Goal: Task Accomplishment & Management: Use online tool/utility

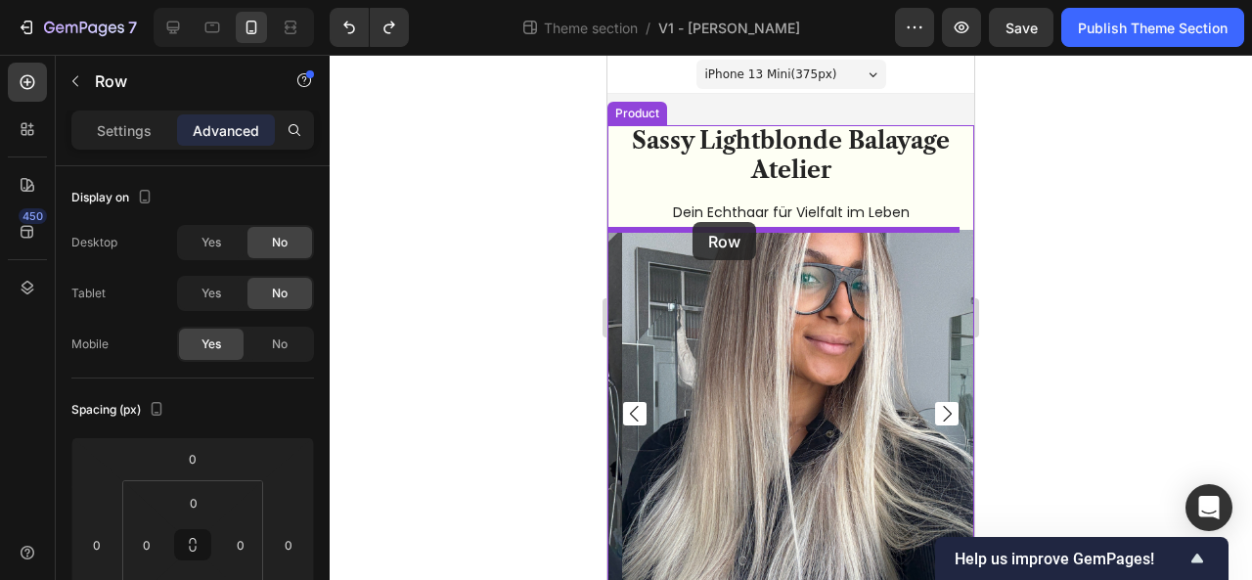
drag, startPoint x: 648, startPoint y: 240, endPoint x: 692, endPoint y: 222, distance: 47.4
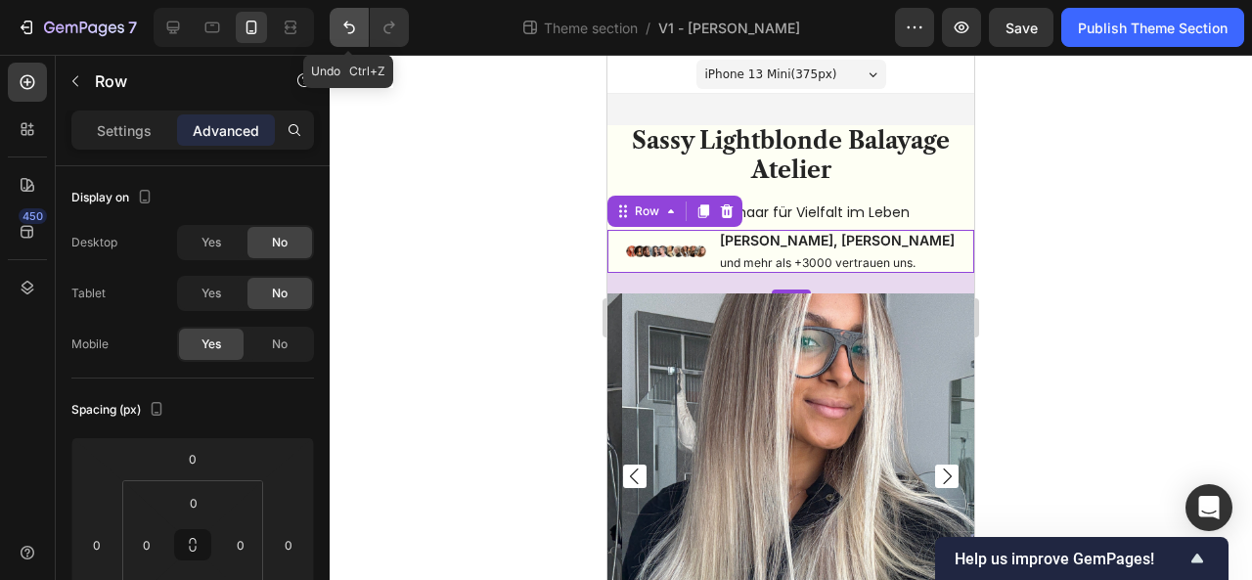
click at [336, 35] on button "Undo/Redo" at bounding box center [348, 27] width 39 height 39
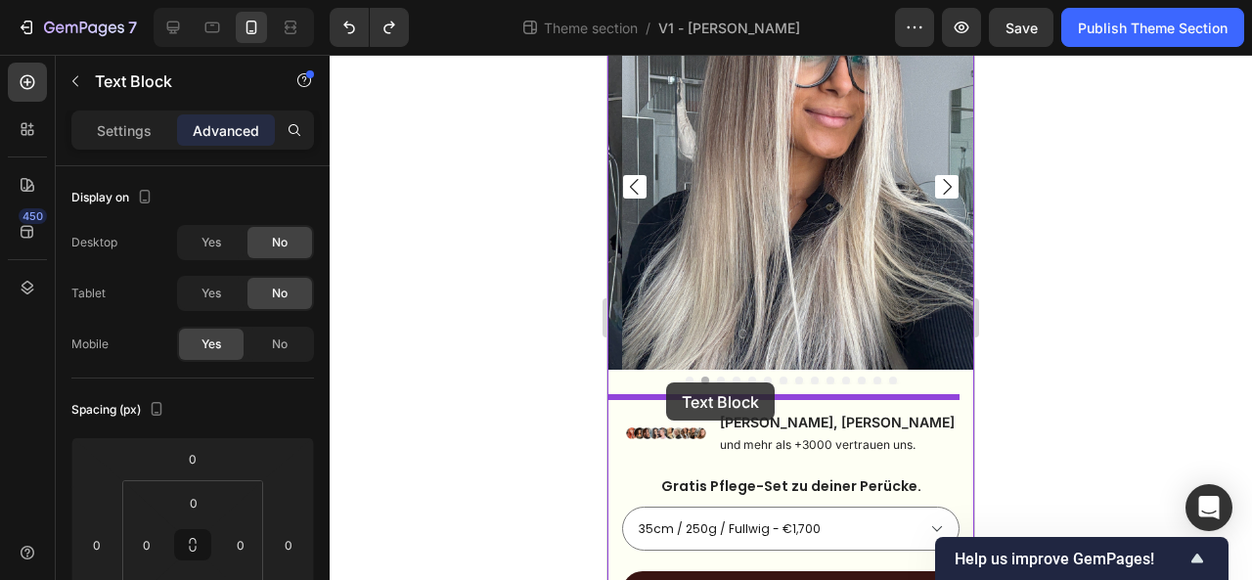
drag, startPoint x: 653, startPoint y: 195, endPoint x: 666, endPoint y: 383, distance: 189.1
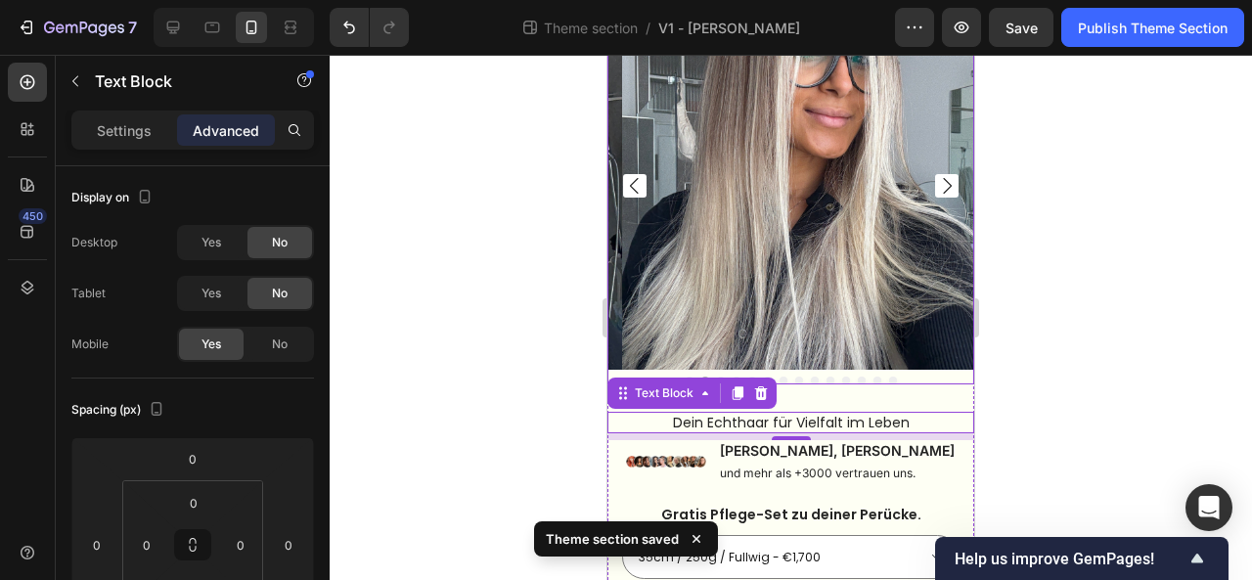
click at [1084, 341] on div at bounding box center [790, 317] width 922 height 525
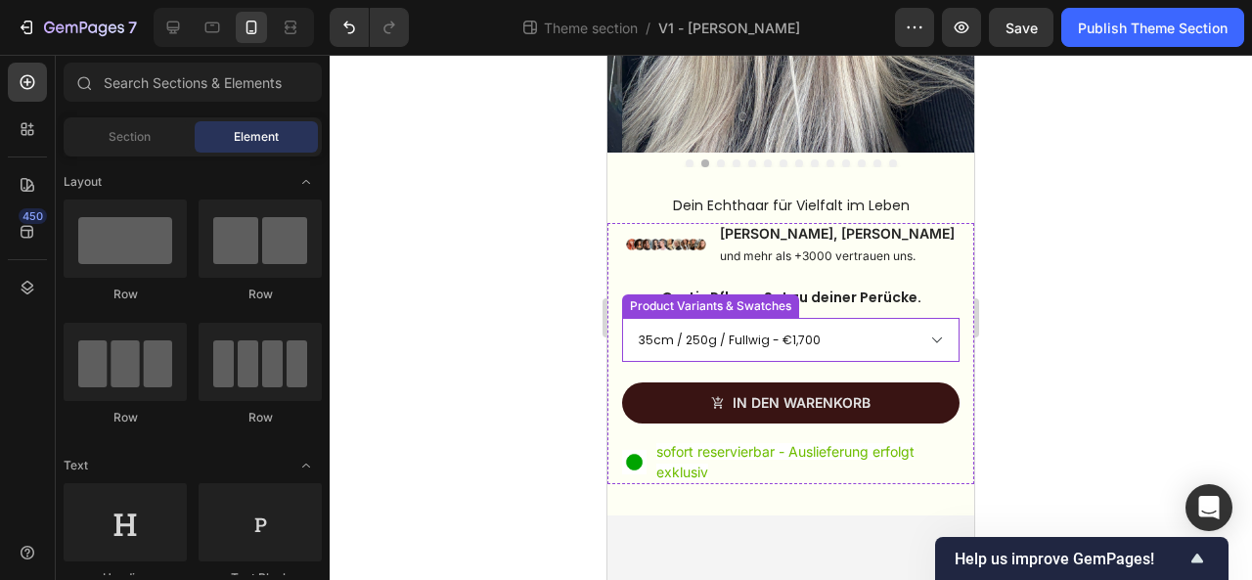
scroll to position [420, 0]
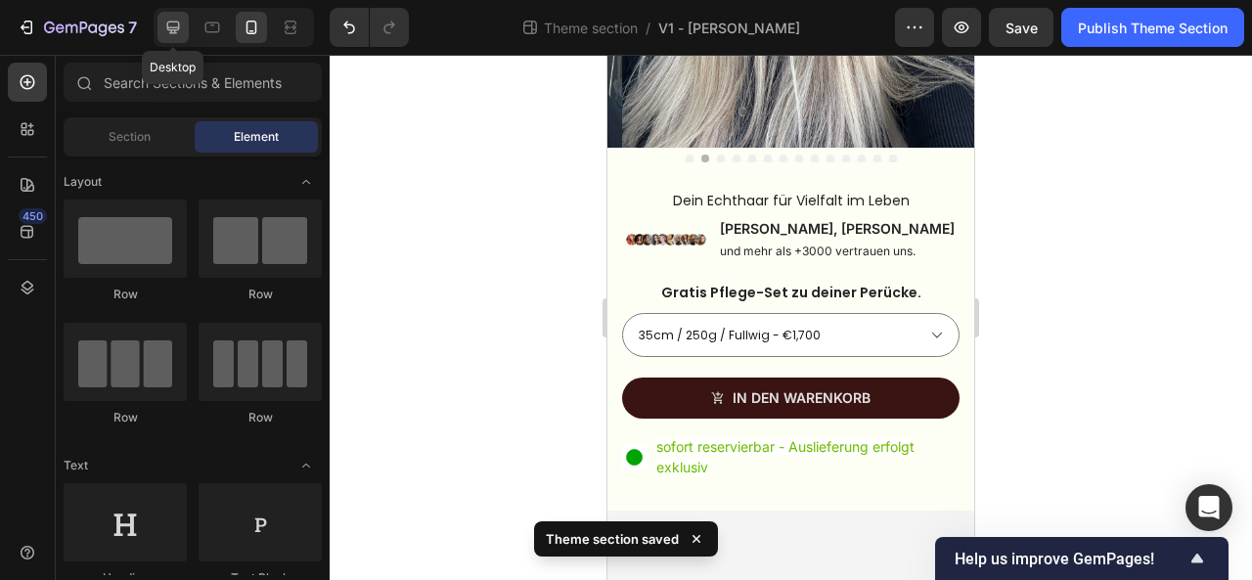
click at [181, 38] on div at bounding box center [172, 27] width 31 height 31
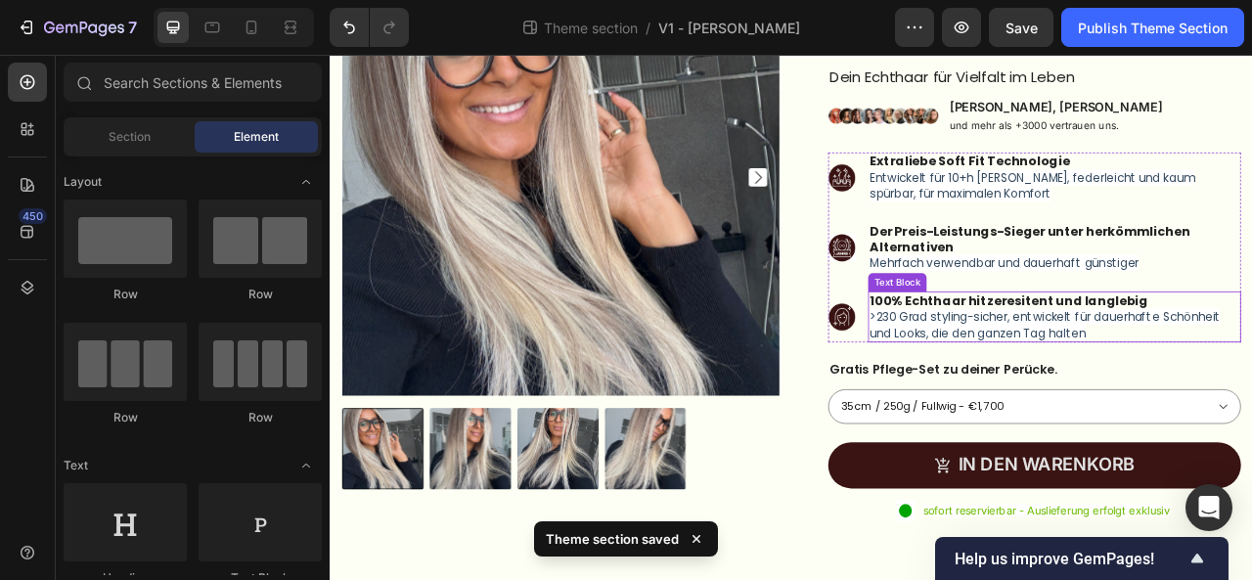
scroll to position [270, 0]
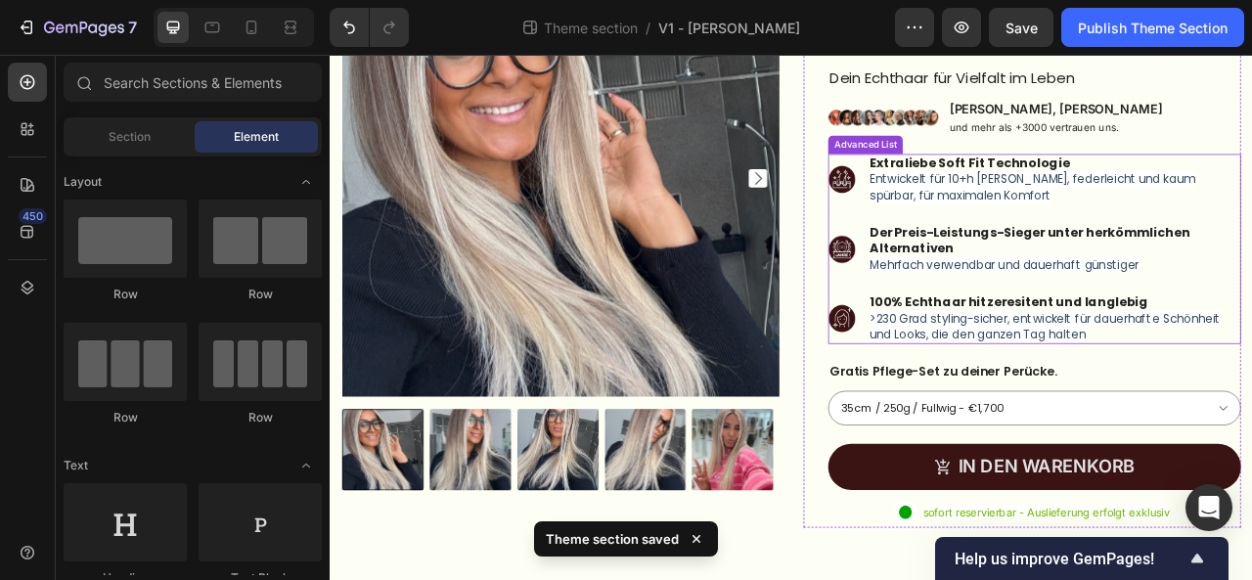
click at [975, 173] on div "Advanced List" at bounding box center [1010, 169] width 87 height 18
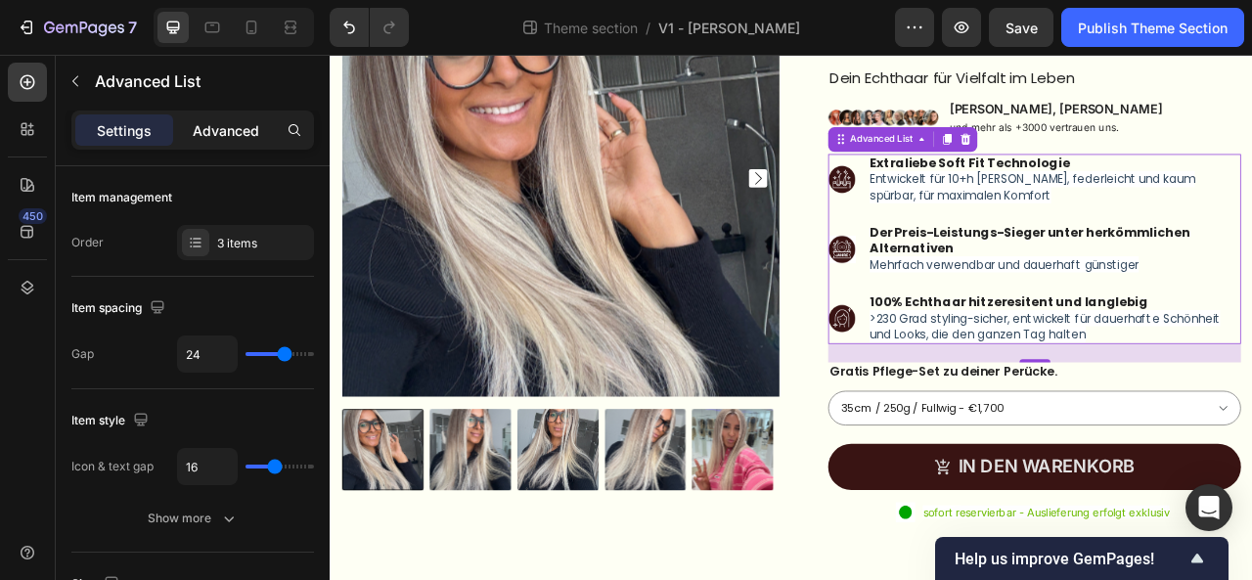
click at [225, 117] on div "Advanced" at bounding box center [226, 129] width 98 height 31
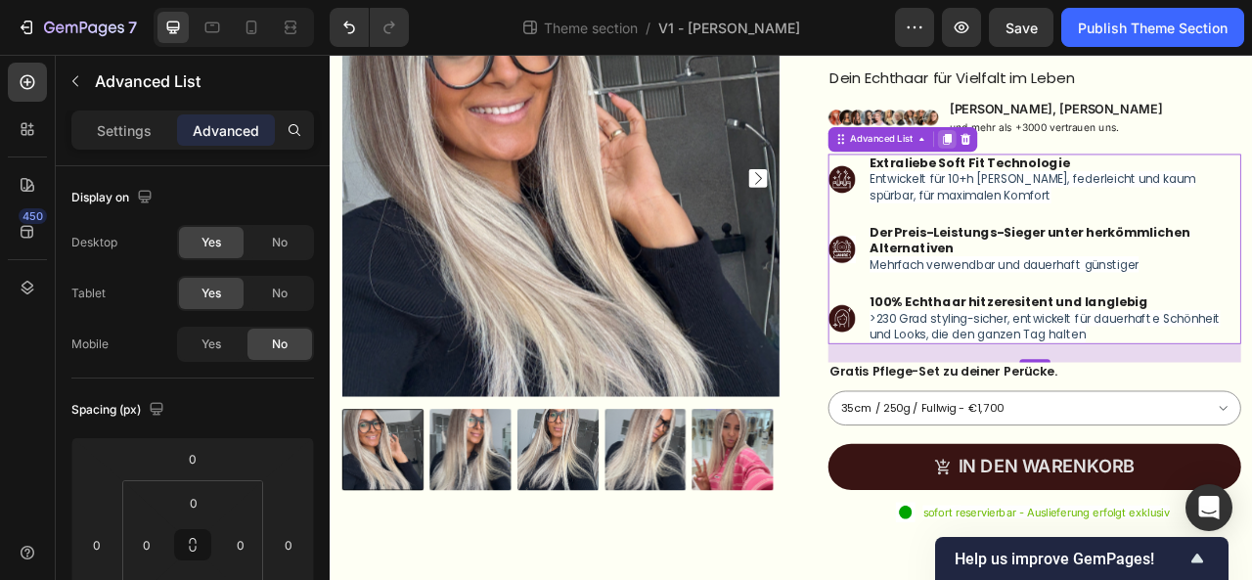
click at [1109, 164] on icon at bounding box center [1114, 162] width 11 height 14
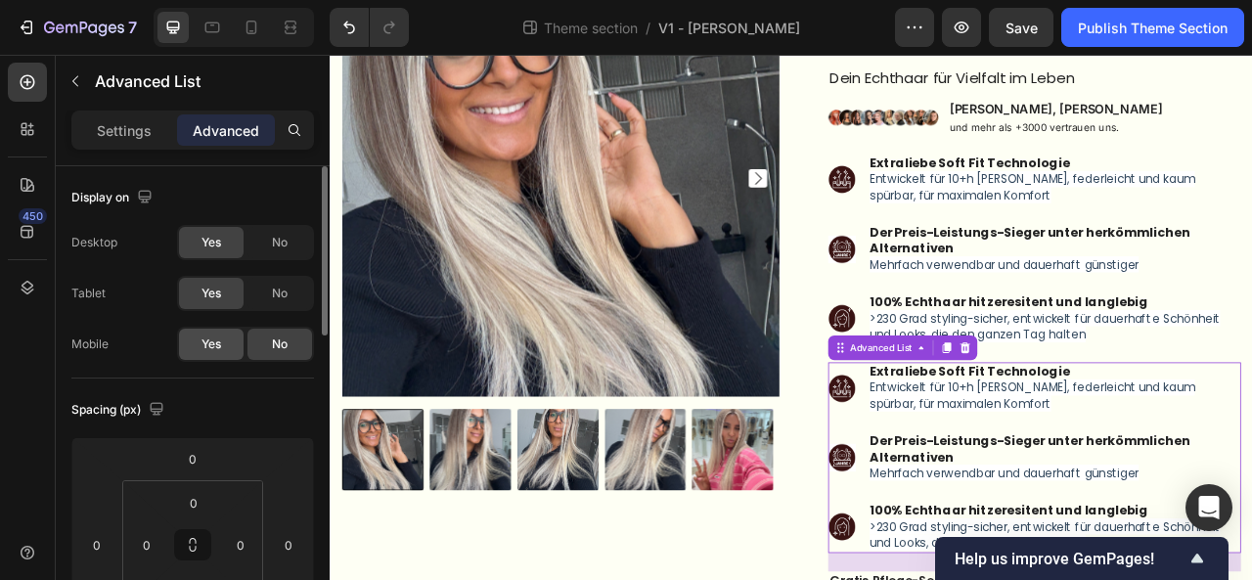
click at [213, 336] on span "Yes" at bounding box center [211, 344] width 20 height 18
click at [276, 295] on span "No" at bounding box center [280, 294] width 16 height 18
click at [289, 247] on div "No" at bounding box center [279, 242] width 65 height 31
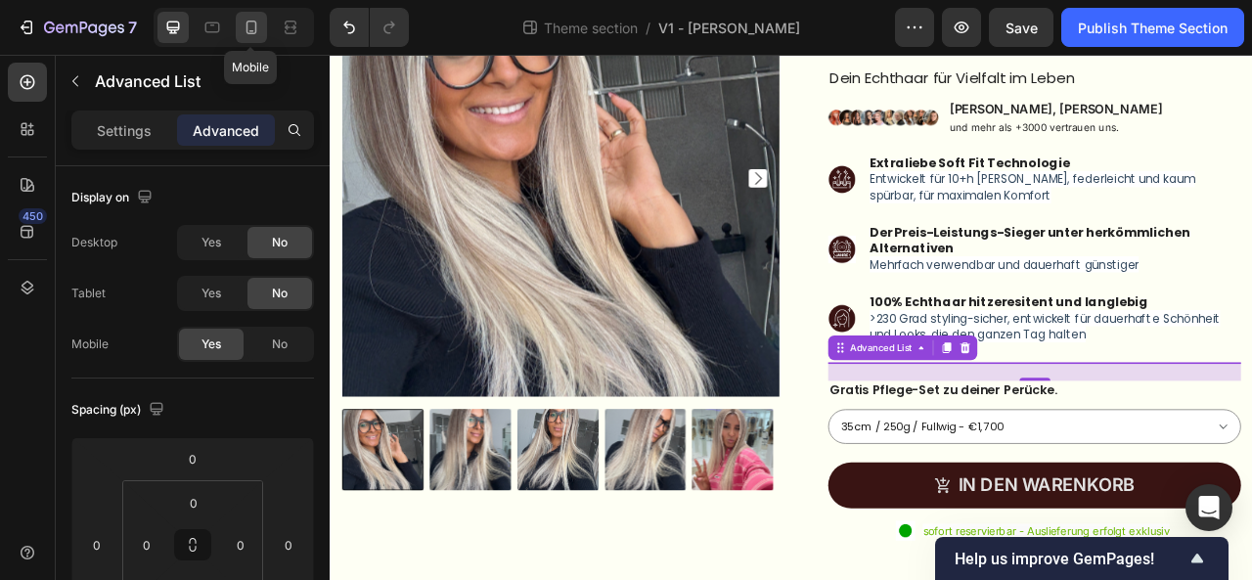
click at [248, 24] on icon at bounding box center [252, 28] width 20 height 20
type input "0"
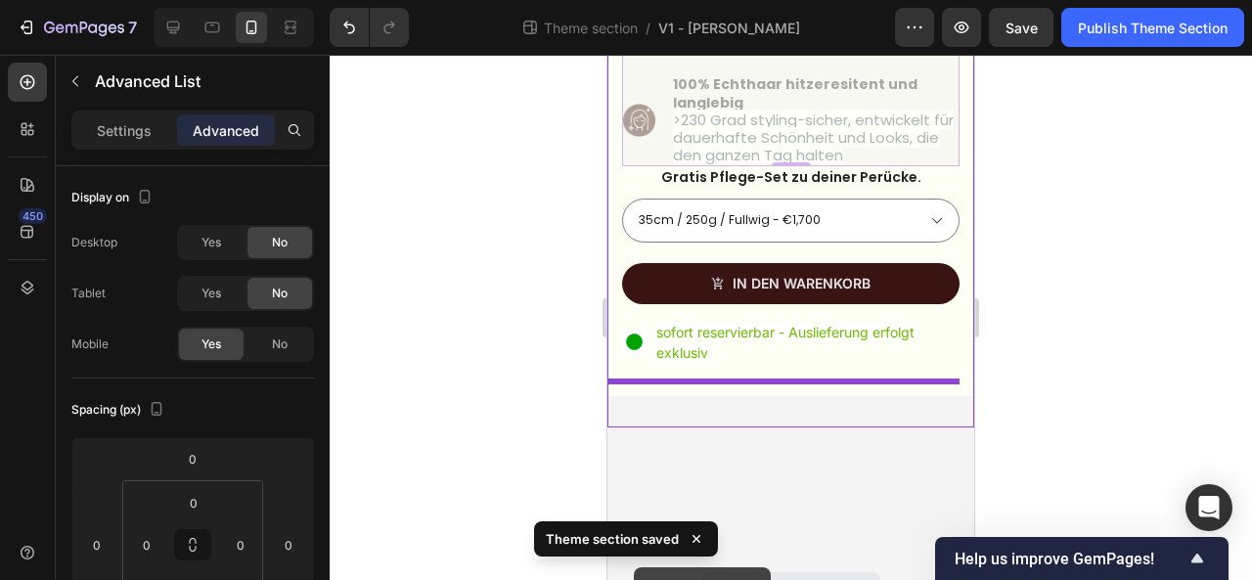
scroll to position [858, 0]
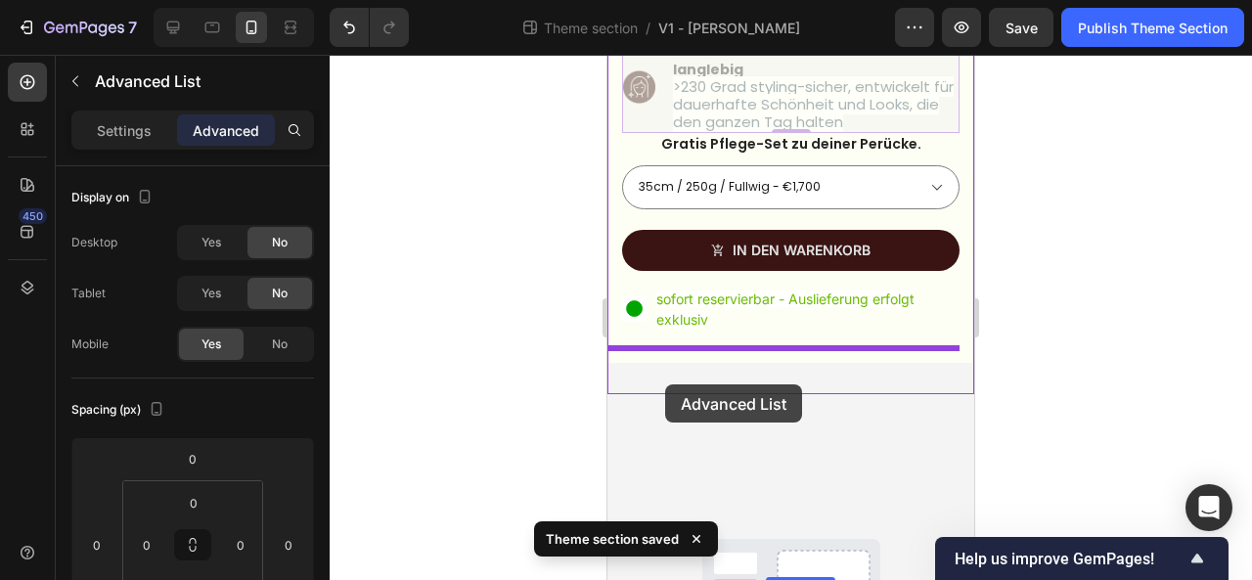
drag, startPoint x: 635, startPoint y: 165, endPoint x: 665, endPoint y: 384, distance: 221.1
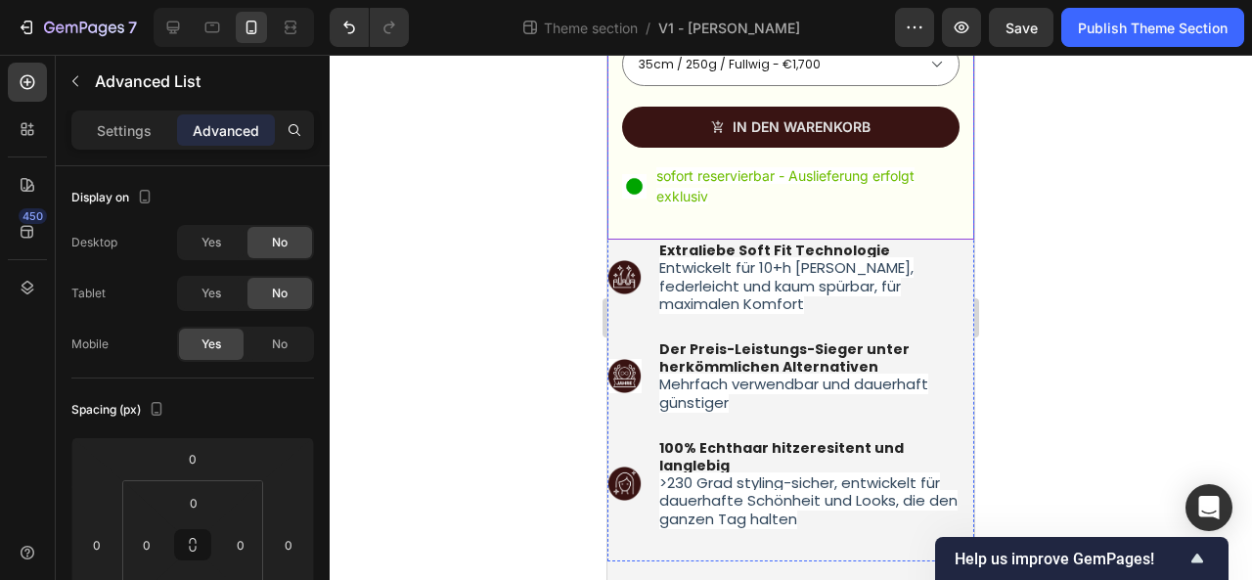
scroll to position [693, 0]
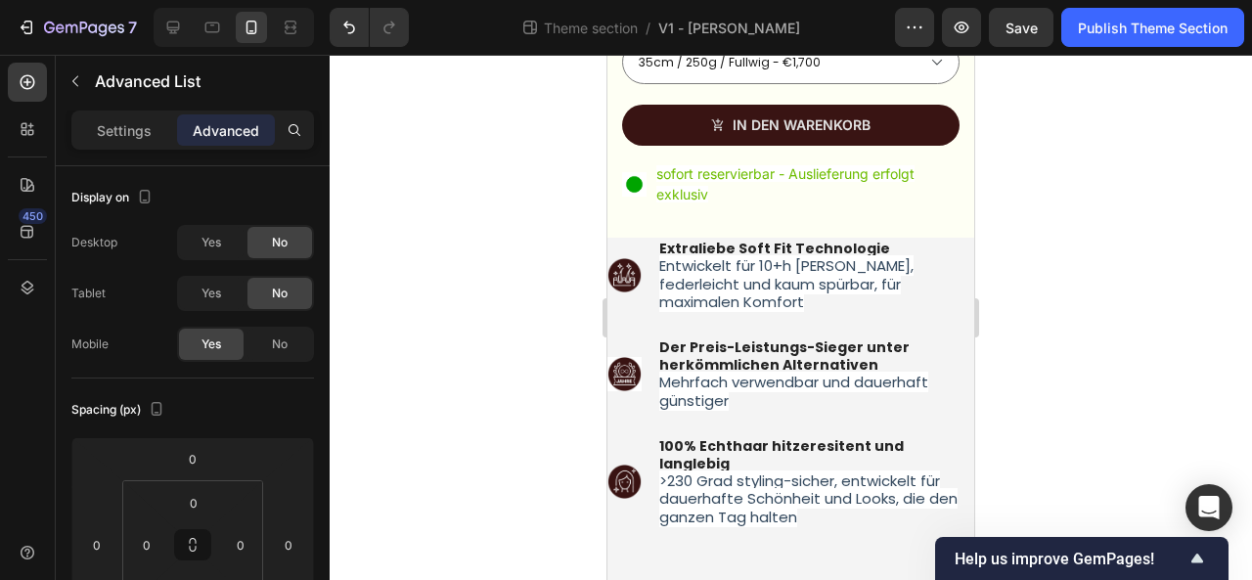
click at [641, 238] on li "Image Extraliebe Soft Fit Technologie Entwickelt für 10+h Tragedauer, federleic…" at bounding box center [790, 275] width 367 height 75
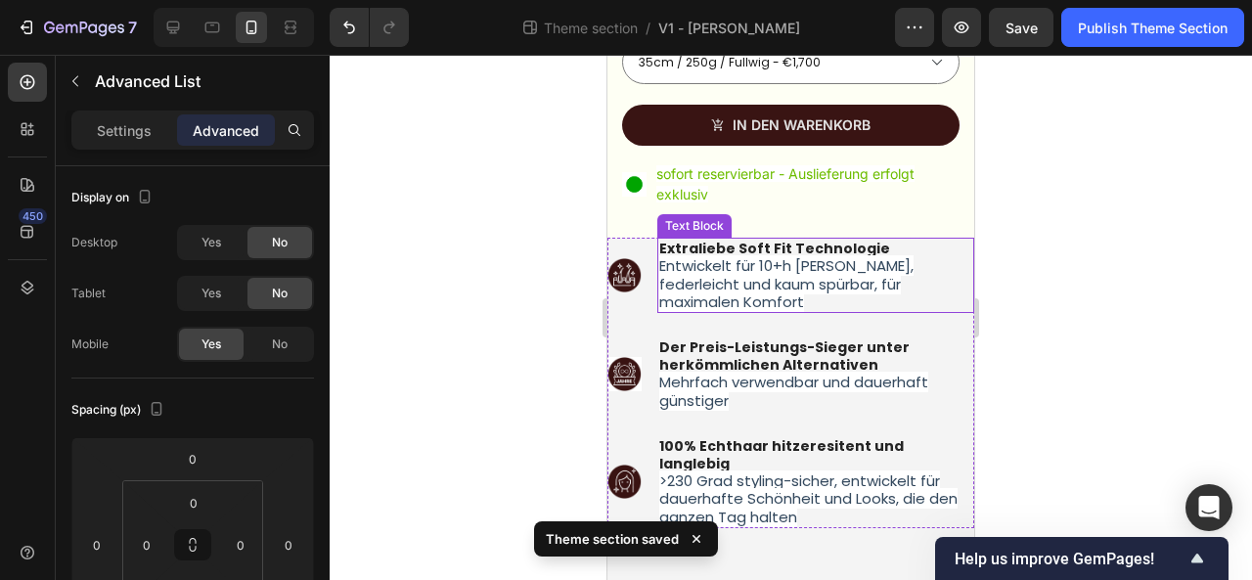
click at [685, 239] on strong "Extraliebe Soft Fit Technologie" at bounding box center [774, 249] width 231 height 20
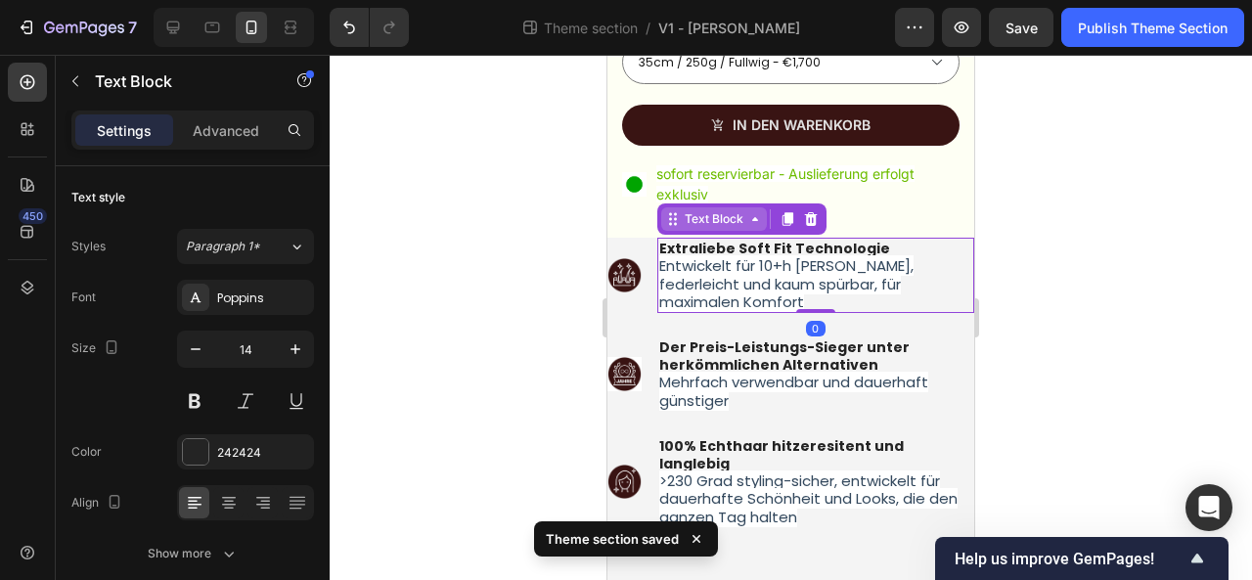
click at [668, 211] on icon at bounding box center [673, 219] width 16 height 16
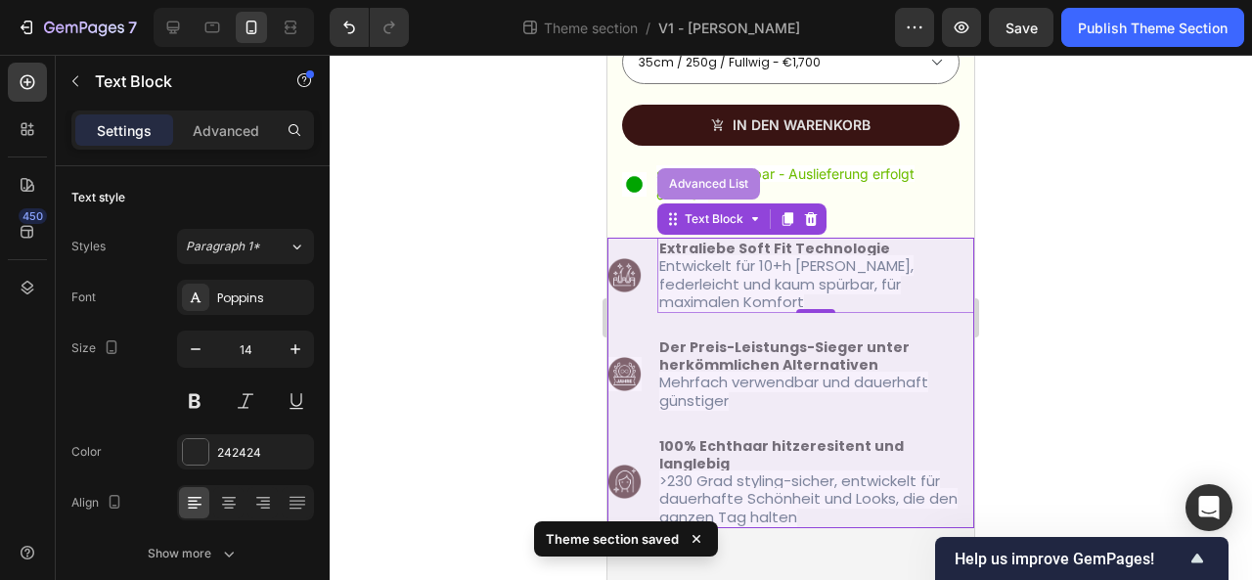
click at [681, 178] on div "Advanced List" at bounding box center [708, 184] width 87 height 12
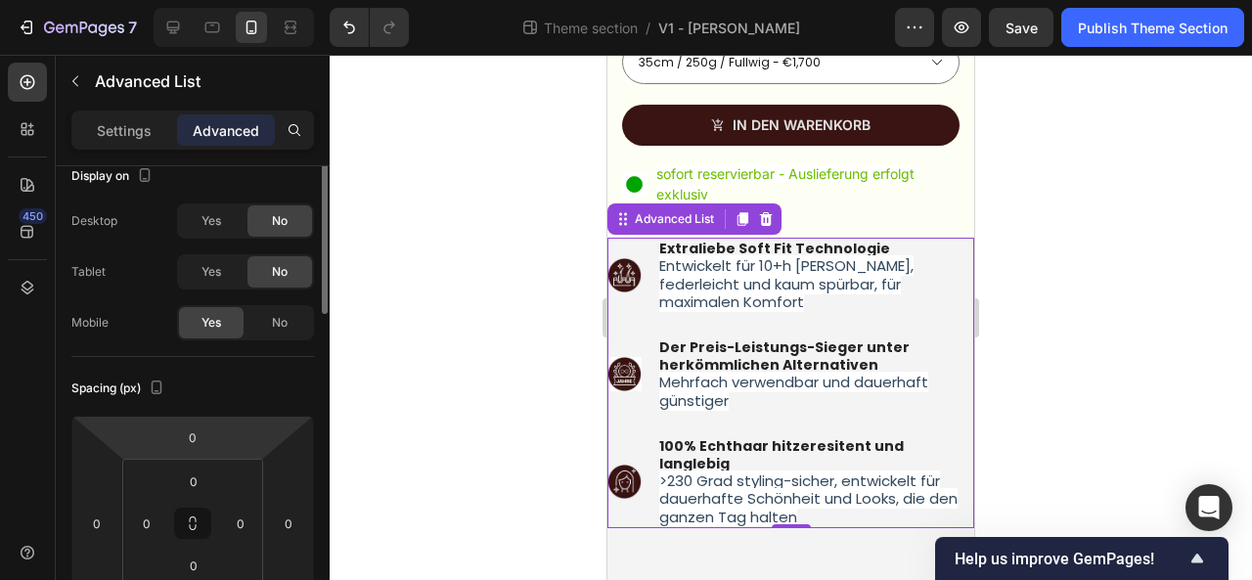
scroll to position [0, 0]
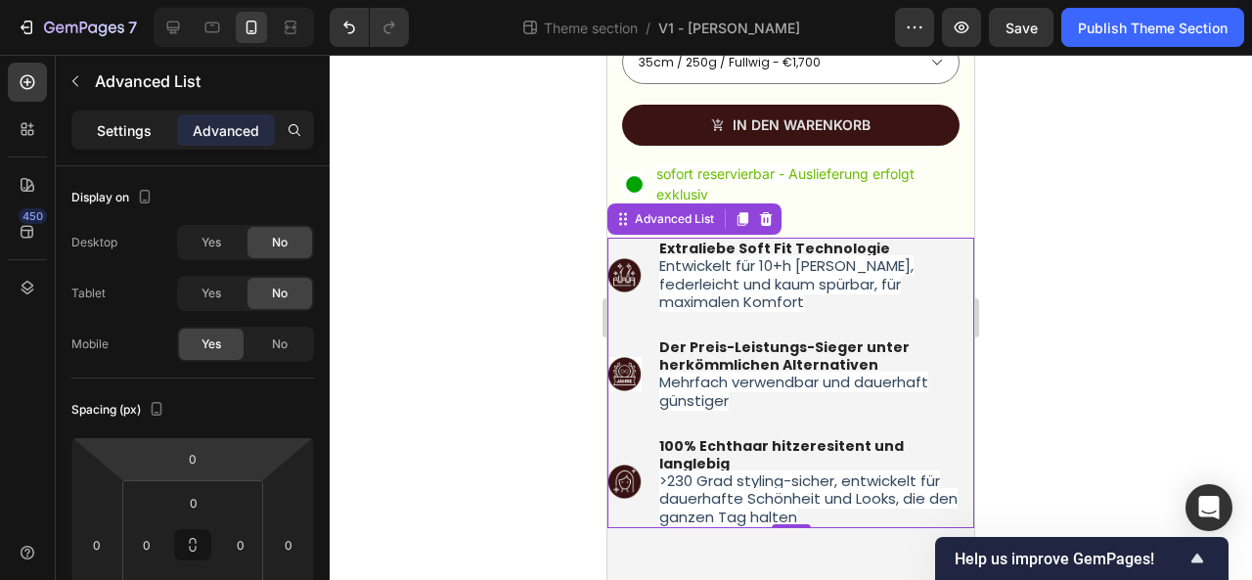
click at [131, 135] on p "Settings" at bounding box center [124, 130] width 55 height 21
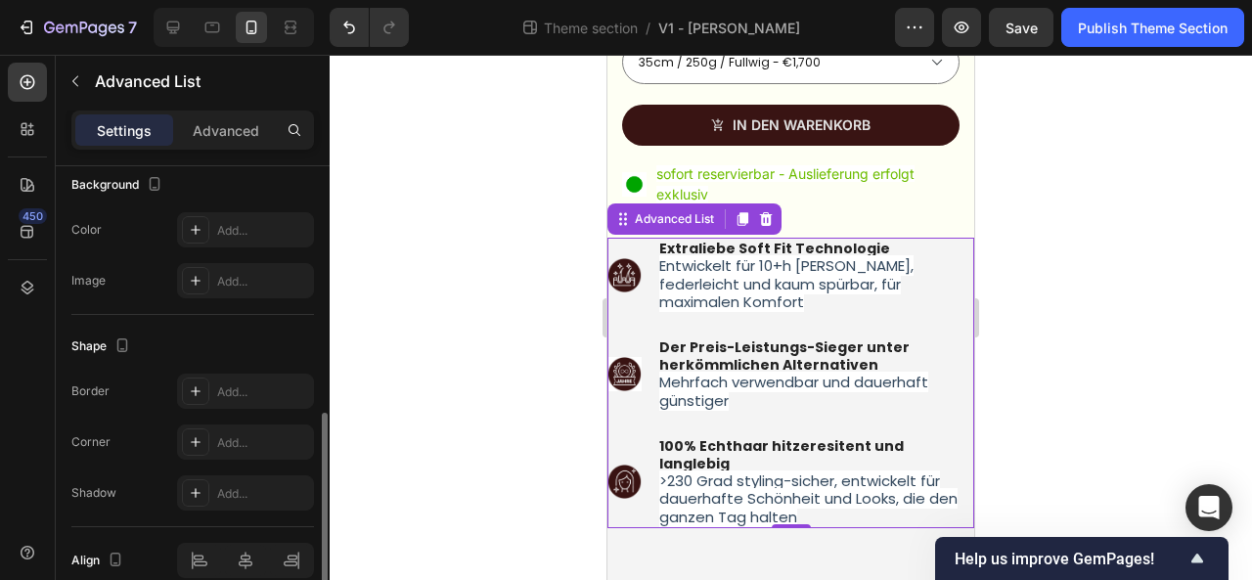
scroll to position [612, 0]
click at [258, 223] on div "Add..." at bounding box center [263, 232] width 92 height 18
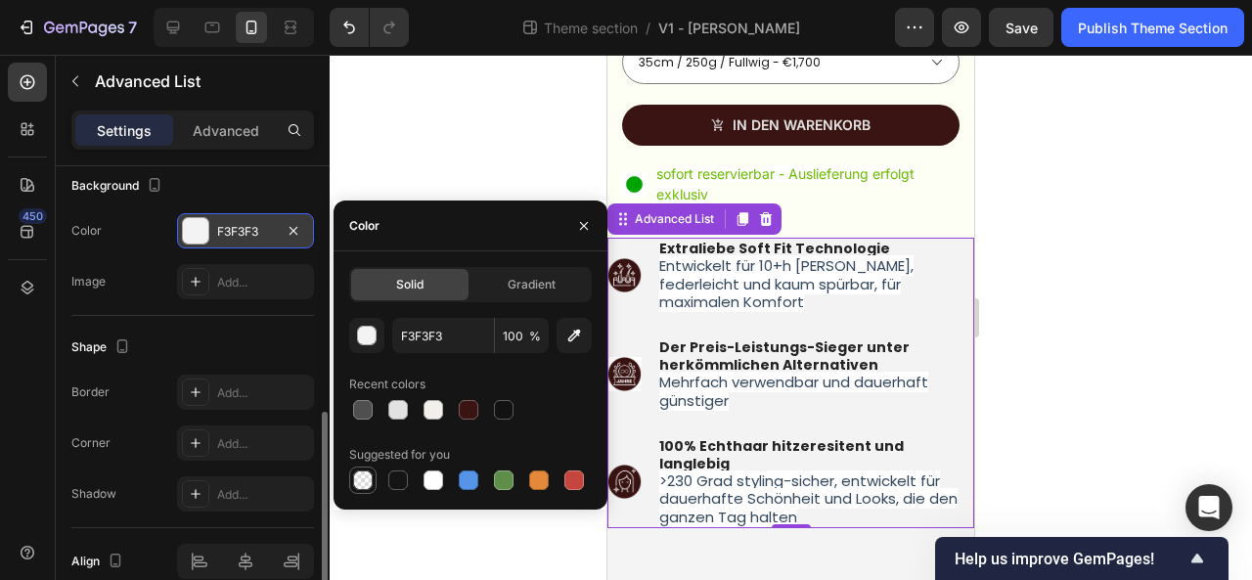
click at [364, 481] on div at bounding box center [363, 480] width 20 height 20
type input "000000"
type input "0"
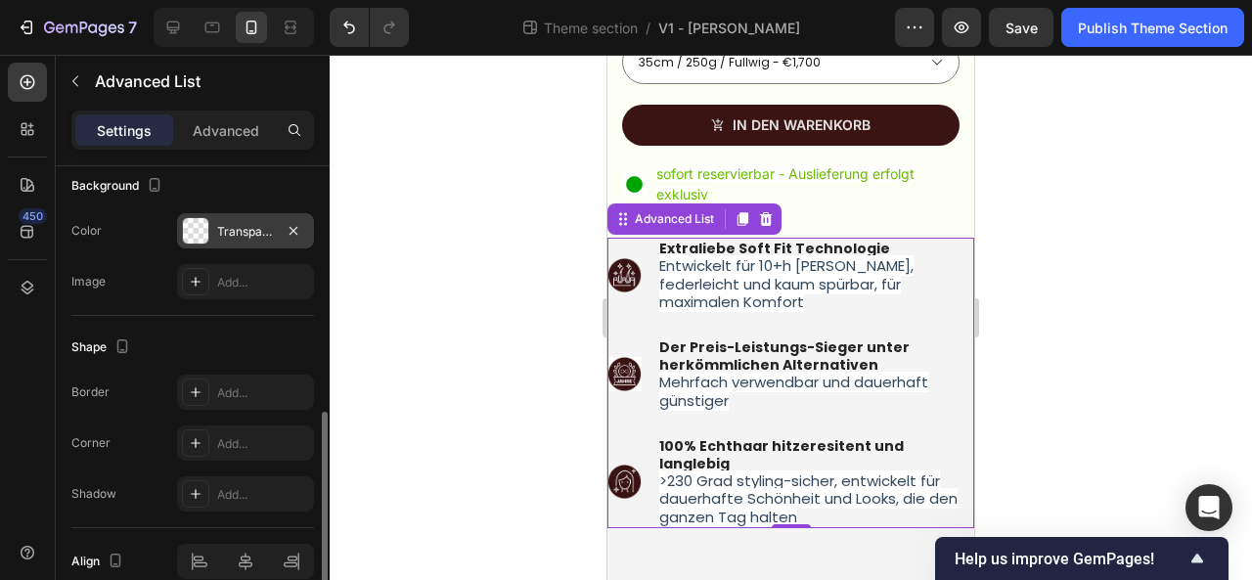
click at [988, 241] on div at bounding box center [790, 317] width 922 height 525
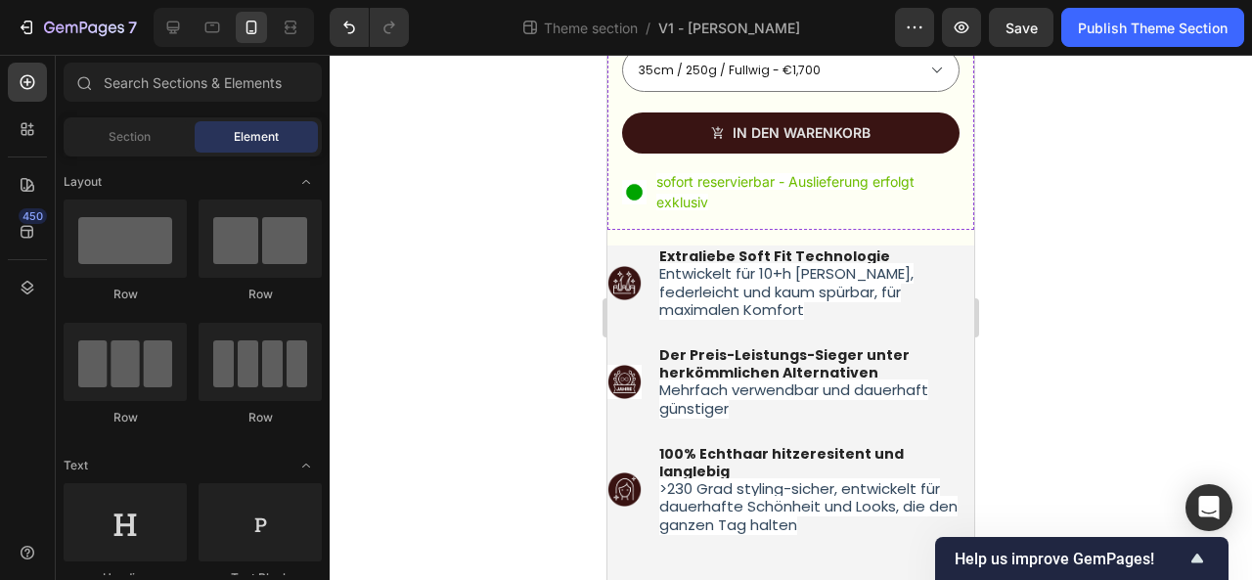
scroll to position [686, 0]
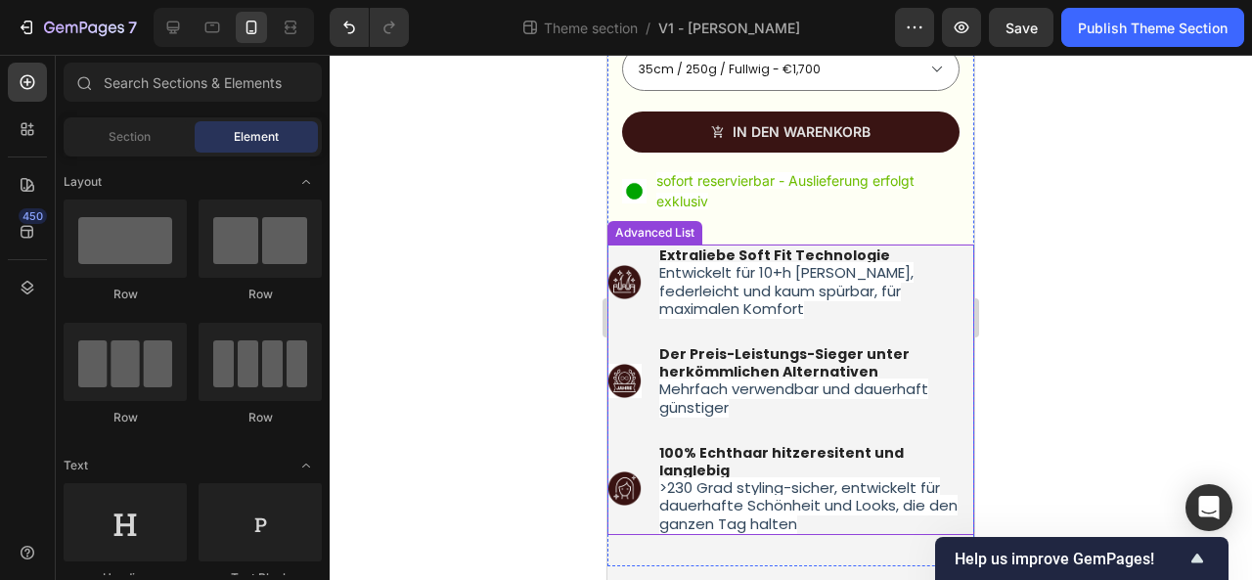
click at [907, 320] on ul "Image Extraliebe Soft Fit Technologie Entwickelt für 10+h Tragedauer, federleic…" at bounding box center [790, 389] width 367 height 290
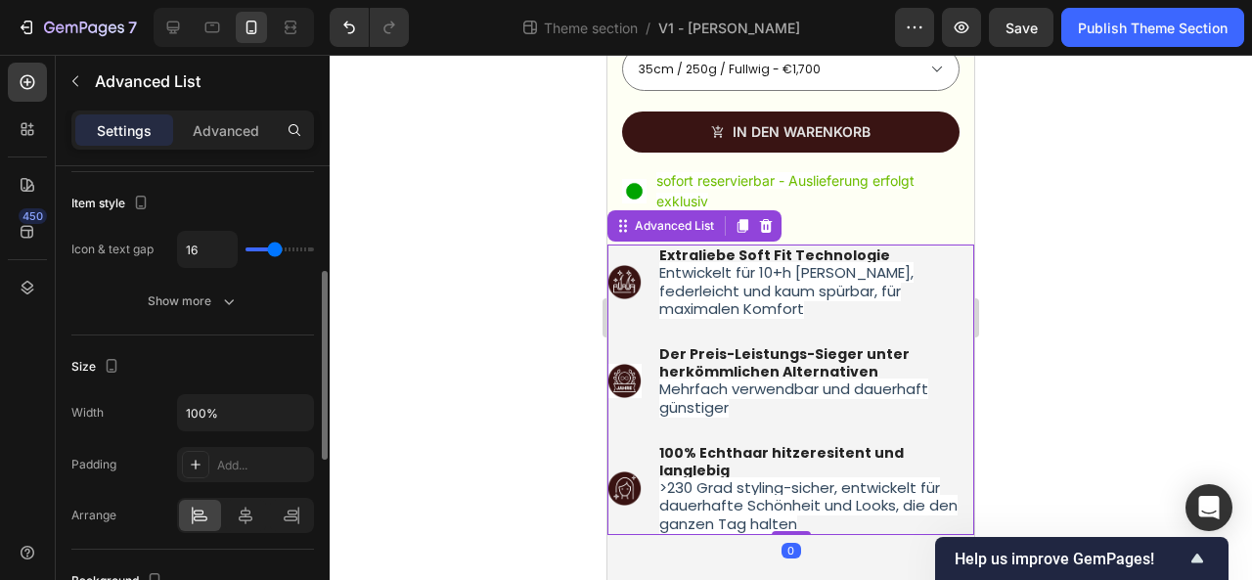
scroll to position [370, 0]
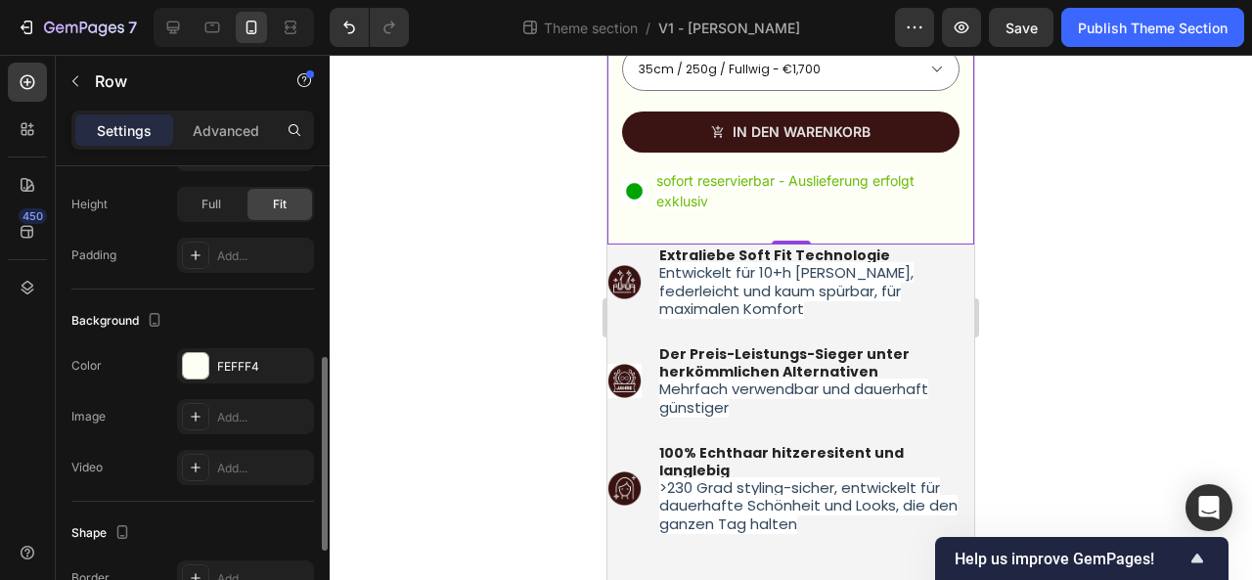
scroll to position [546, 0]
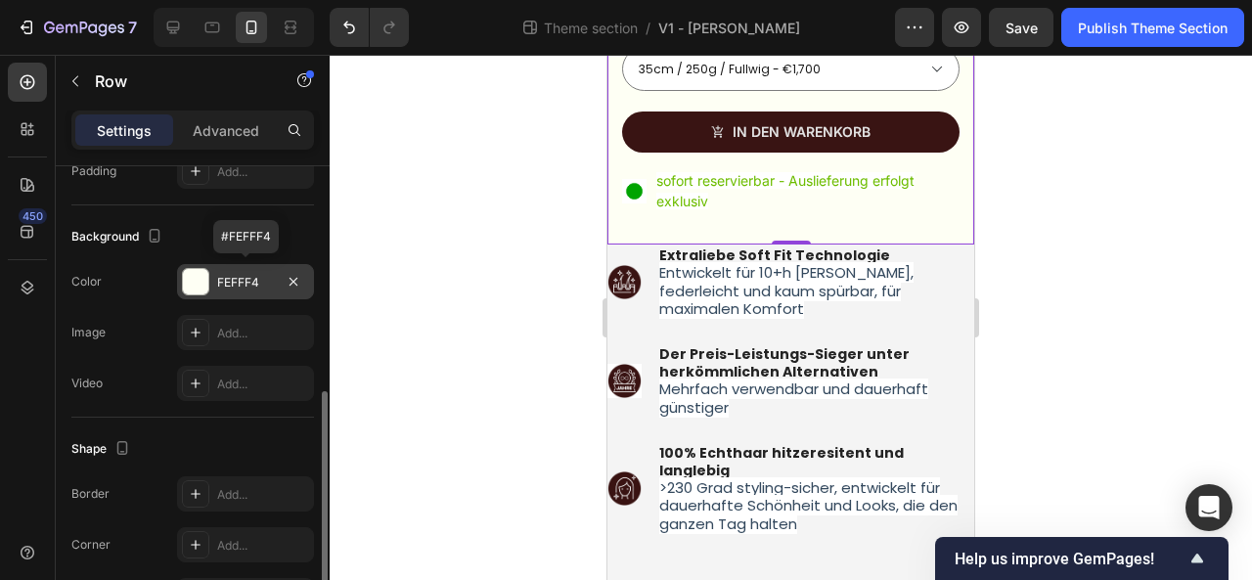
click at [248, 279] on div "FEFFF4" at bounding box center [245, 283] width 57 height 18
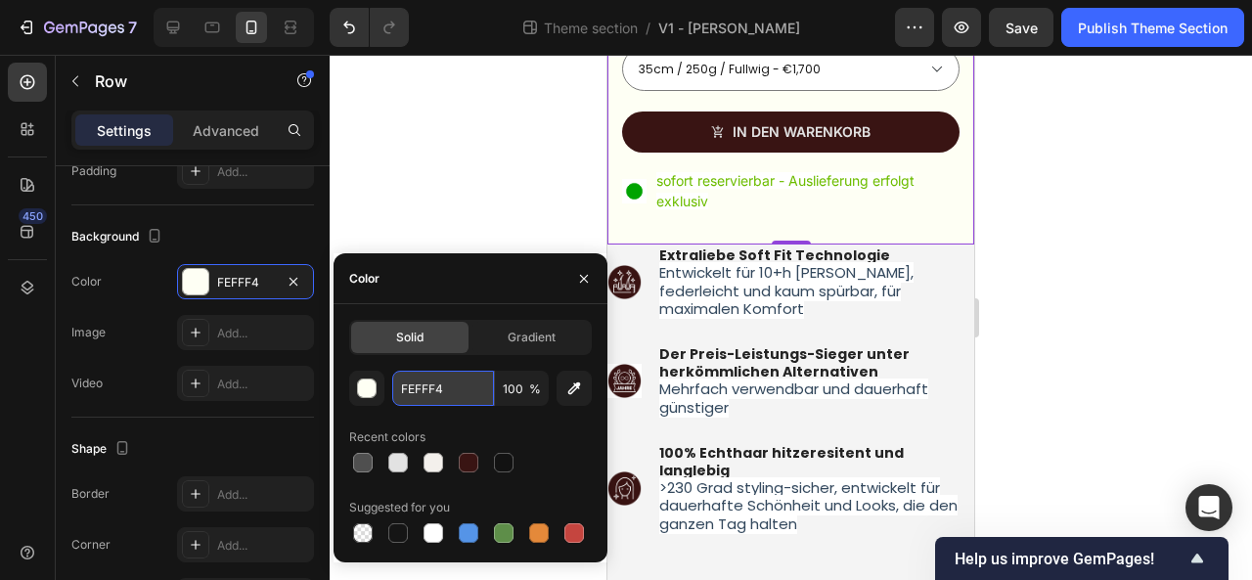
click at [420, 386] on input "FEFFF4" at bounding box center [443, 388] width 102 height 35
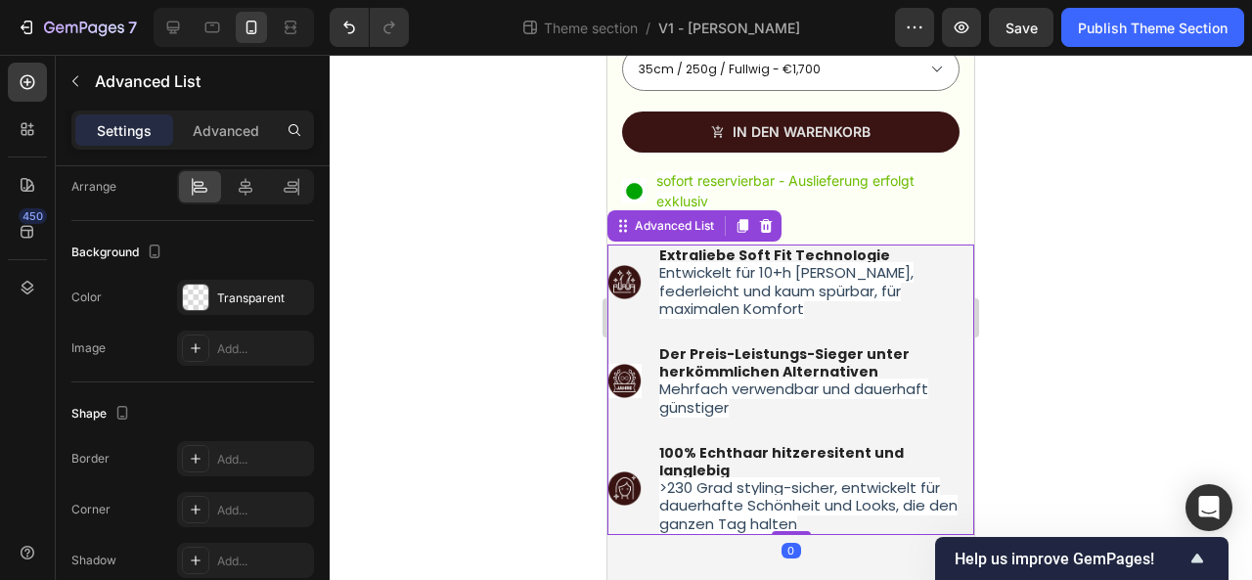
scroll to position [0, 0]
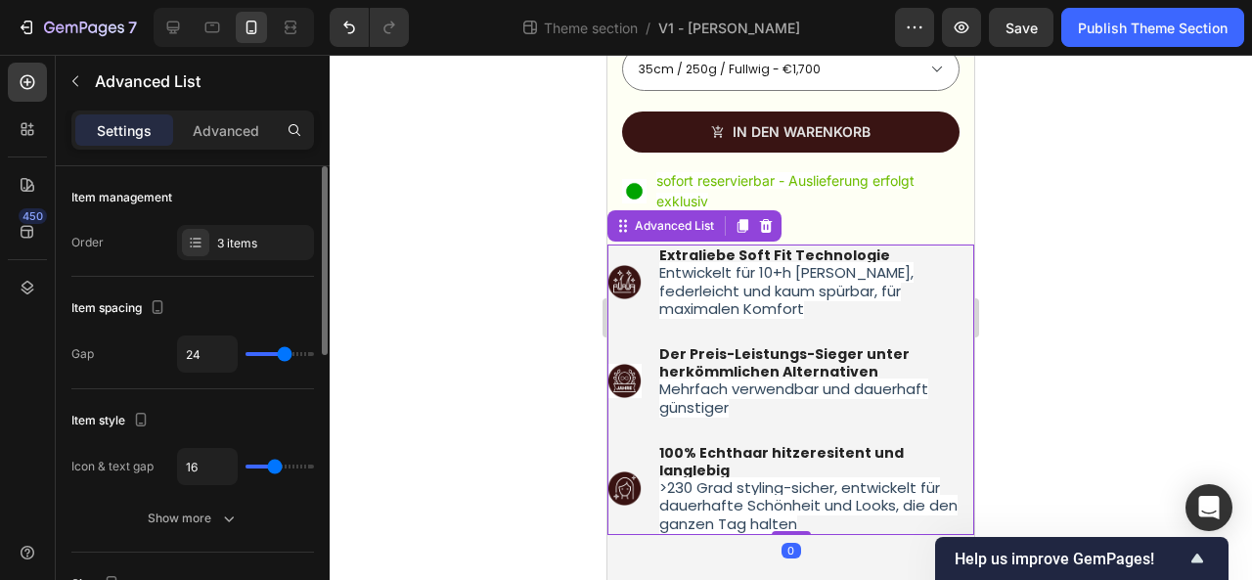
click at [903, 318] on ul "Image Extraliebe Soft Fit Technologie Entwickelt für 10+h Tragedauer, federleic…" at bounding box center [790, 389] width 367 height 290
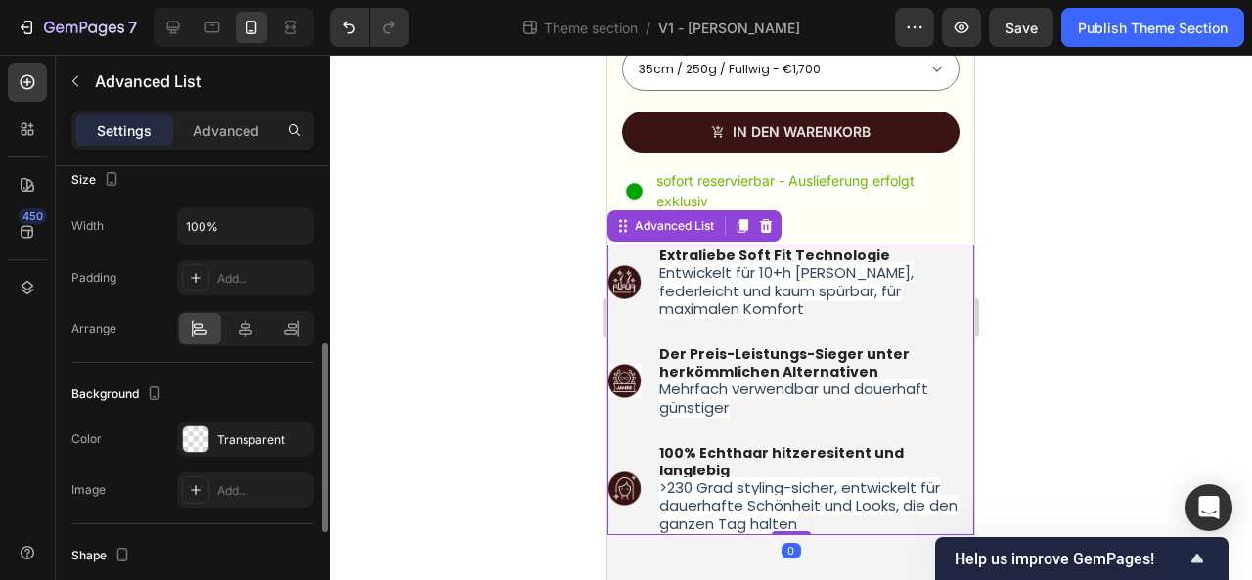
scroll to position [435, 0]
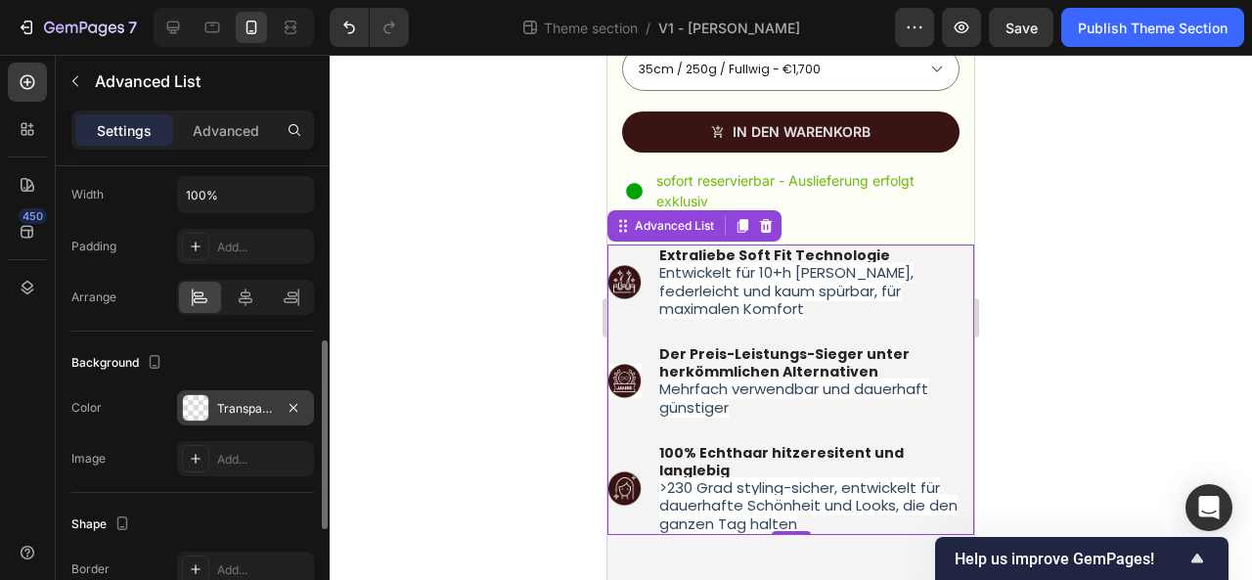
click at [262, 410] on div "Transparent" at bounding box center [245, 409] width 57 height 18
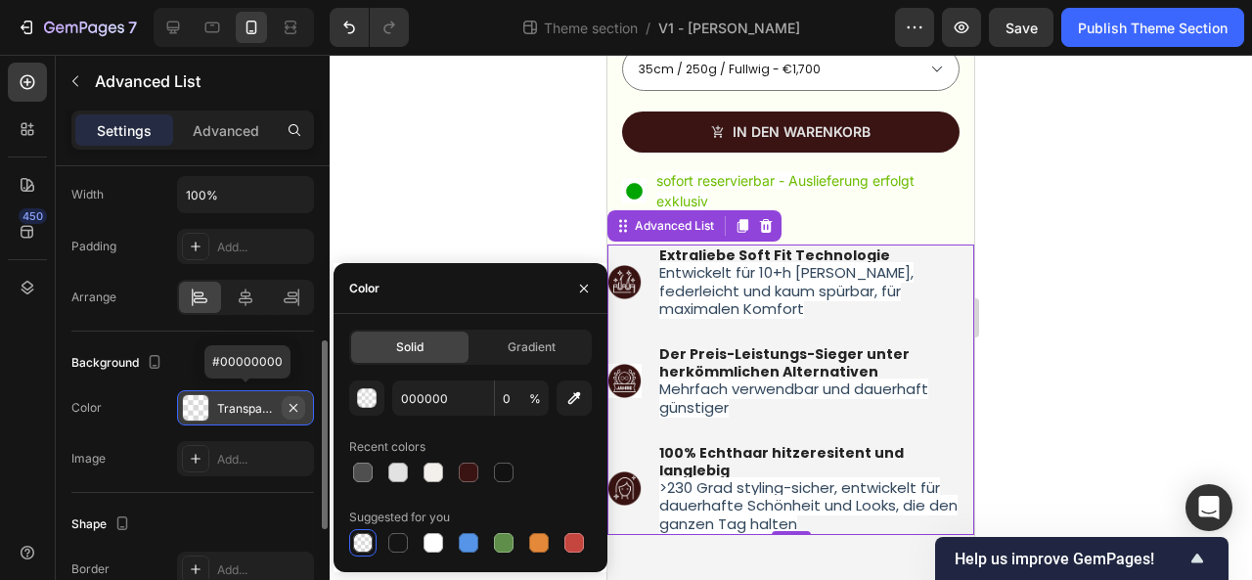
click at [295, 406] on icon "button" at bounding box center [293, 408] width 16 height 16
type input "100"
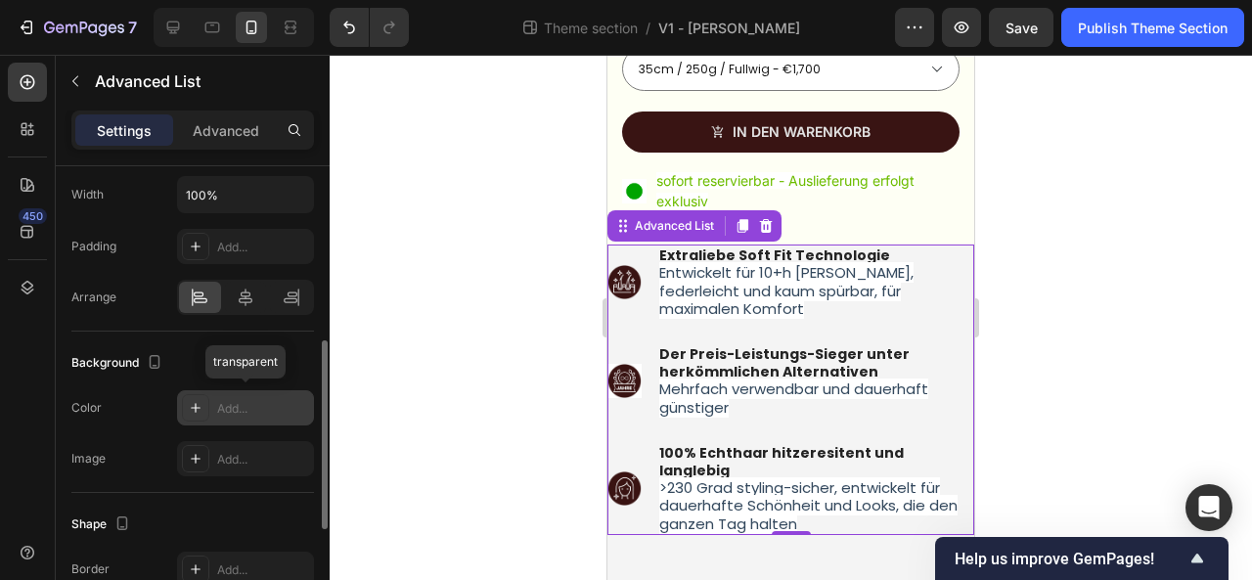
click at [243, 404] on div "Add..." at bounding box center [263, 409] width 92 height 18
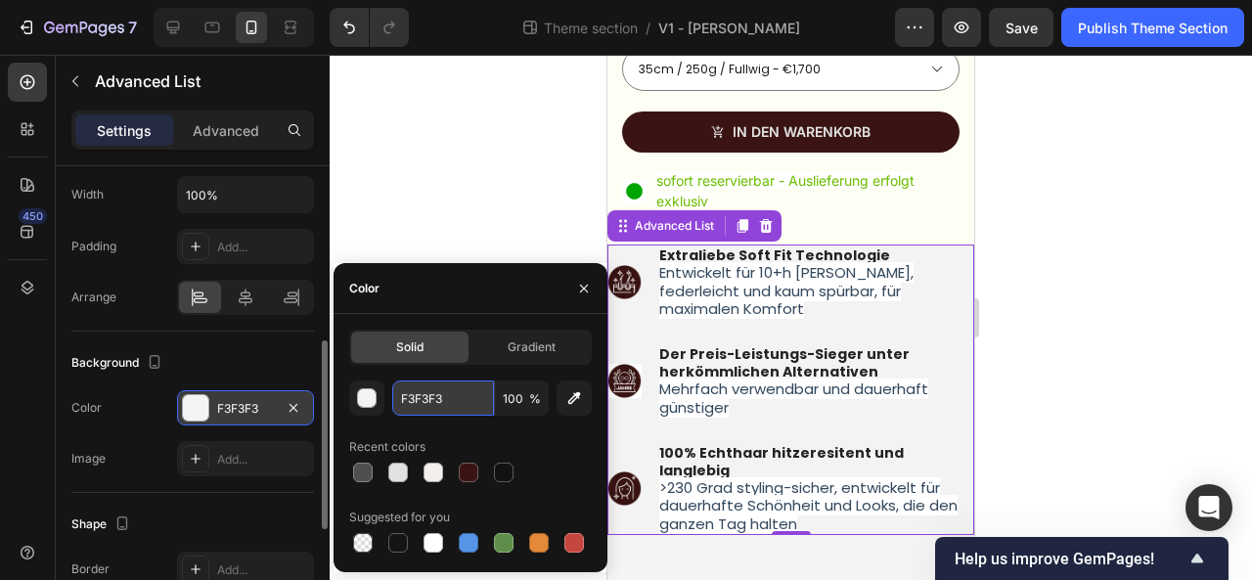
click at [461, 398] on input "F3F3F3" at bounding box center [443, 397] width 102 height 35
paste input "EFFF4"
type input "FEFFF4"
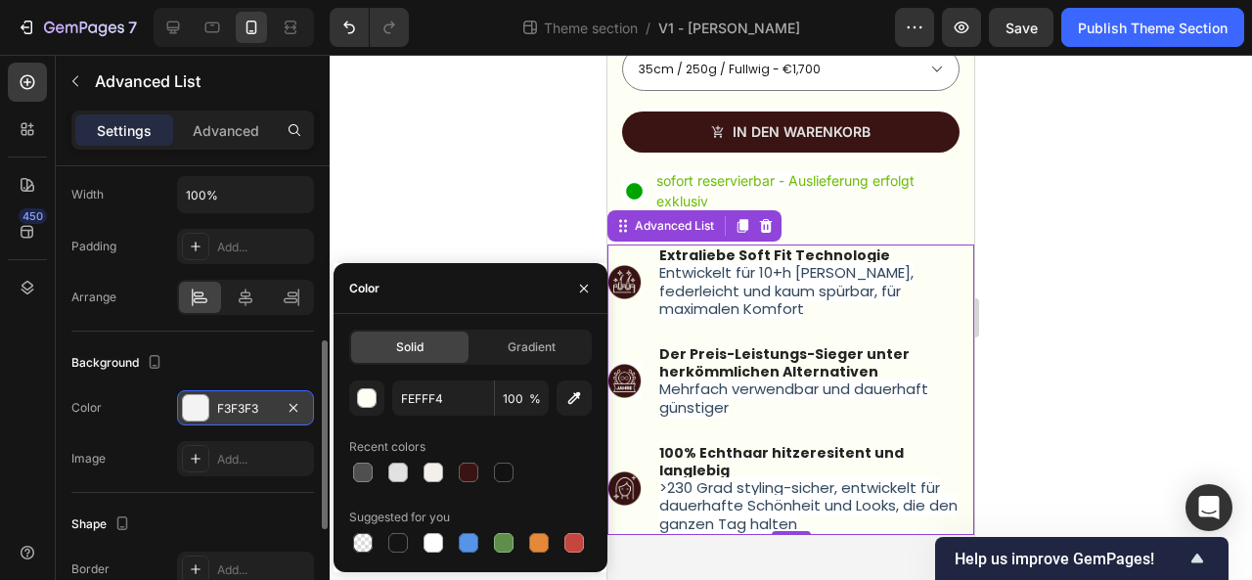
click at [1169, 250] on div at bounding box center [790, 317] width 922 height 525
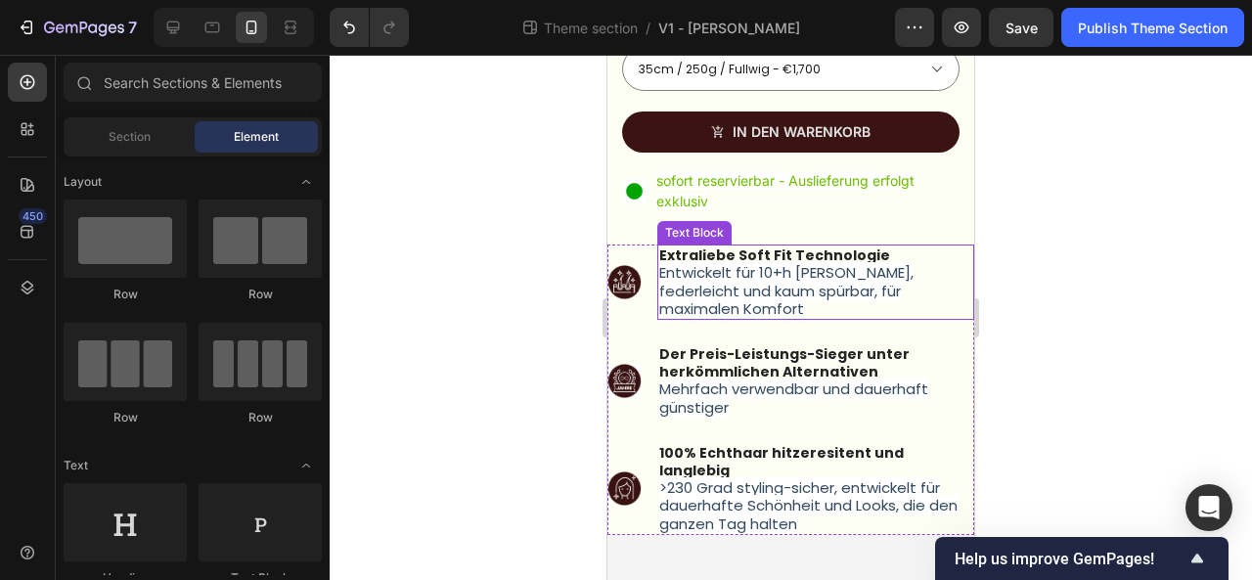
click at [770, 286] on span "Entwickelt für 10+h [PERSON_NAME], federleicht und kaum spürbar, für maximalen …" at bounding box center [786, 290] width 254 height 56
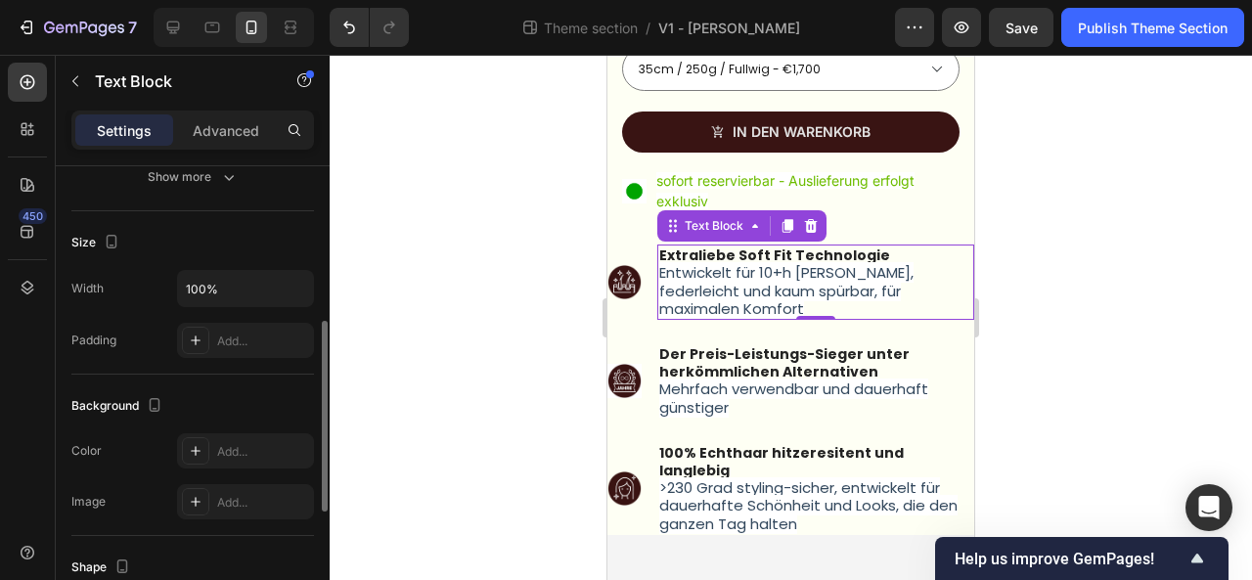
scroll to position [377, 0]
click at [229, 437] on div "Add..." at bounding box center [245, 449] width 137 height 35
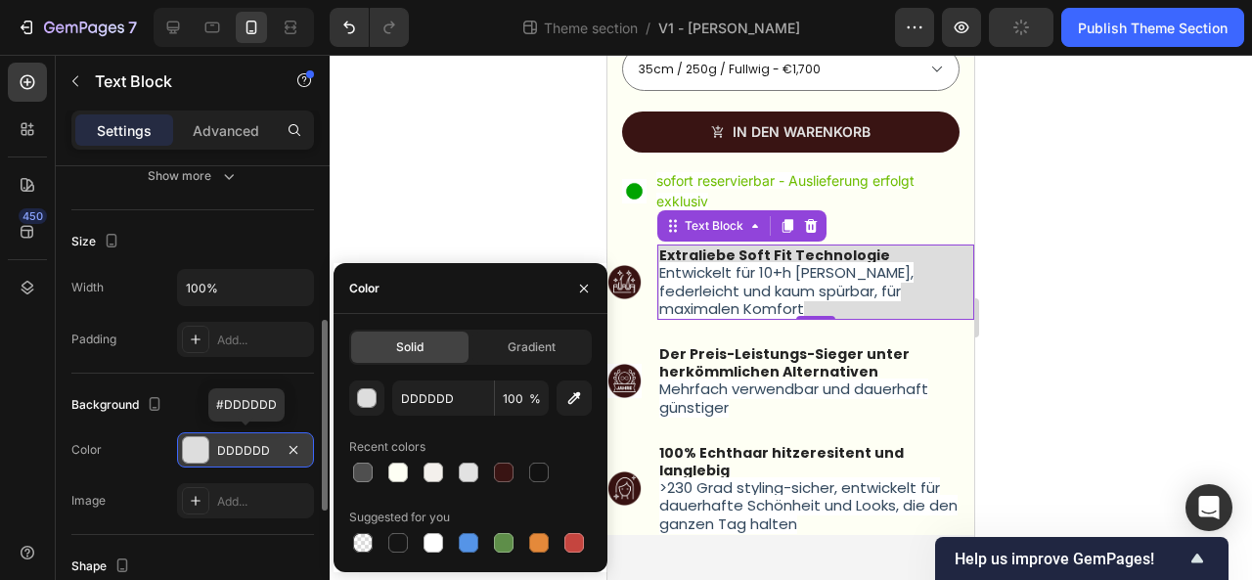
click at [229, 437] on div "DDDDDD" at bounding box center [245, 449] width 137 height 35
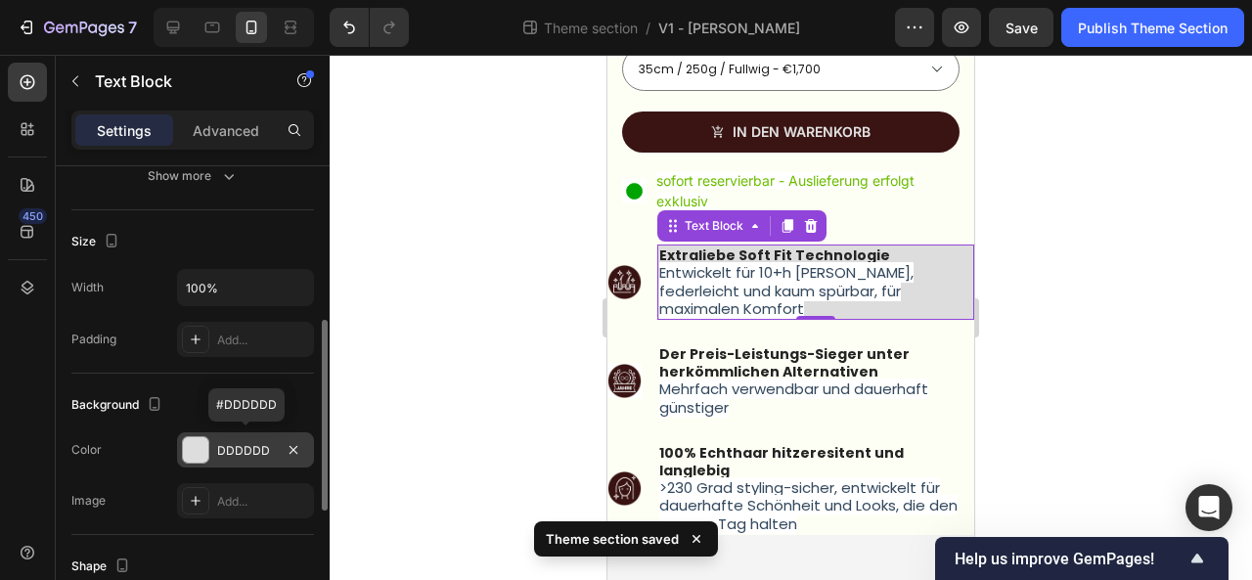
click at [256, 454] on div "DDDDDD" at bounding box center [245, 451] width 57 height 18
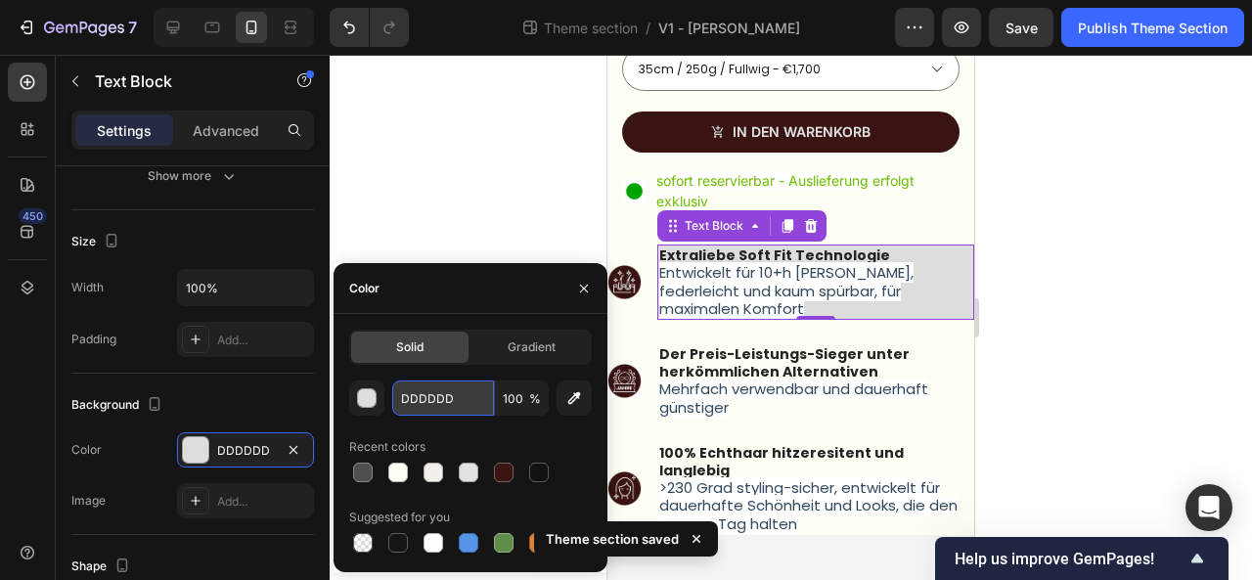
click at [424, 387] on input "DDDDDD" at bounding box center [443, 397] width 102 height 35
paste input "FEFFF4"
type input "FEFFF4"
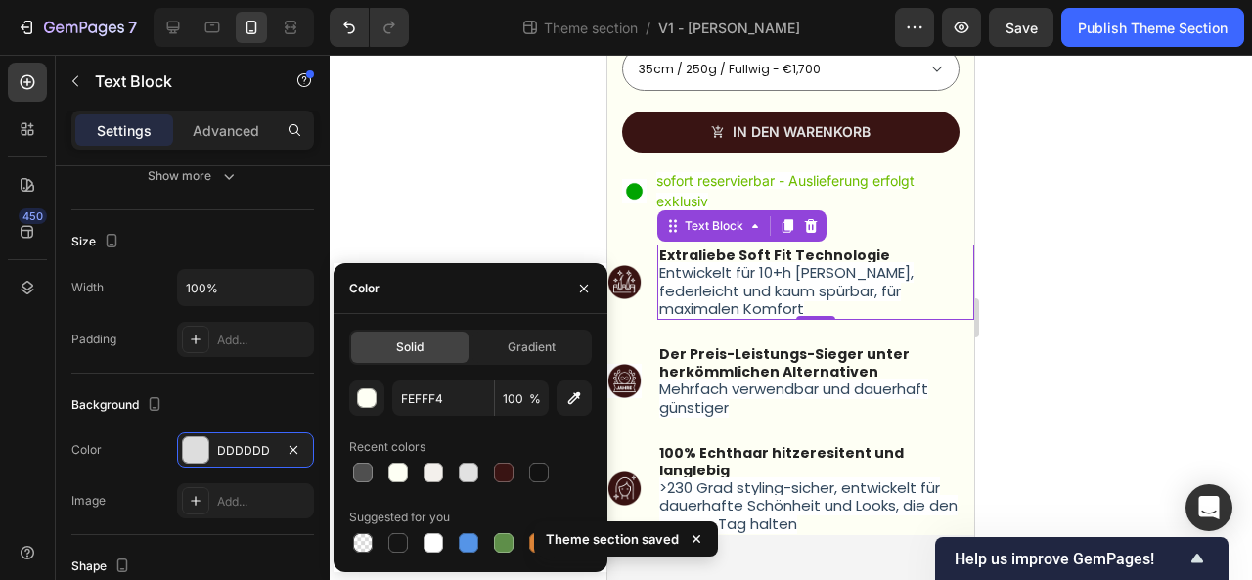
click at [1101, 360] on div at bounding box center [790, 317] width 922 height 525
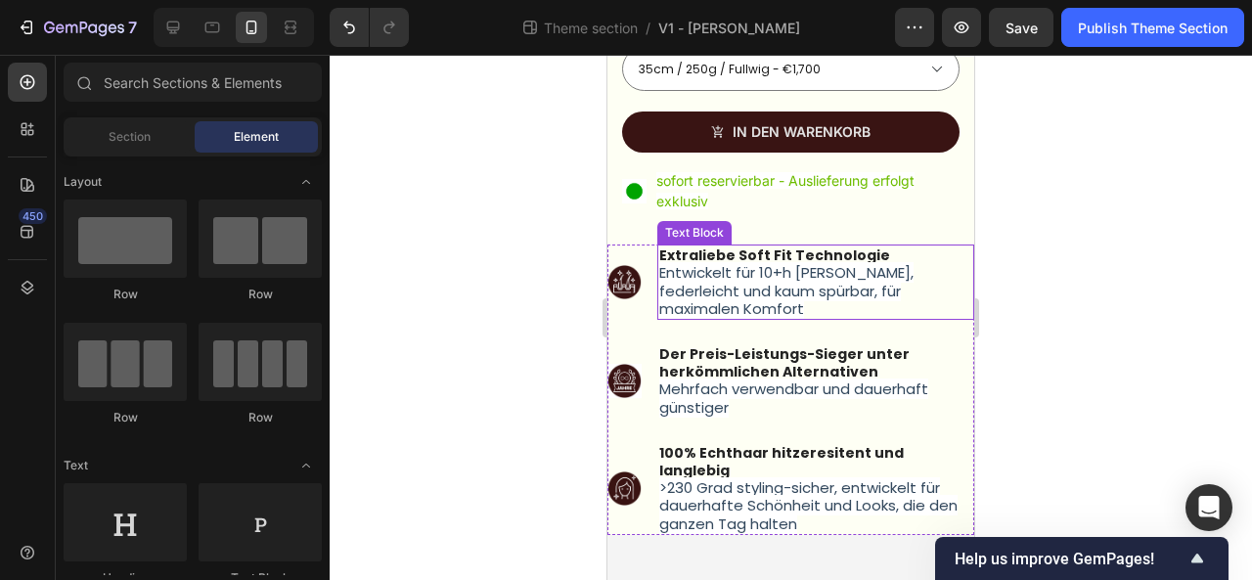
click at [765, 277] on span "Entwickelt für 10+h [PERSON_NAME], federleicht und kaum spürbar, für maximalen …" at bounding box center [786, 290] width 254 height 56
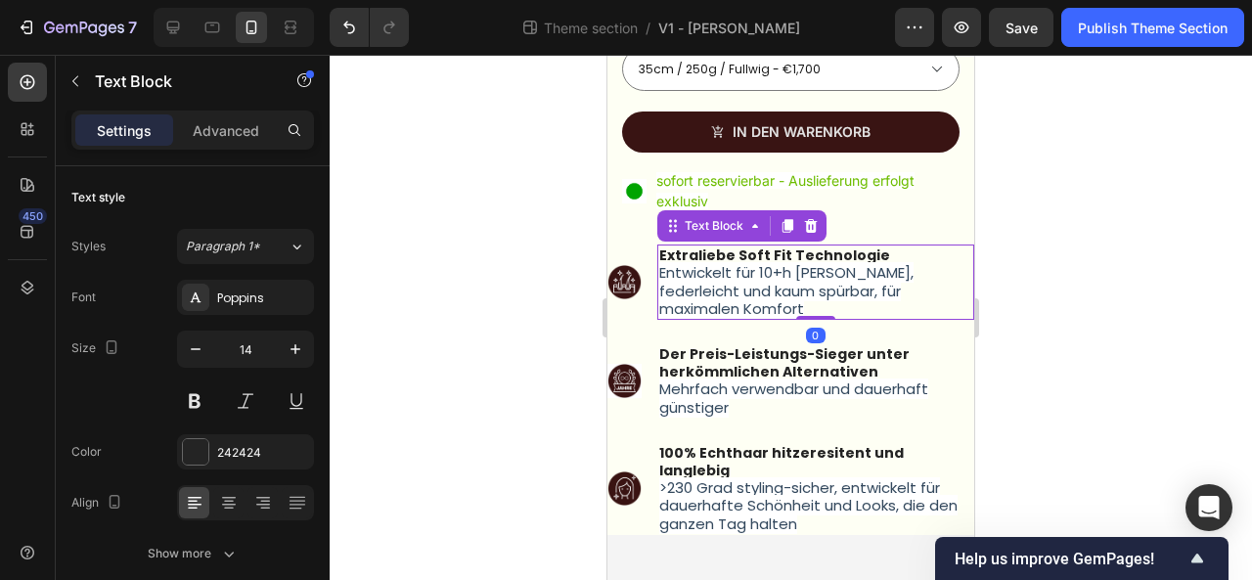
click at [765, 277] on span "Entwickelt für 10+h [PERSON_NAME], federleicht und kaum spürbar, für maximalen …" at bounding box center [786, 290] width 254 height 56
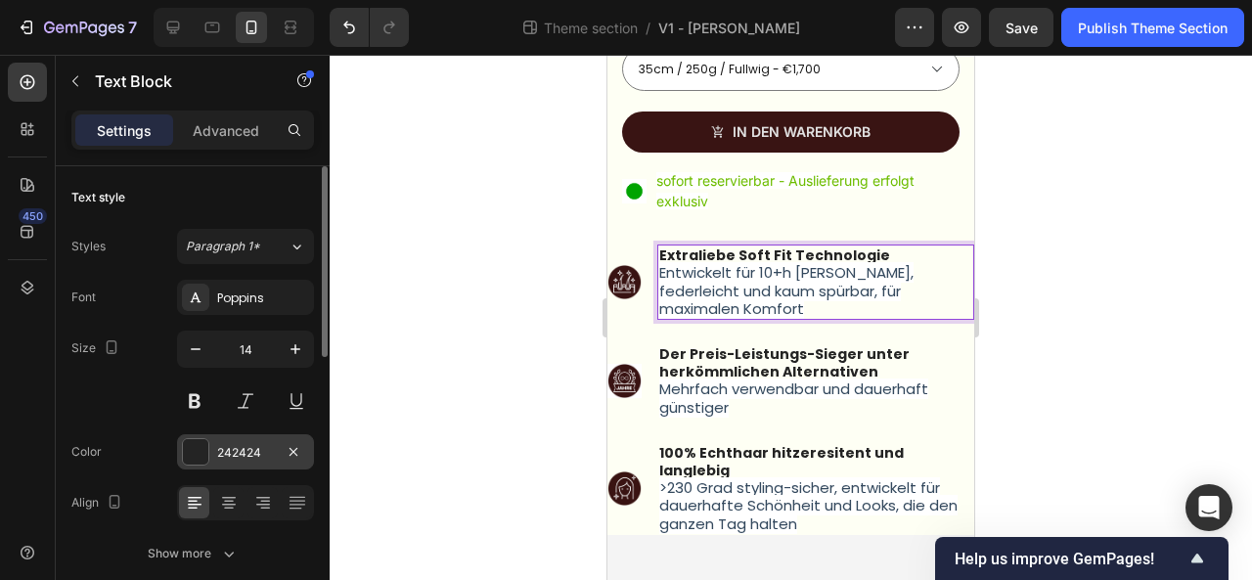
click at [253, 459] on div "242424" at bounding box center [245, 453] width 57 height 18
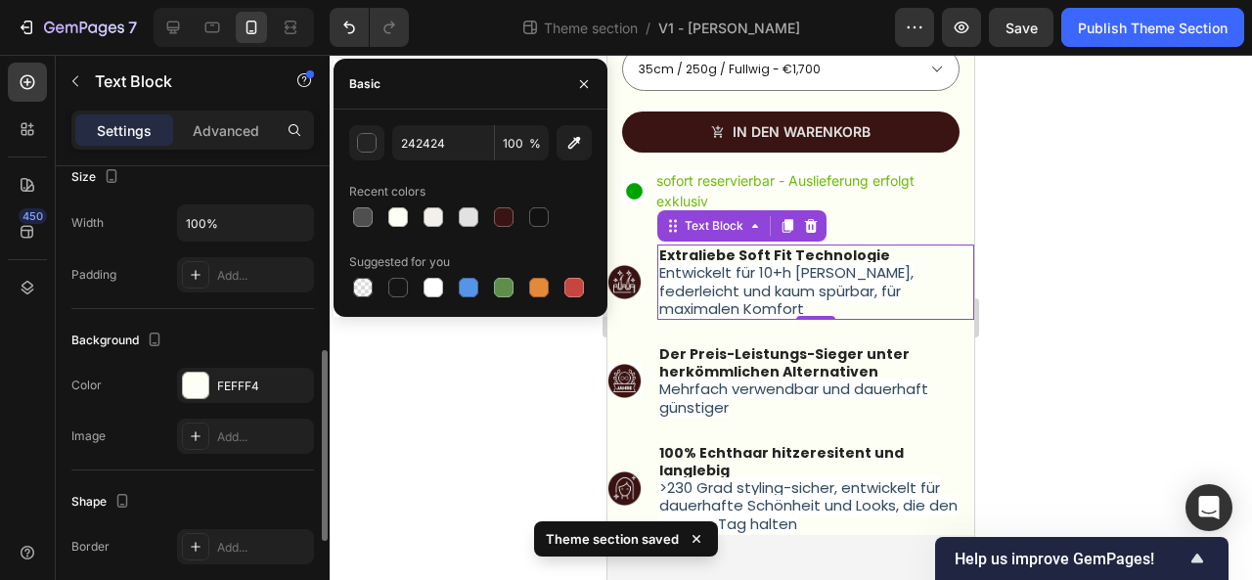
scroll to position [445, 0]
click at [260, 389] on div "FEFFF4" at bounding box center [245, 382] width 137 height 35
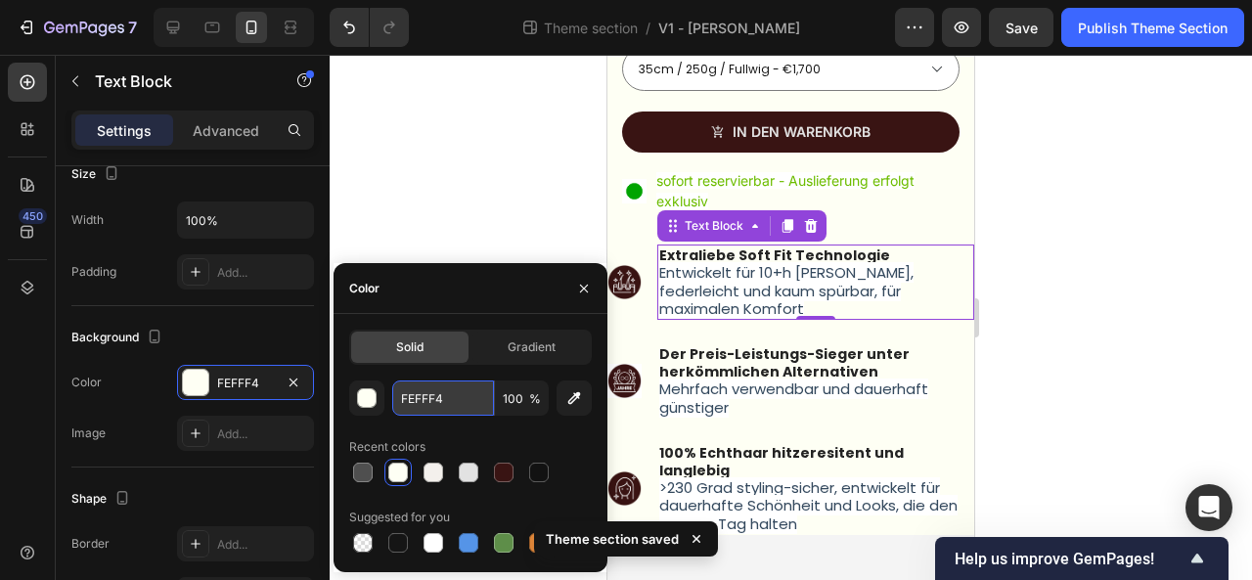
click at [451, 391] on input "FEFFF4" at bounding box center [443, 397] width 102 height 35
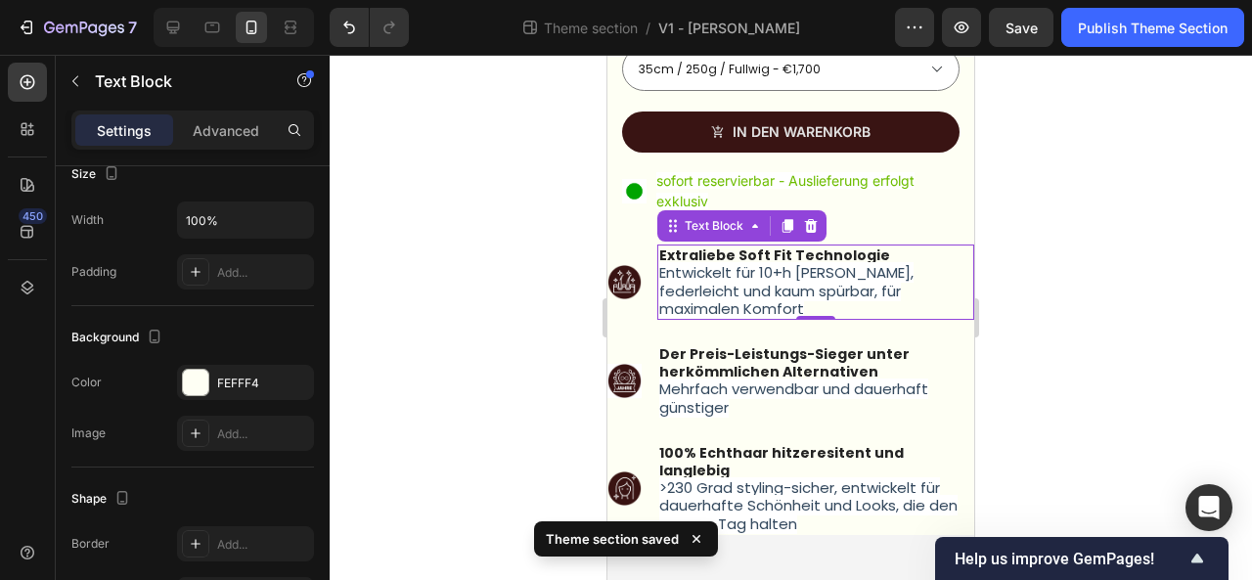
click at [1127, 350] on div at bounding box center [790, 317] width 922 height 525
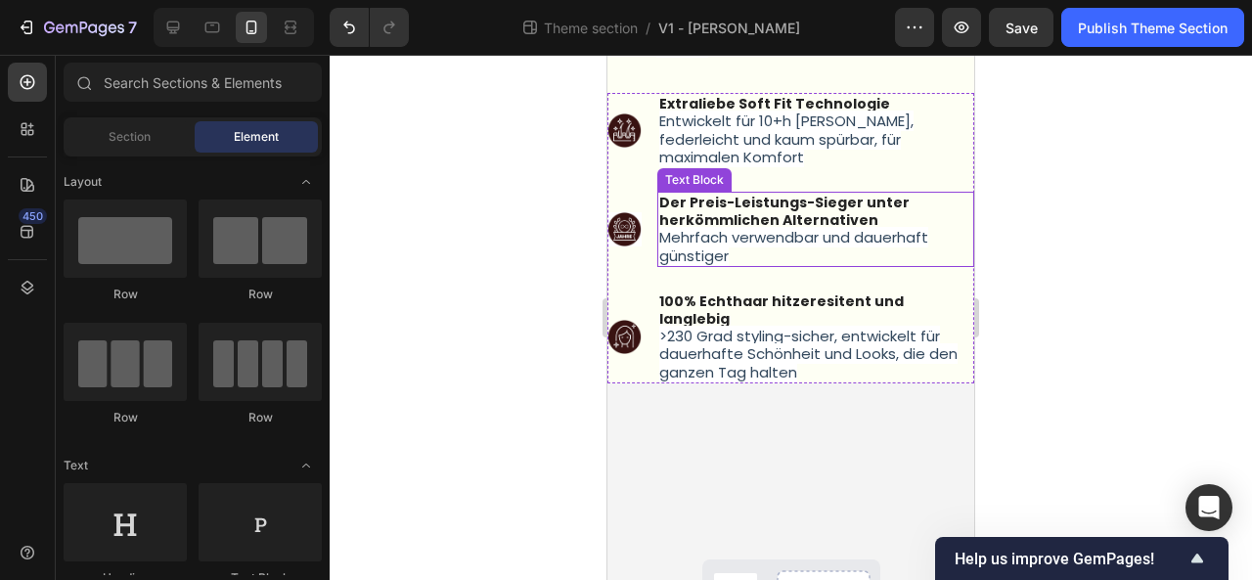
scroll to position [840, 0]
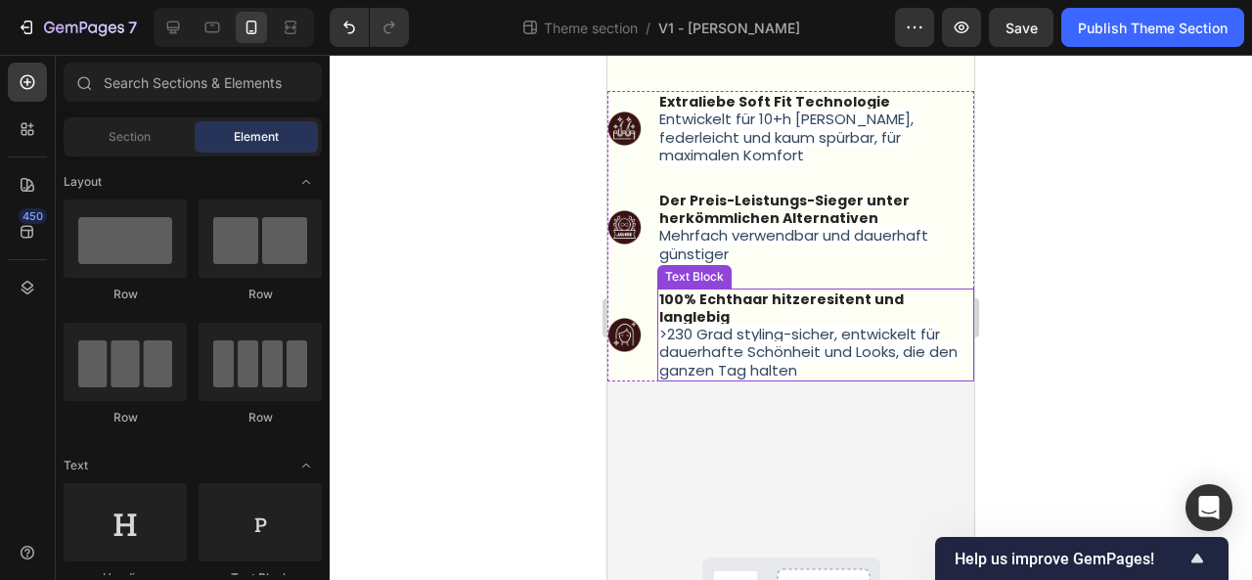
click at [725, 324] on span ">230 Grad styling-sicher, entwickelt für dauerhafte Schönheit und Looks, die de…" at bounding box center [808, 352] width 298 height 56
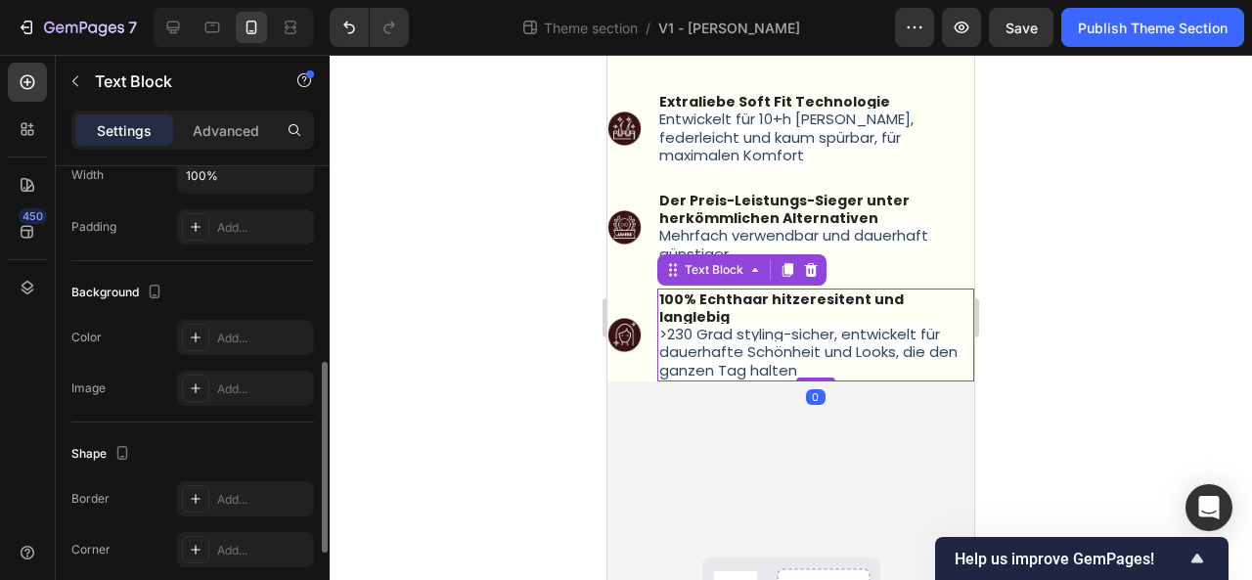
scroll to position [491, 0]
click at [263, 339] on div "Add..." at bounding box center [263, 338] width 92 height 18
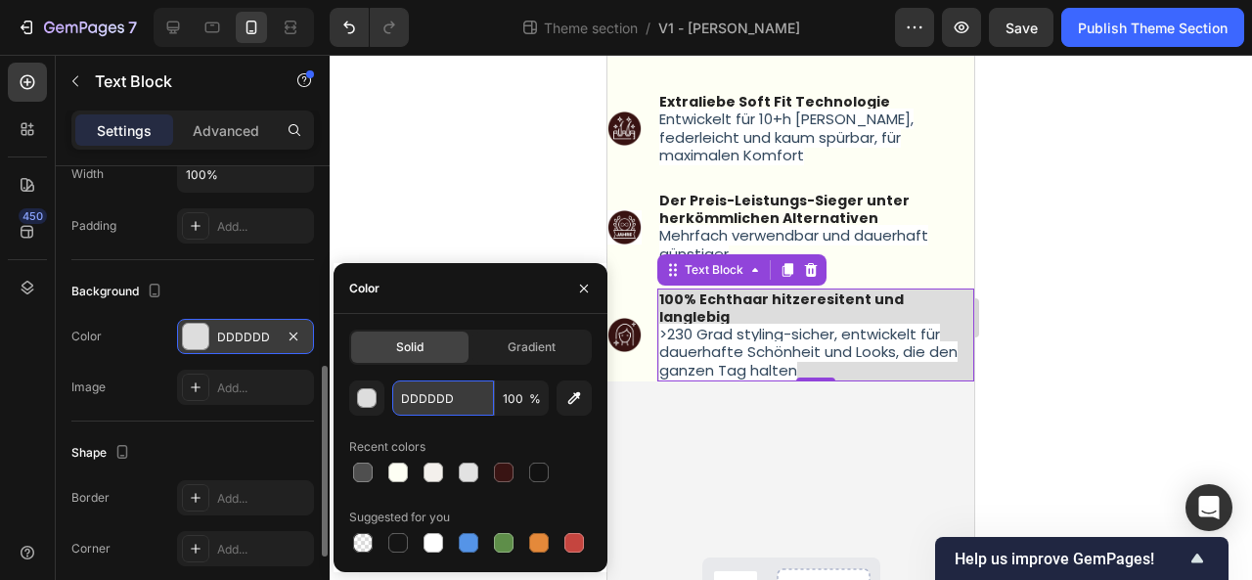
click at [429, 390] on input "DDDDDD" at bounding box center [443, 397] width 102 height 35
paste input "FEFFF4"
type input "FEFFF4"
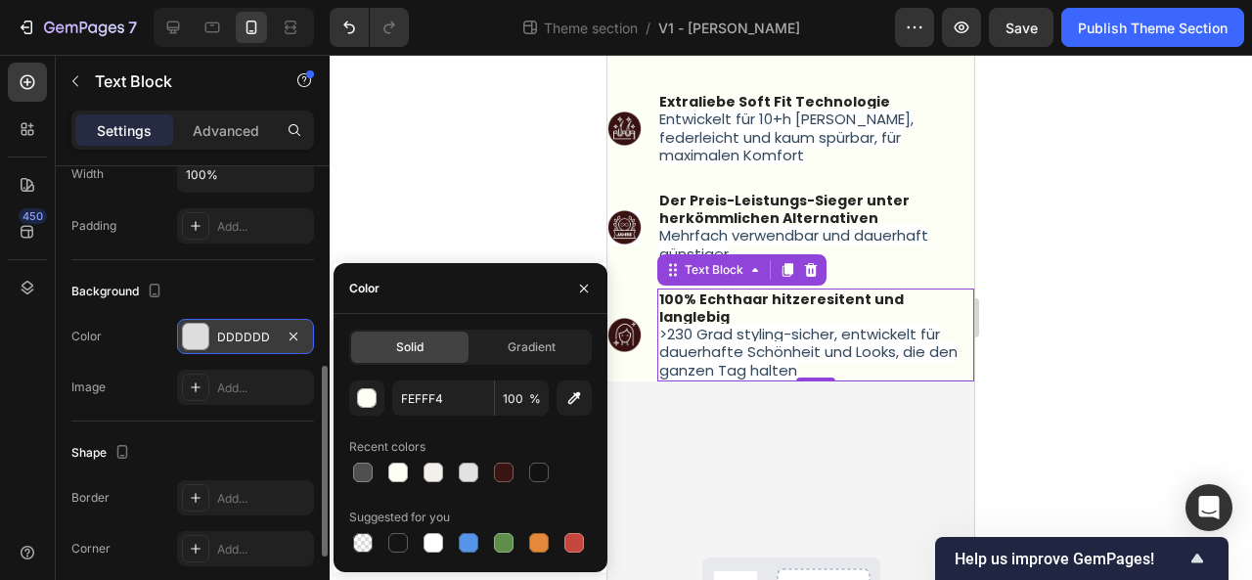
click at [1034, 342] on div at bounding box center [790, 317] width 922 height 525
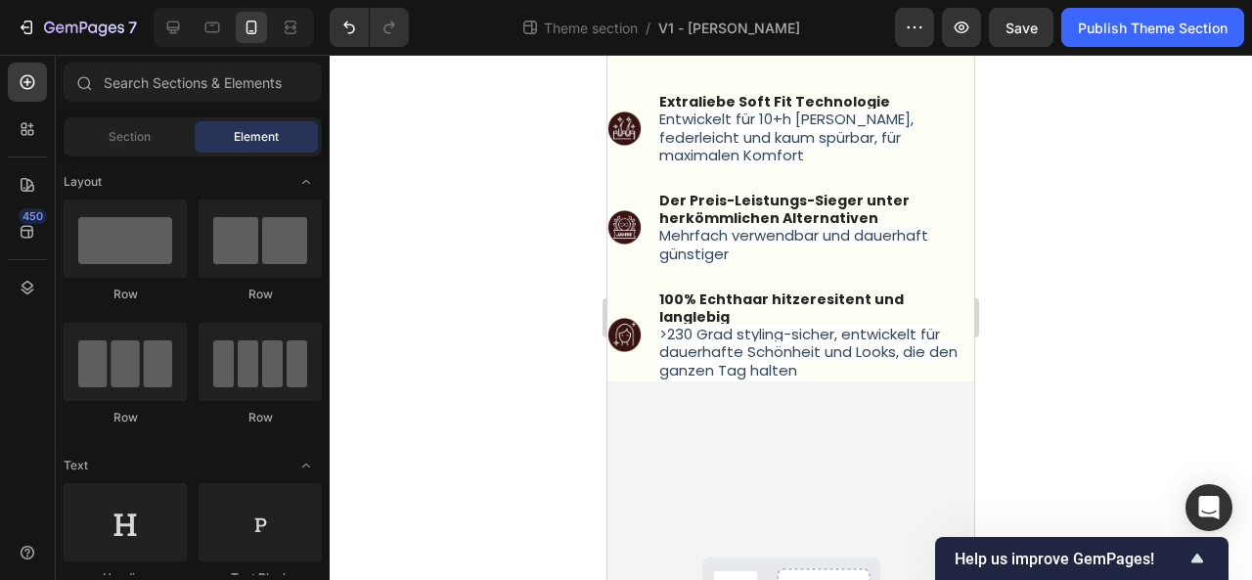
click at [1034, 342] on div at bounding box center [790, 317] width 922 height 525
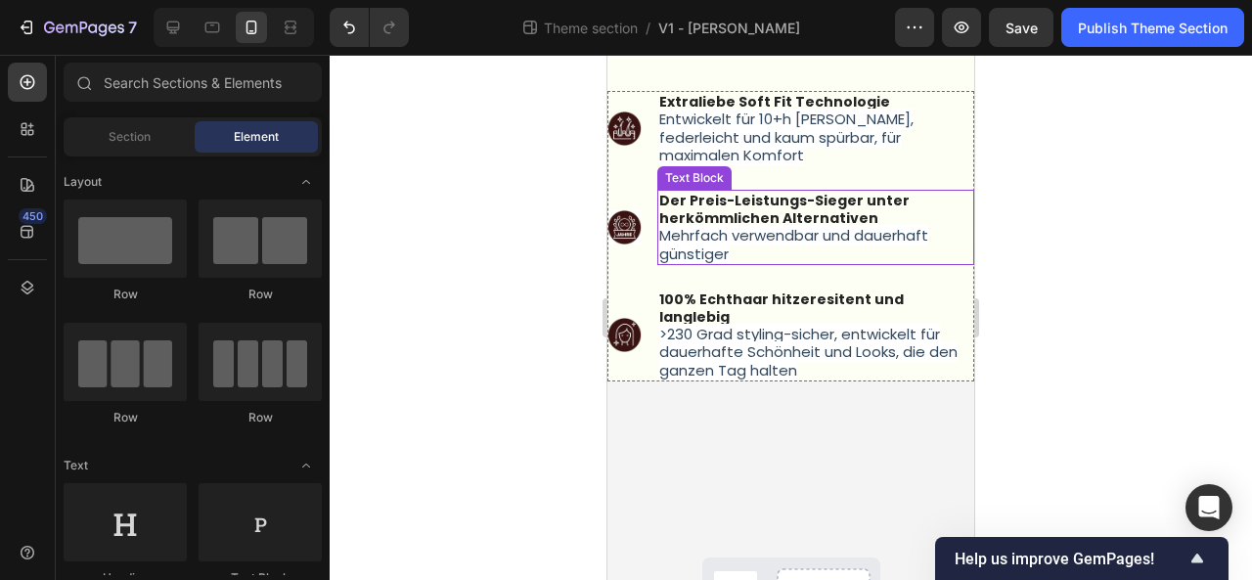
click at [773, 237] on p "Mehrfach verwendbar und dauerhaft günstiger" at bounding box center [815, 244] width 313 height 35
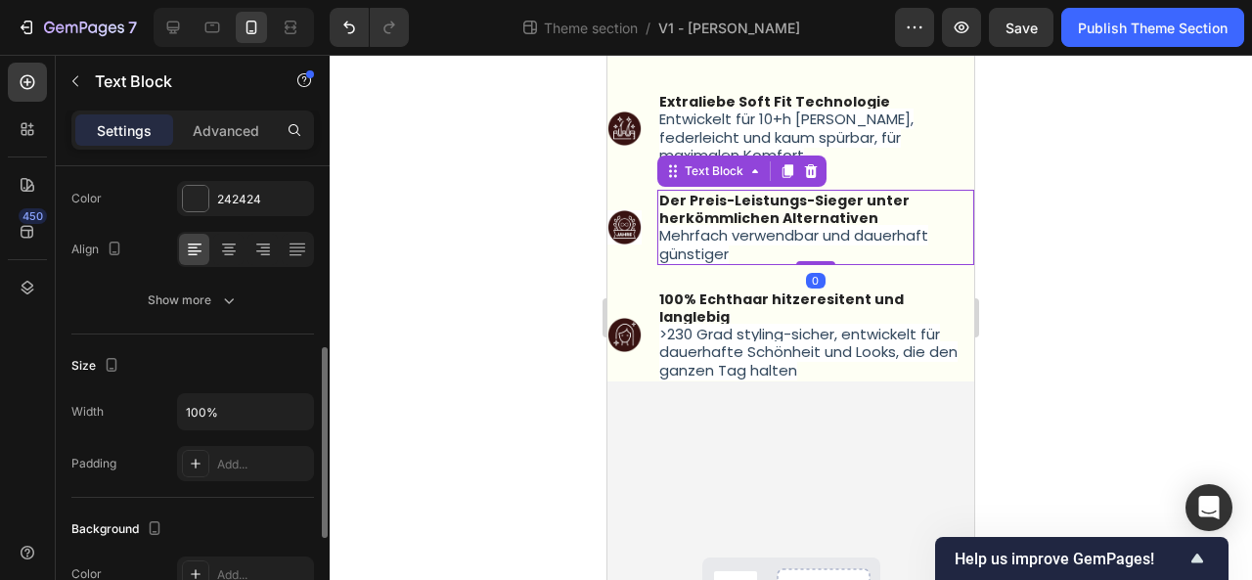
scroll to position [462, 0]
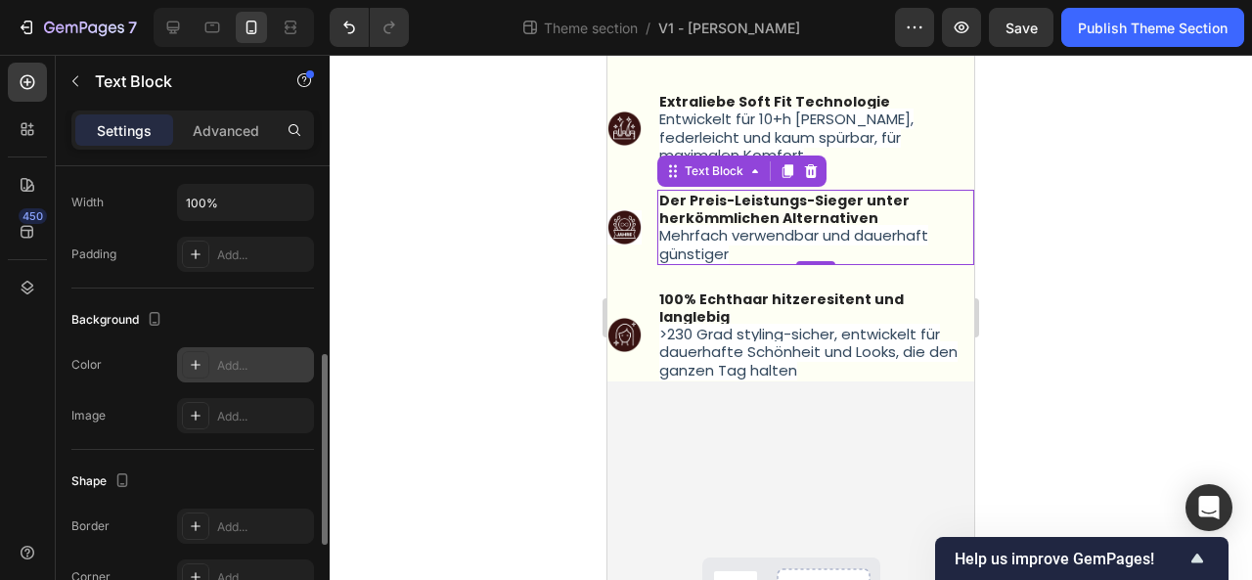
click at [252, 369] on div "Add..." at bounding box center [263, 366] width 92 height 18
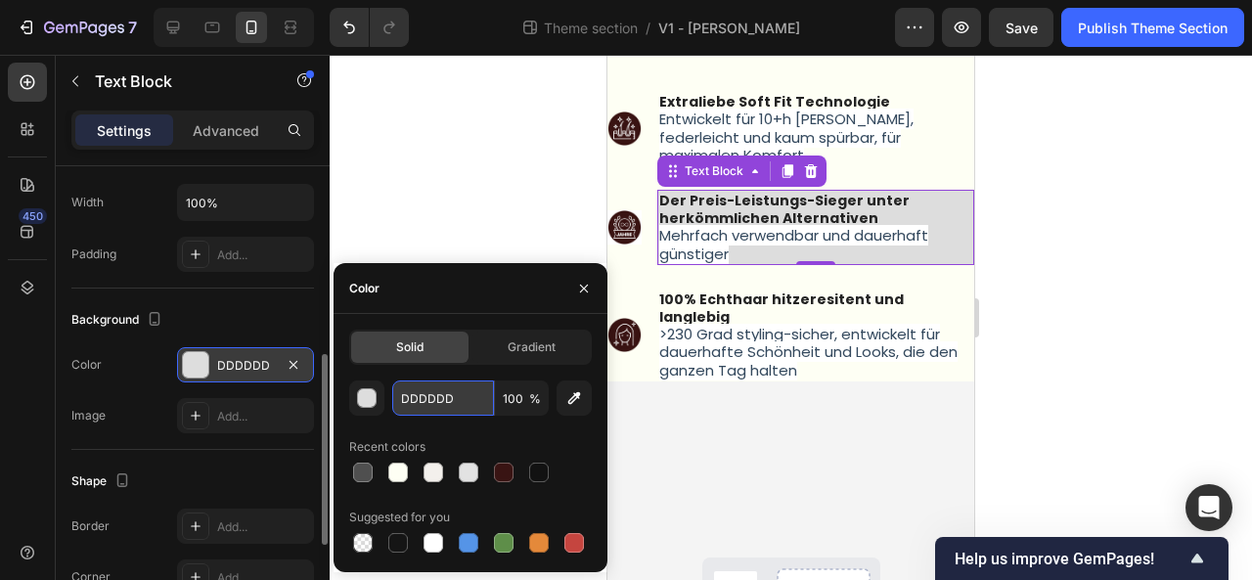
click at [465, 396] on input "DDDDDD" at bounding box center [443, 397] width 102 height 35
paste input "FEFFF4"
type input "FEFFF4"
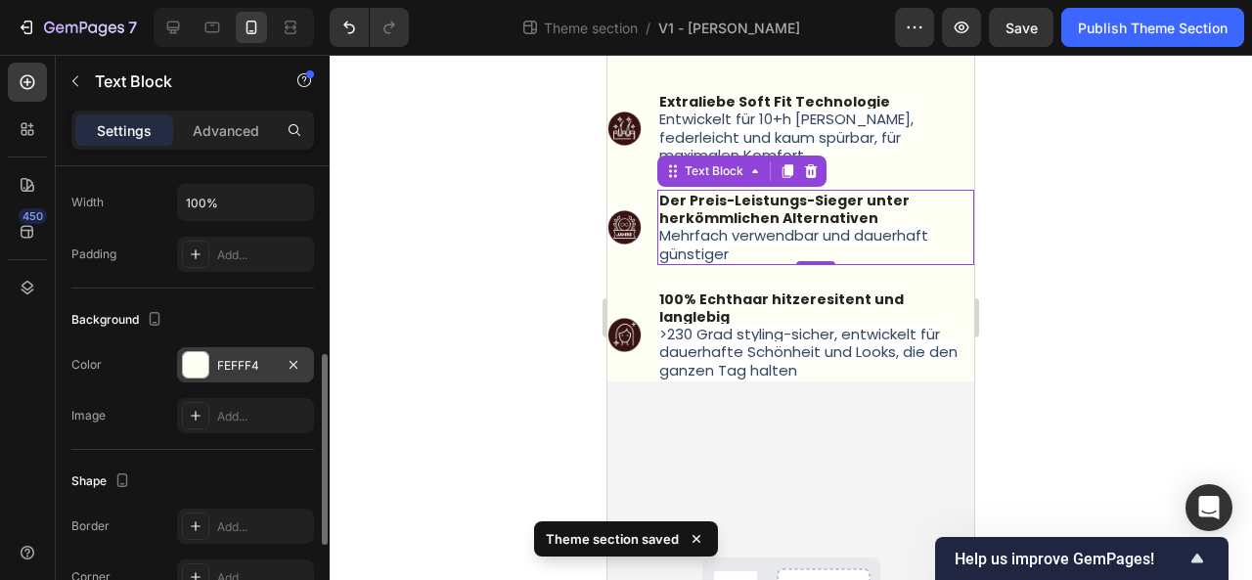
click at [1113, 292] on div at bounding box center [790, 317] width 922 height 525
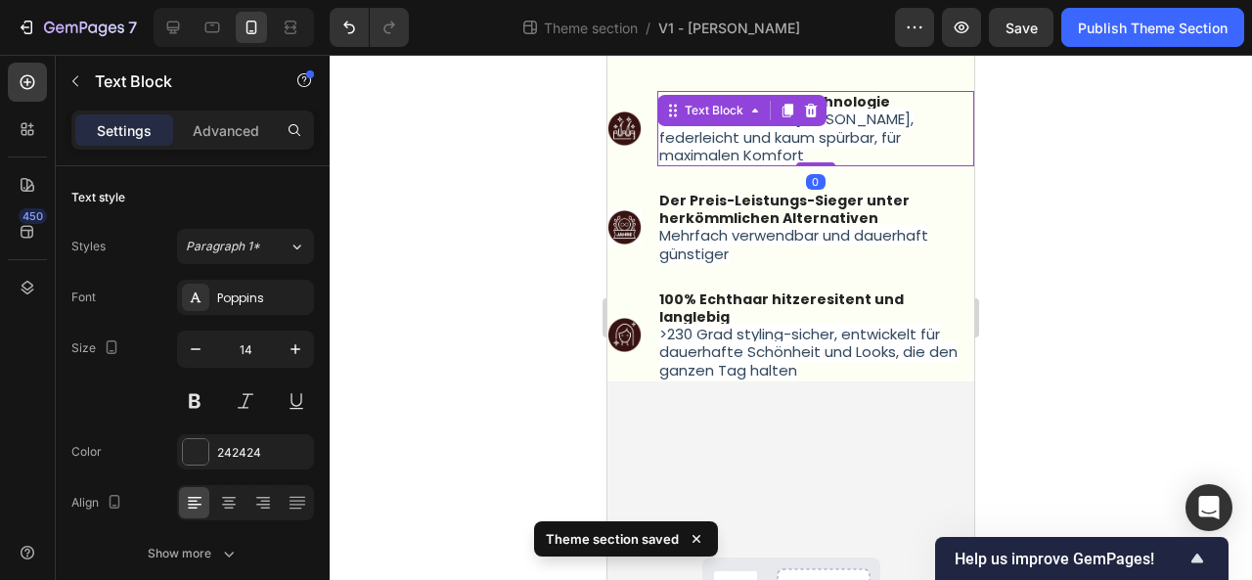
click at [780, 122] on span "Entwickelt für 10+h [PERSON_NAME], federleicht und kaum spürbar, für maximalen …" at bounding box center [786, 137] width 254 height 56
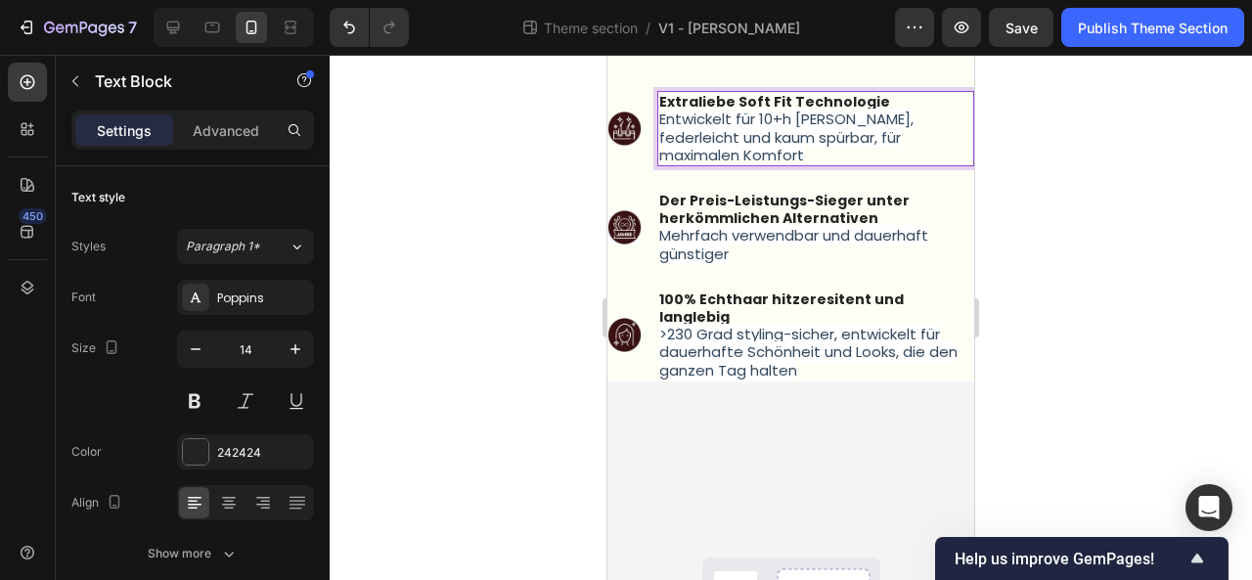
click at [807, 137] on p "Entwickelt für 10+h [PERSON_NAME], federleicht und kaum spürbar, für maximalen …" at bounding box center [815, 137] width 313 height 54
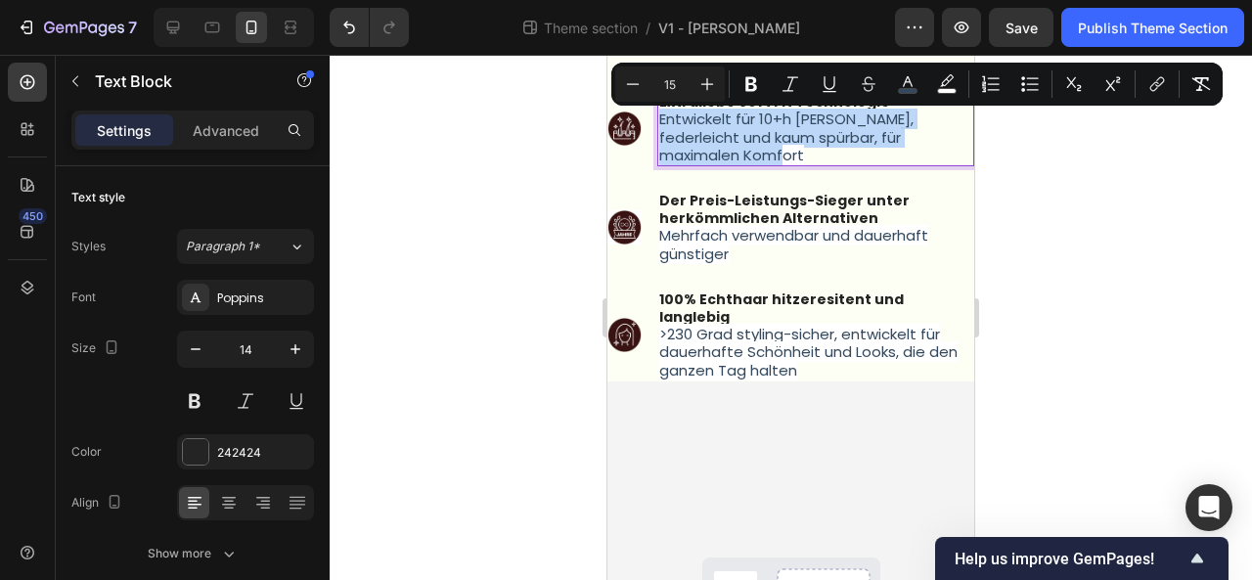
drag, startPoint x: 807, startPoint y: 137, endPoint x: 656, endPoint y: 109, distance: 153.2
click at [657, 109] on div "Extraliebe Soft Fit Technologie Entwickelt für 10+h Tragedauer, federleicht und…" at bounding box center [815, 128] width 317 height 75
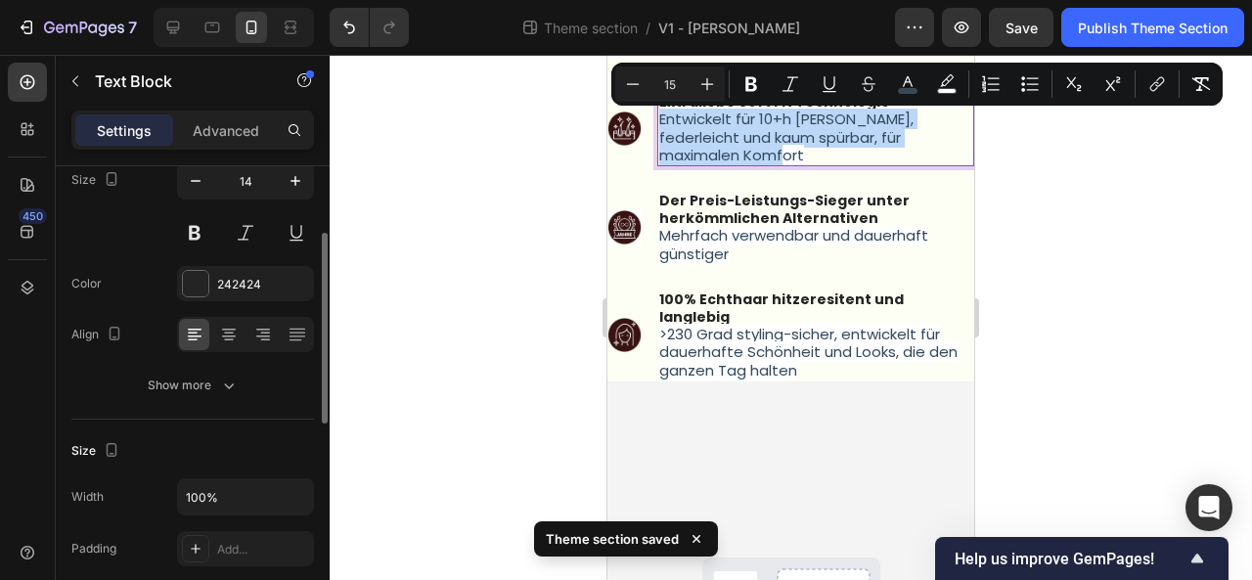
scroll to position [167, 0]
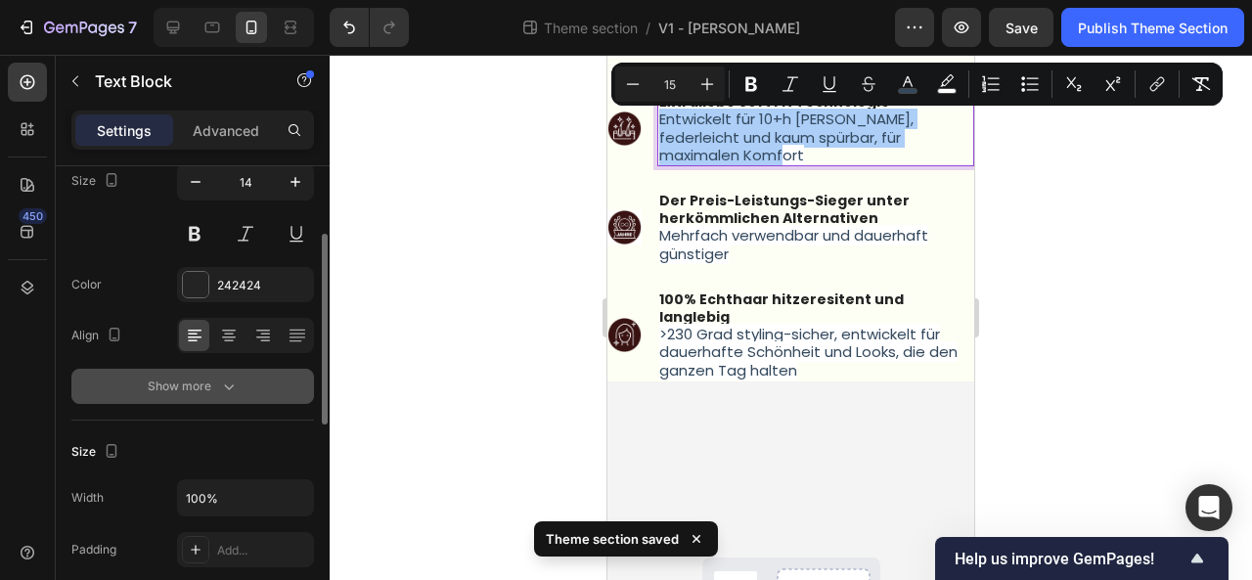
click at [199, 388] on div "Show more" at bounding box center [193, 386] width 91 height 20
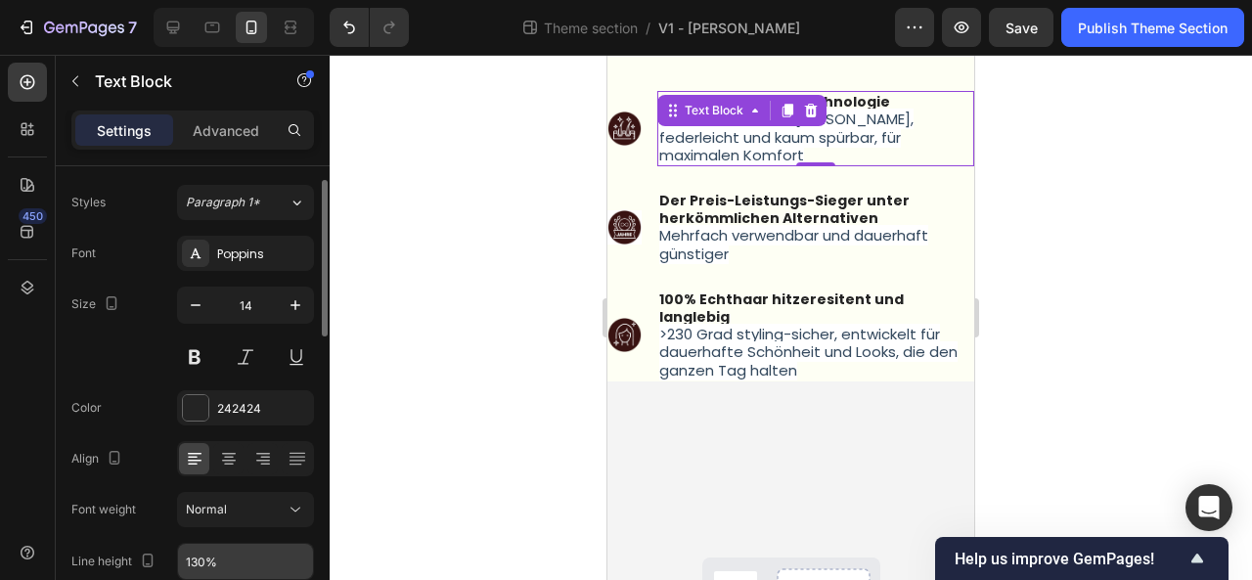
scroll to position [0, 0]
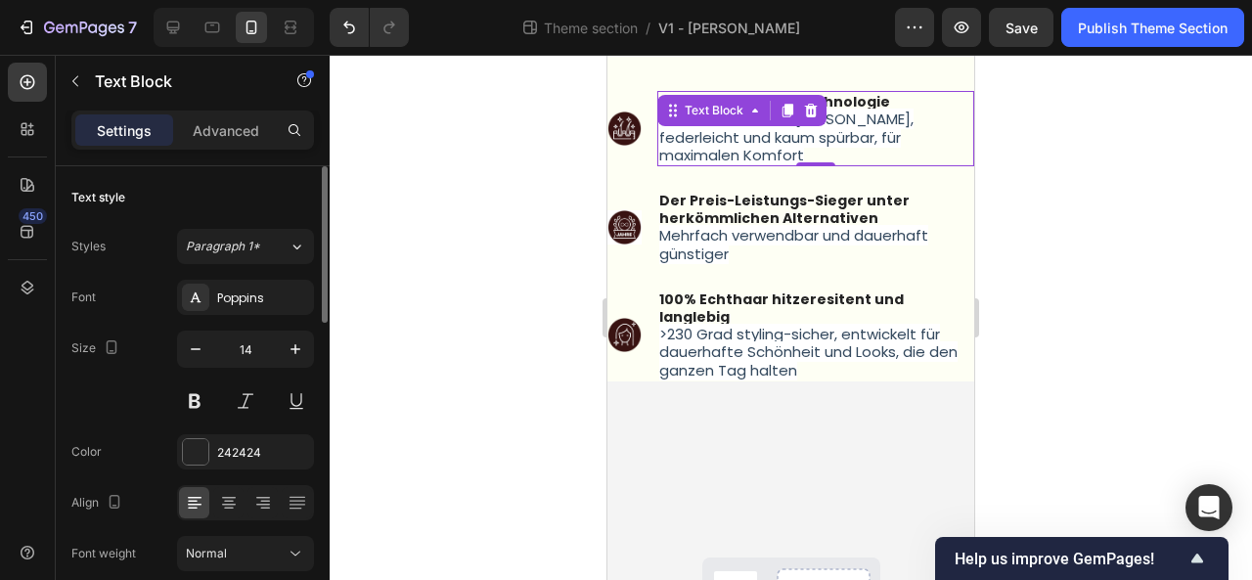
click at [444, 265] on div at bounding box center [790, 317] width 922 height 525
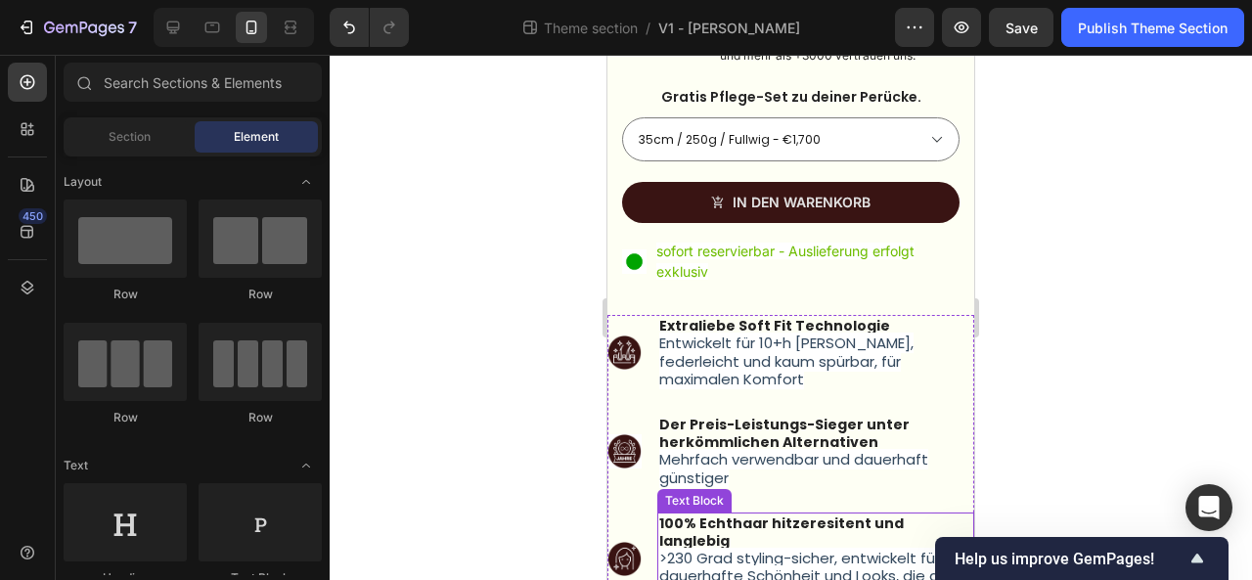
scroll to position [599, 0]
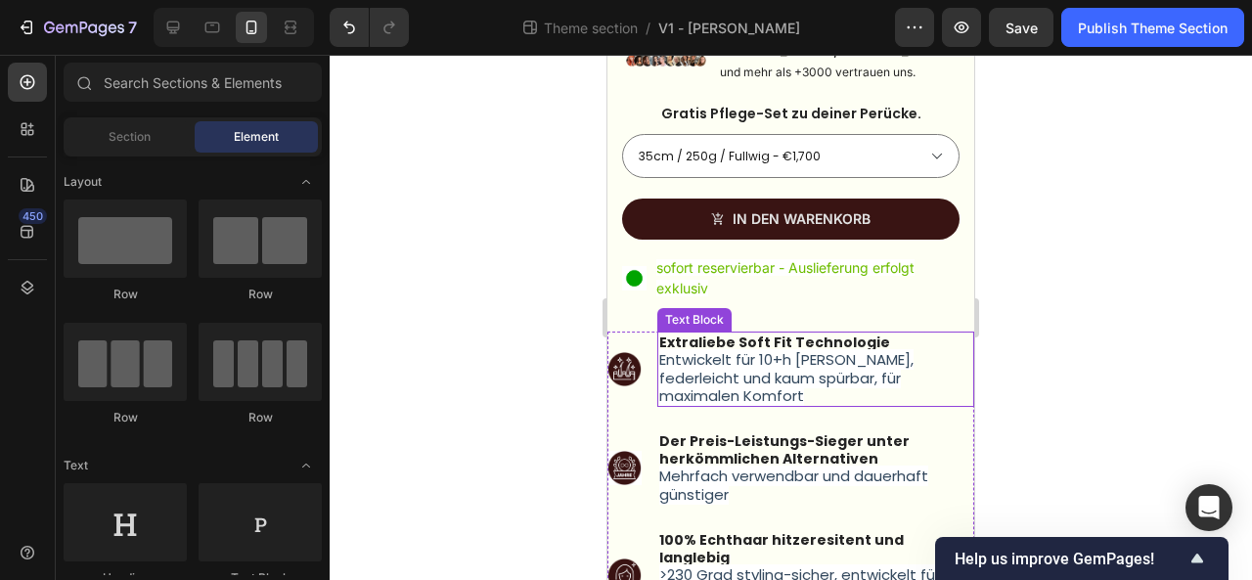
click at [821, 381] on p "Entwickelt für 10+h [PERSON_NAME], federleicht und kaum spürbar, für maximalen …" at bounding box center [815, 378] width 313 height 54
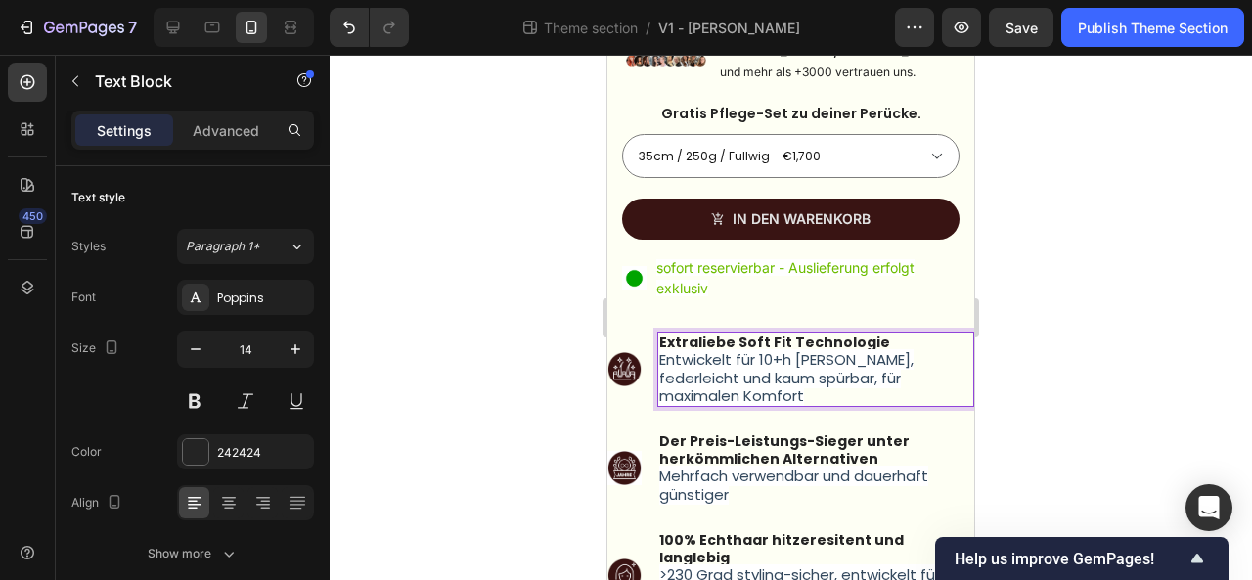
click at [821, 381] on p "Entwickelt für 10+h [PERSON_NAME], federleicht und kaum spürbar, für maximalen …" at bounding box center [815, 378] width 313 height 54
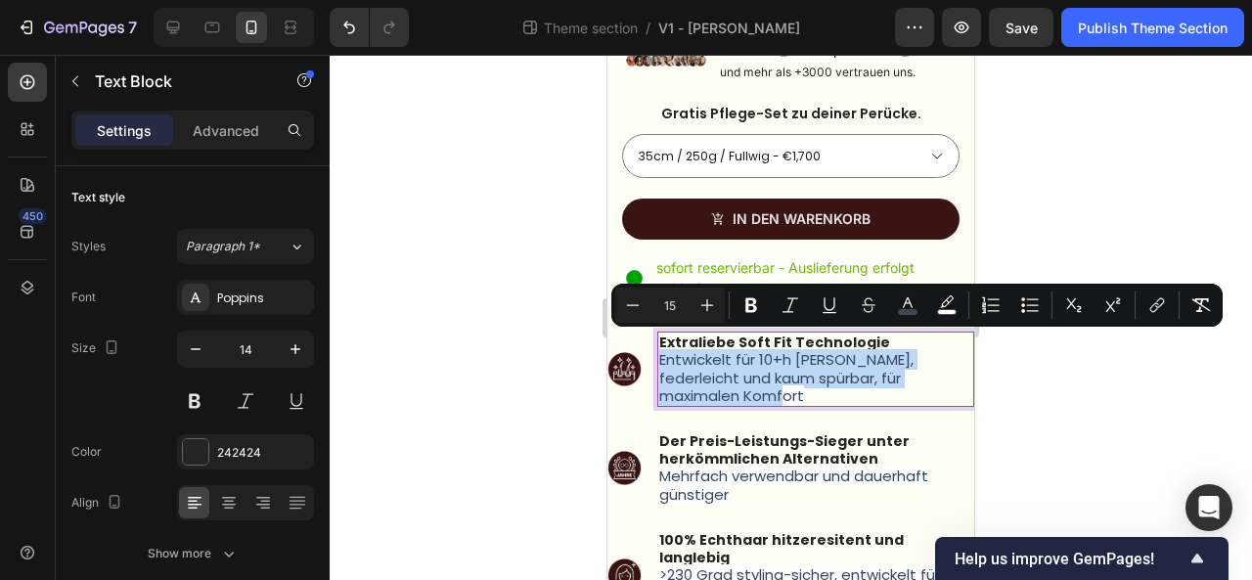
drag, startPoint x: 821, startPoint y: 381, endPoint x: 657, endPoint y: 345, distance: 168.2
click at [657, 345] on div "Extraliebe Soft Fit Technologie Entwickelt für 10+h Tragedauer, federleicht und…" at bounding box center [815, 368] width 317 height 75
click at [907, 295] on icon "Editor contextual toolbar" at bounding box center [908, 305] width 20 height 20
type input "34495E"
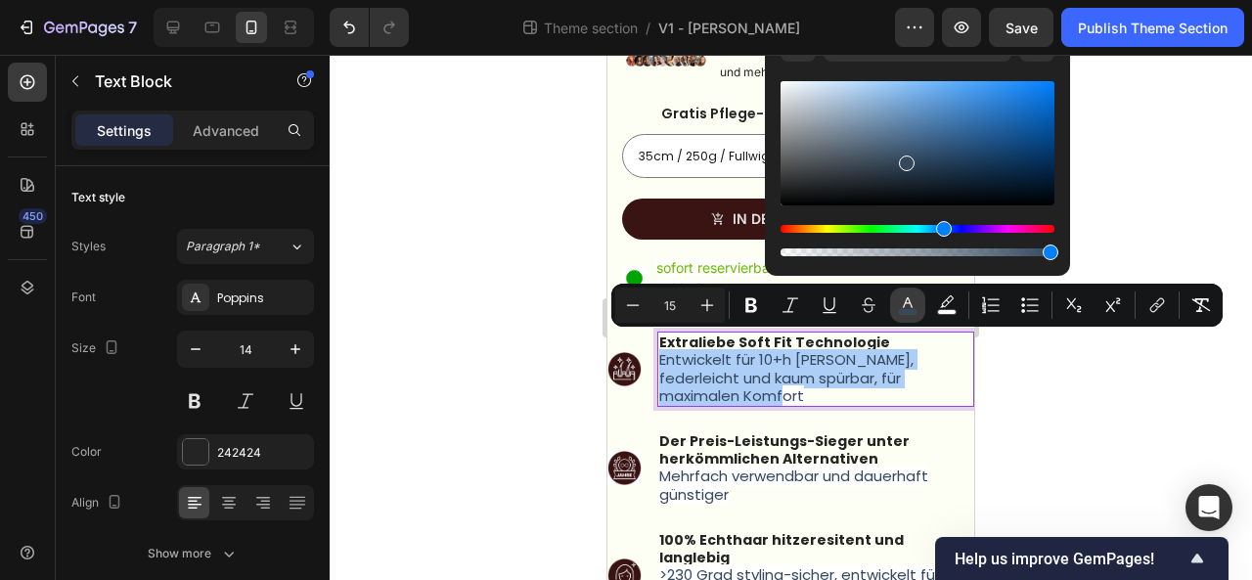
click at [907, 295] on icon "Editor contextual toolbar" at bounding box center [908, 305] width 20 height 20
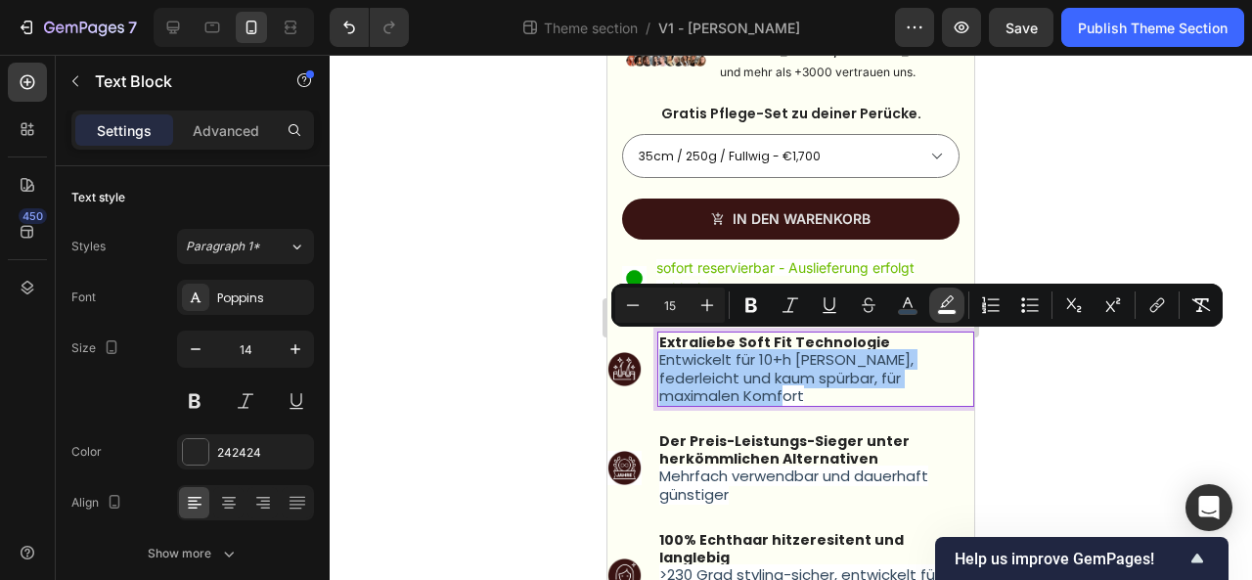
click at [952, 307] on icon "Editor contextual toolbar" at bounding box center [947, 305] width 20 height 20
type input "FFFFFF"
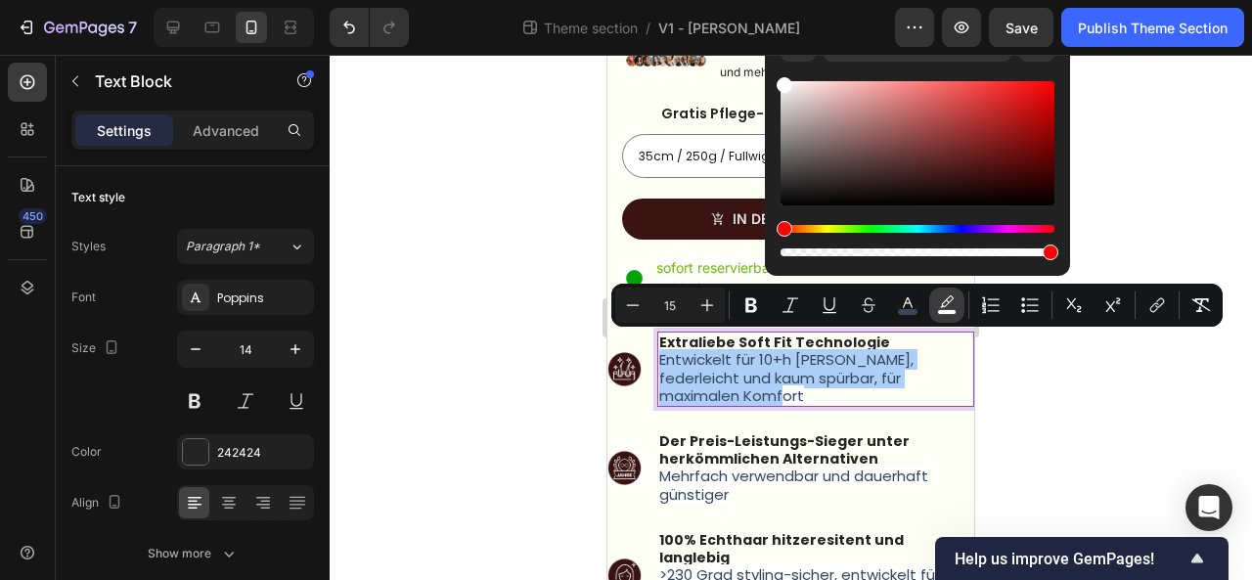
click at [952, 307] on icon "Editor contextual toolbar" at bounding box center [947, 305] width 20 height 20
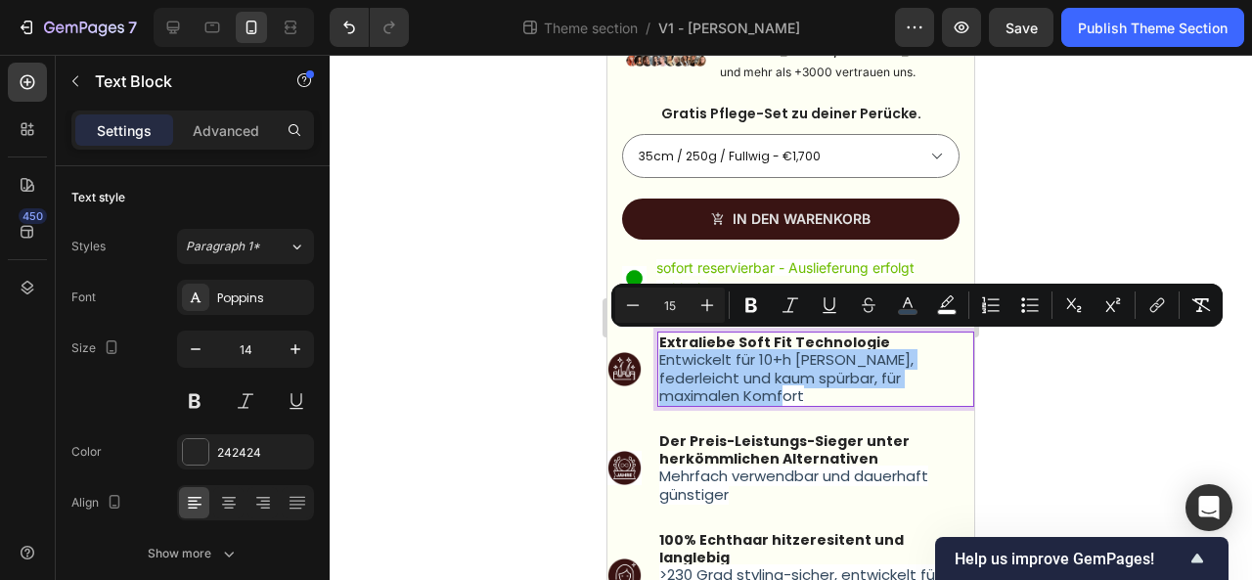
click at [1058, 432] on div at bounding box center [790, 317] width 922 height 525
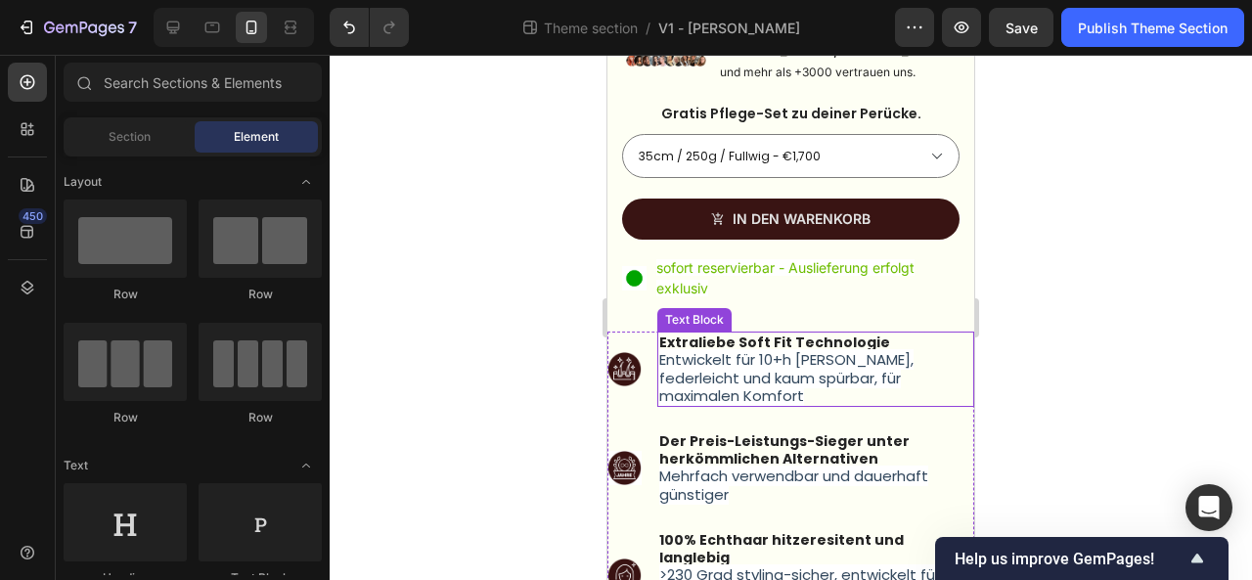
click at [816, 387] on p "Entwickelt für 10+h [PERSON_NAME], federleicht und kaum spürbar, für maximalen …" at bounding box center [815, 378] width 313 height 54
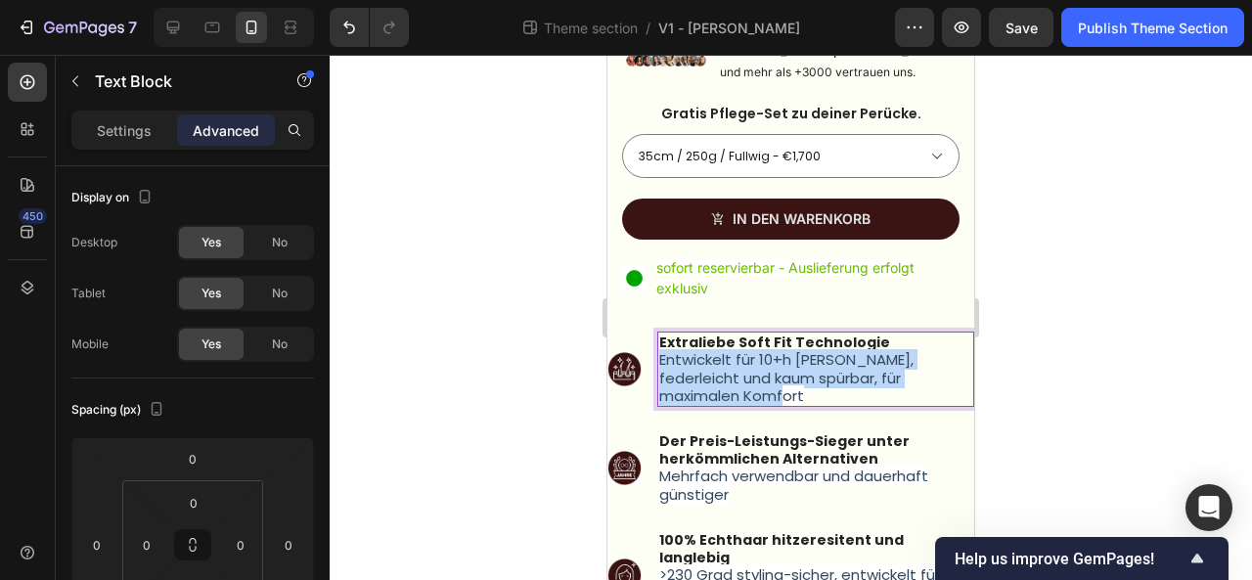
drag, startPoint x: 823, startPoint y: 378, endPoint x: 657, endPoint y: 343, distance: 169.9
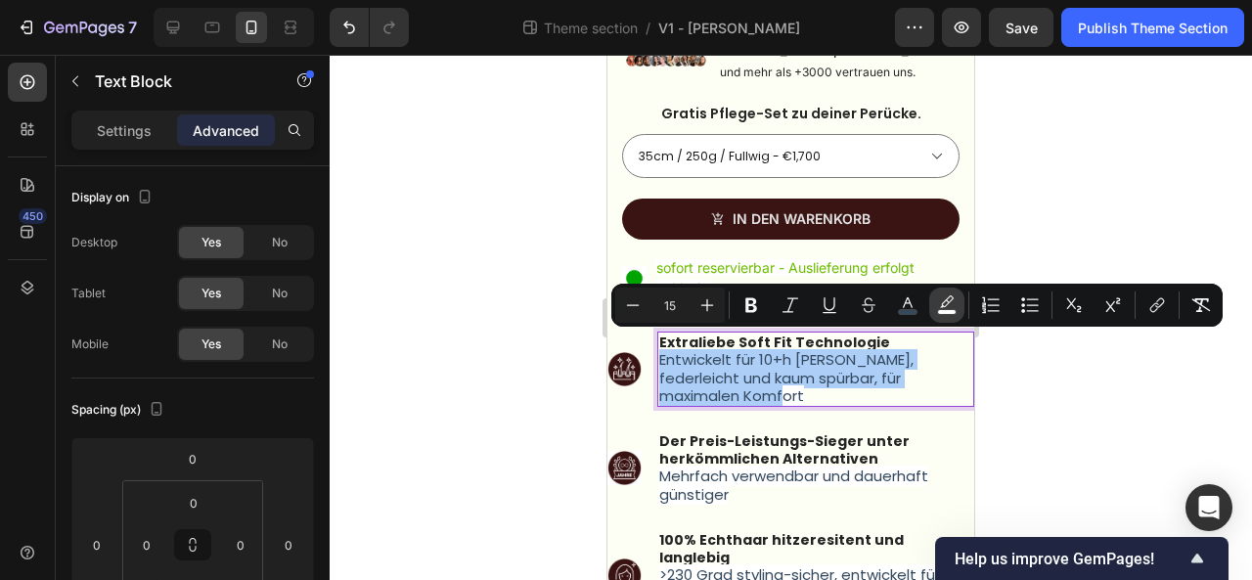
click at [944, 297] on icon "Editor contextual toolbar" at bounding box center [947, 305] width 20 height 20
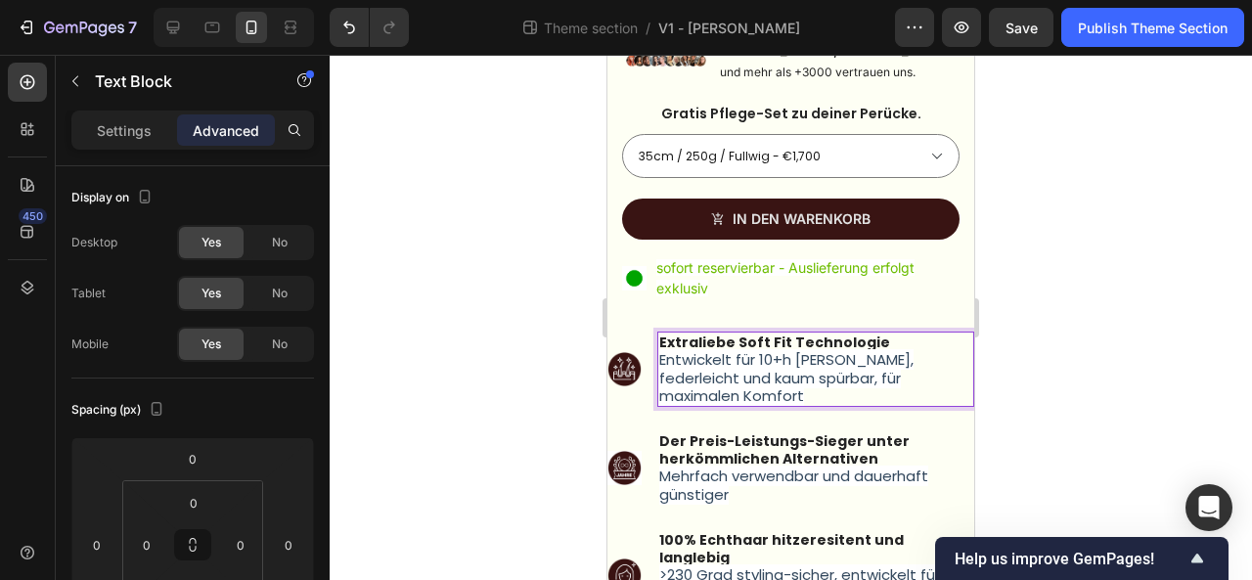
click at [847, 382] on p "Entwickelt für 10+h [PERSON_NAME], federleicht und kaum spürbar, für maximalen …" at bounding box center [815, 378] width 313 height 54
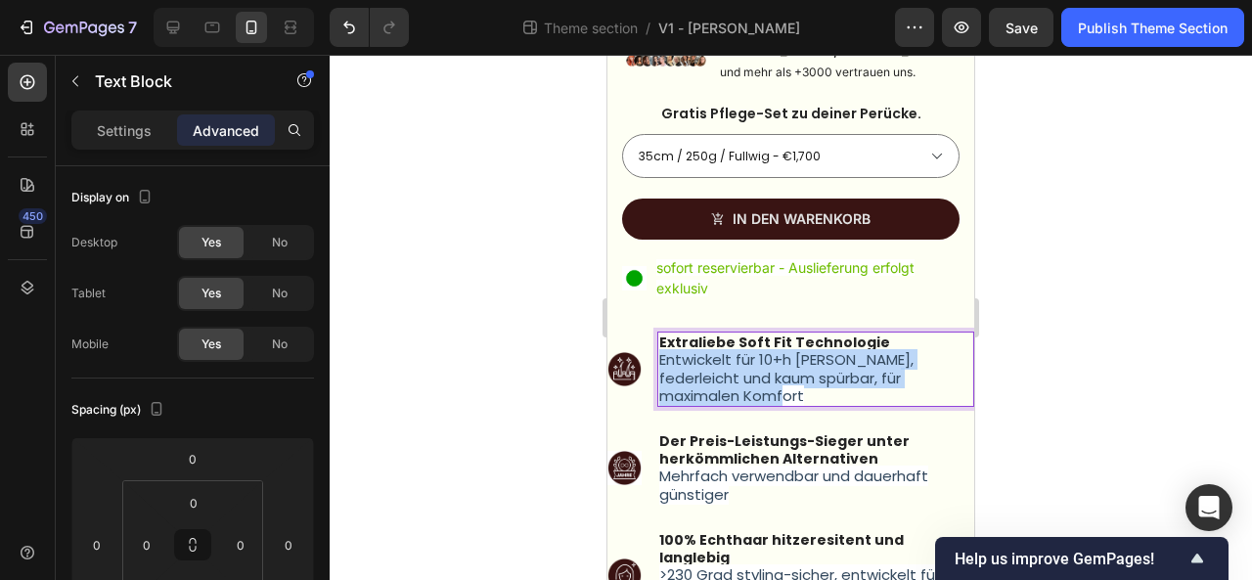
drag, startPoint x: 847, startPoint y: 382, endPoint x: 659, endPoint y: 345, distance: 191.4
click at [659, 351] on p "Entwickelt für 10+h [PERSON_NAME], federleicht und kaum spürbar, für maximalen …" at bounding box center [815, 378] width 313 height 54
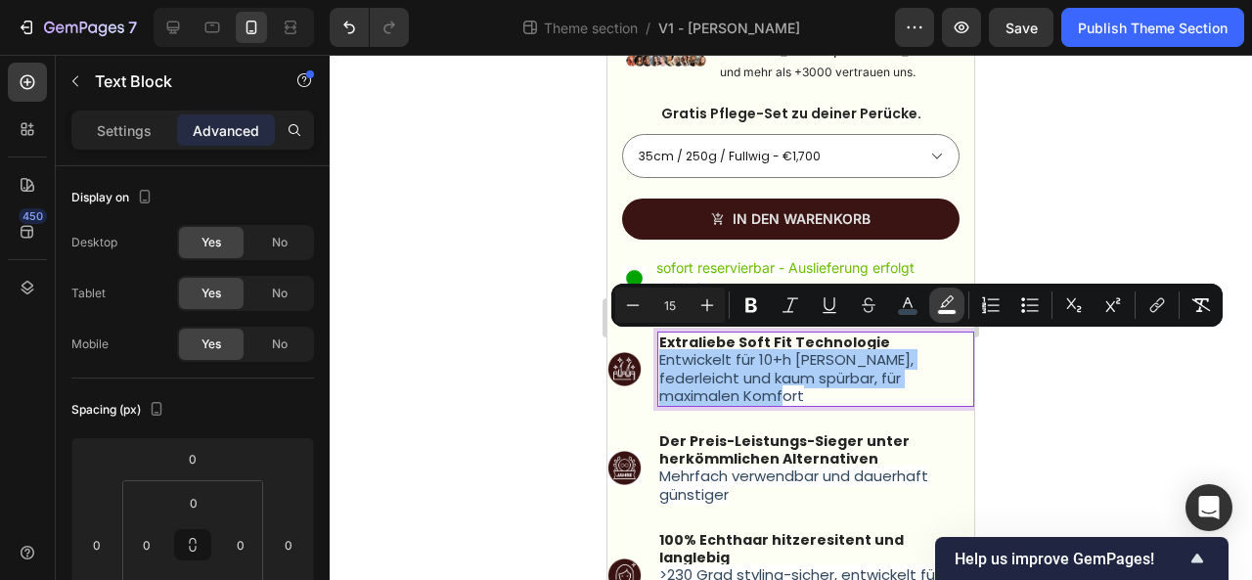
click at [950, 305] on icon "Editor contextual toolbar" at bounding box center [947, 305] width 20 height 20
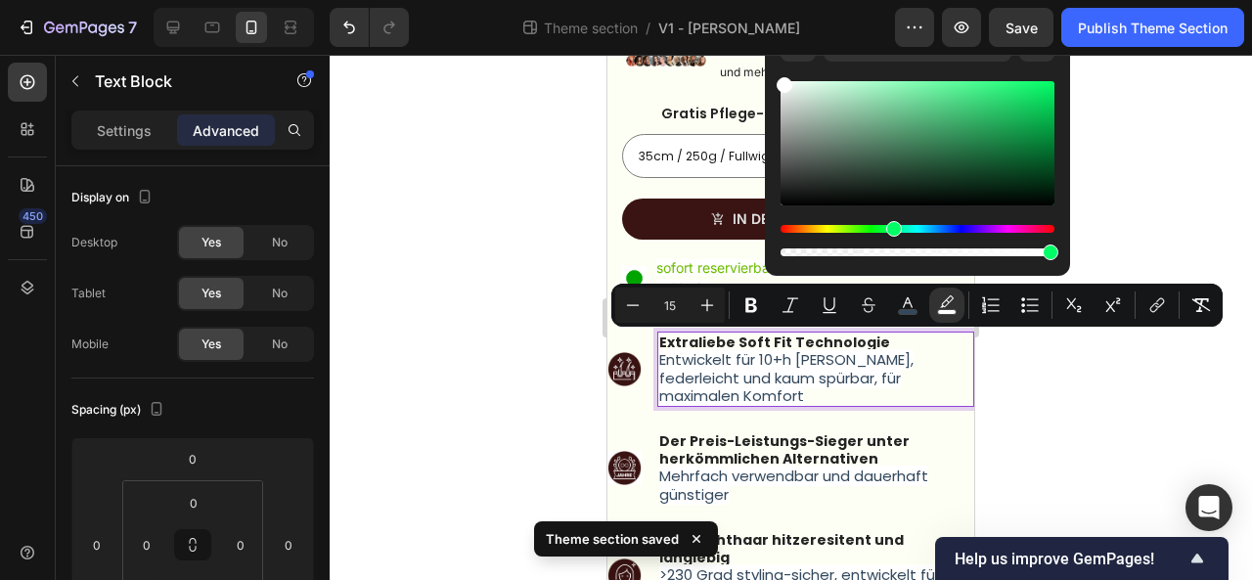
drag, startPoint x: 783, startPoint y: 228, endPoint x: 890, endPoint y: 236, distance: 106.9
click at [890, 236] on div "Hue" at bounding box center [894, 229] width 16 height 16
click at [1079, 420] on div at bounding box center [790, 317] width 922 height 525
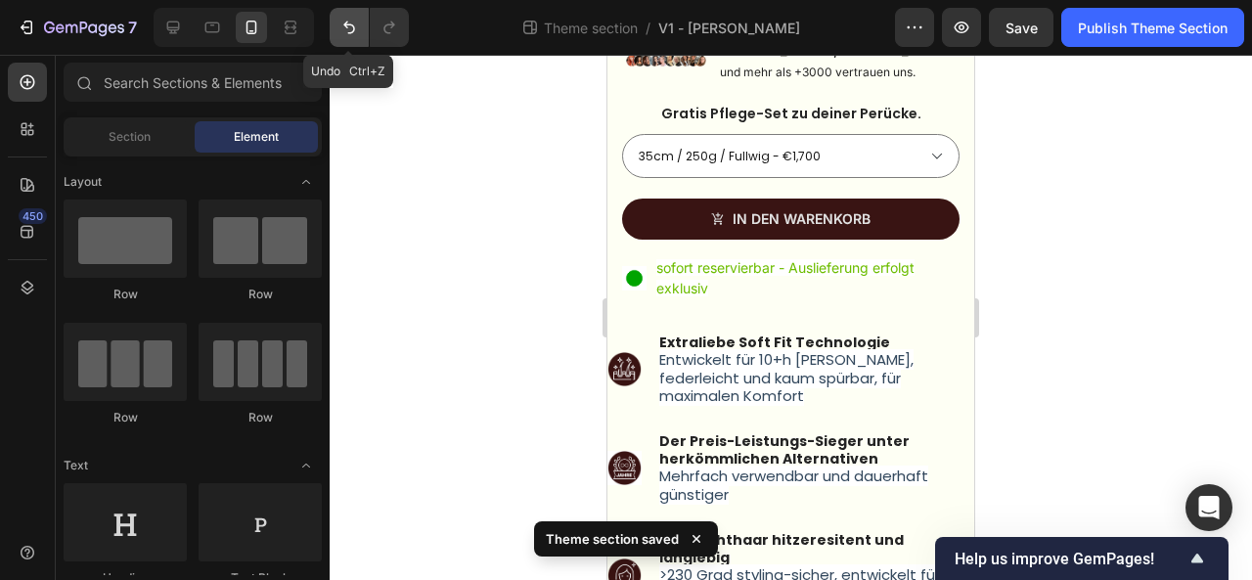
click at [341, 23] on icon "Undo/Redo" at bounding box center [349, 28] width 20 height 20
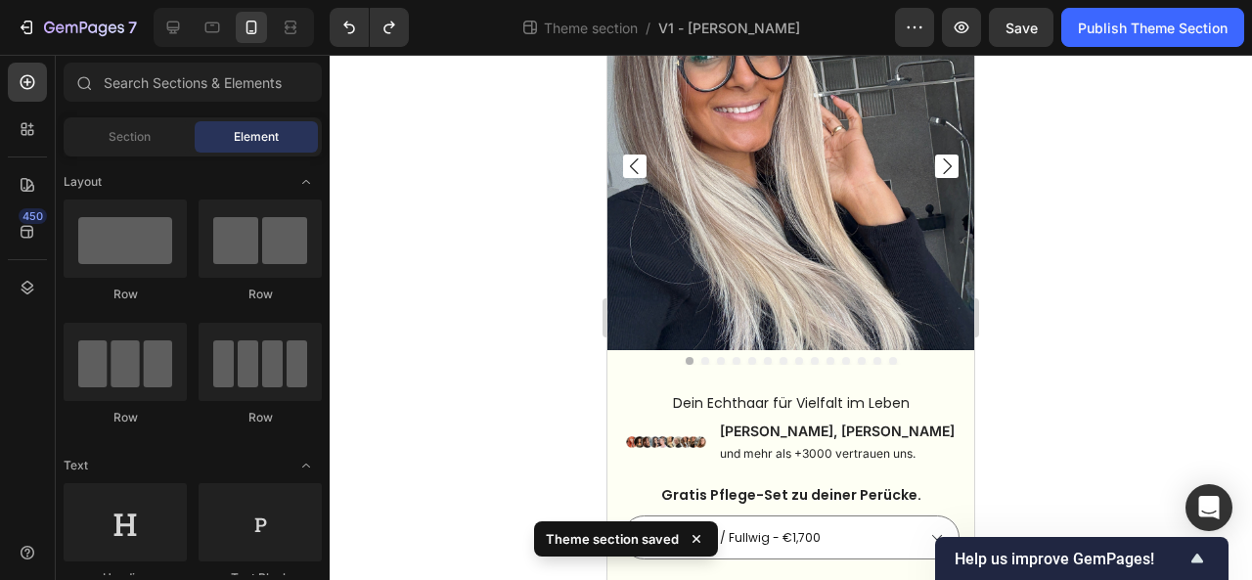
scroll to position [0, 0]
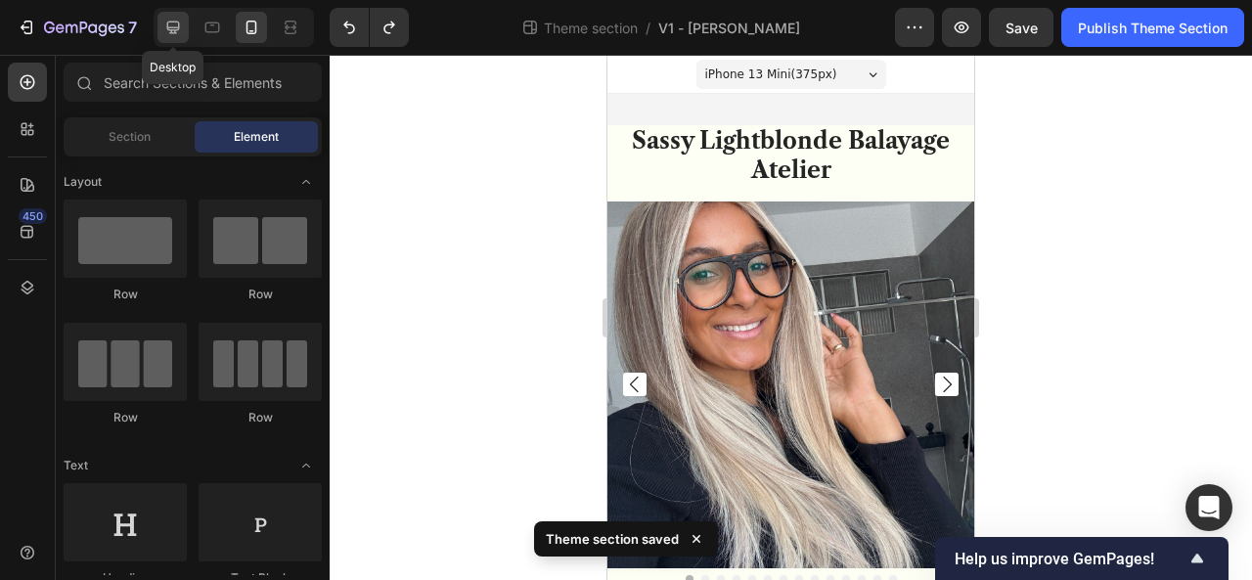
click at [167, 38] on div at bounding box center [172, 27] width 31 height 31
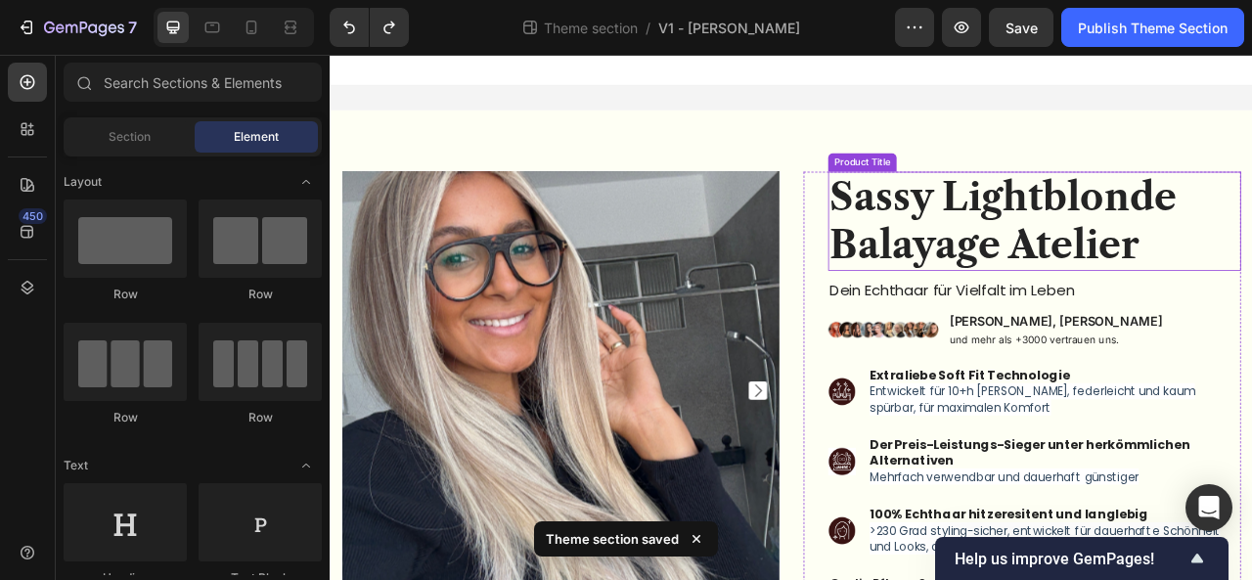
scroll to position [215, 0]
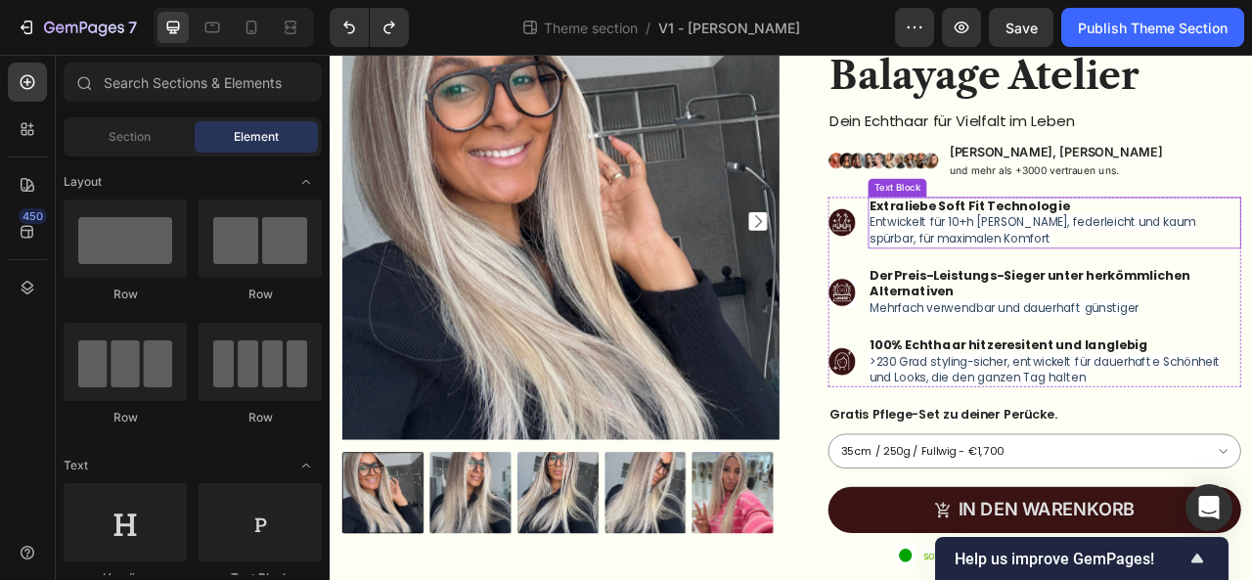
click at [1128, 277] on span "Entwickelt für 10+h [PERSON_NAME], federleicht und kaum spürbar, für maximalen …" at bounding box center [1223, 277] width 414 height 41
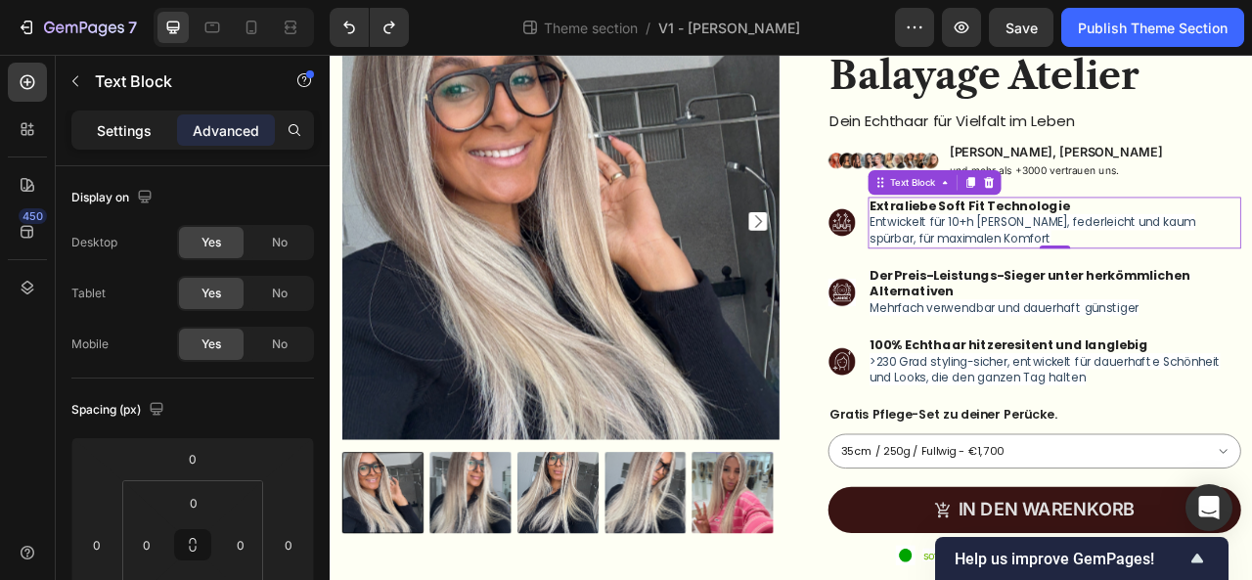
click at [104, 126] on p "Settings" at bounding box center [124, 130] width 55 height 21
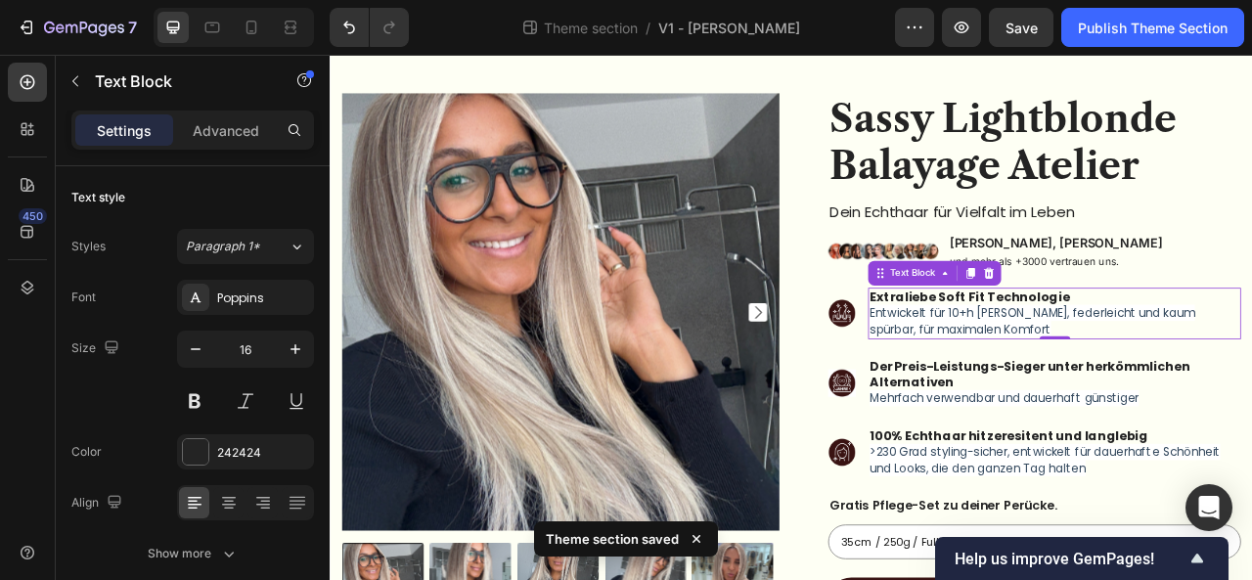
scroll to position [0, 0]
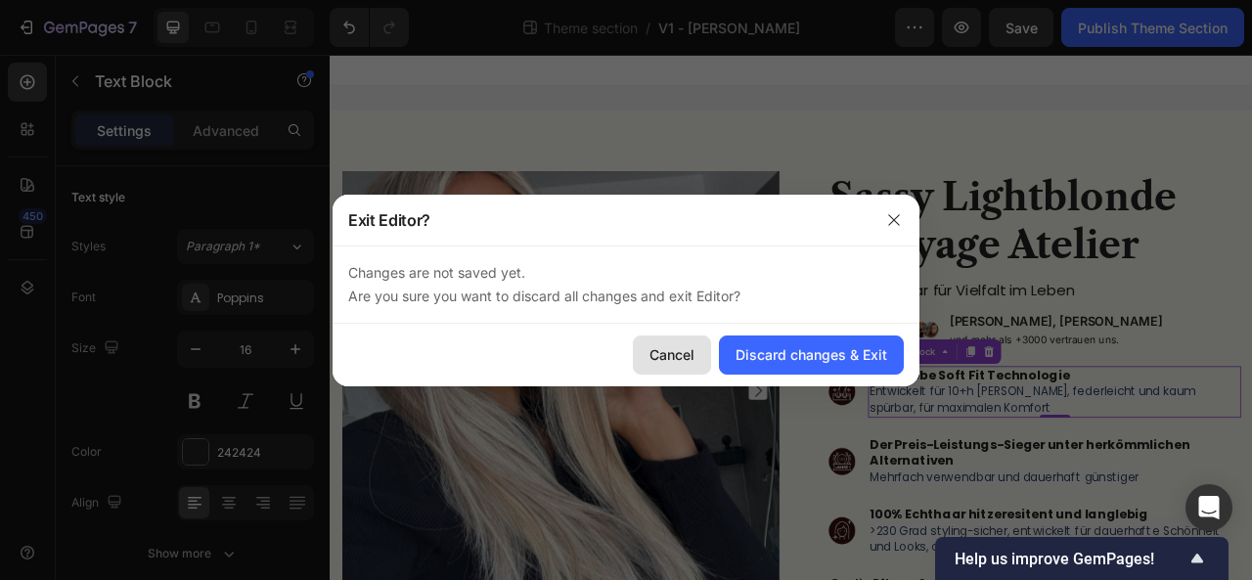
click at [660, 345] on div "Cancel" at bounding box center [671, 354] width 45 height 21
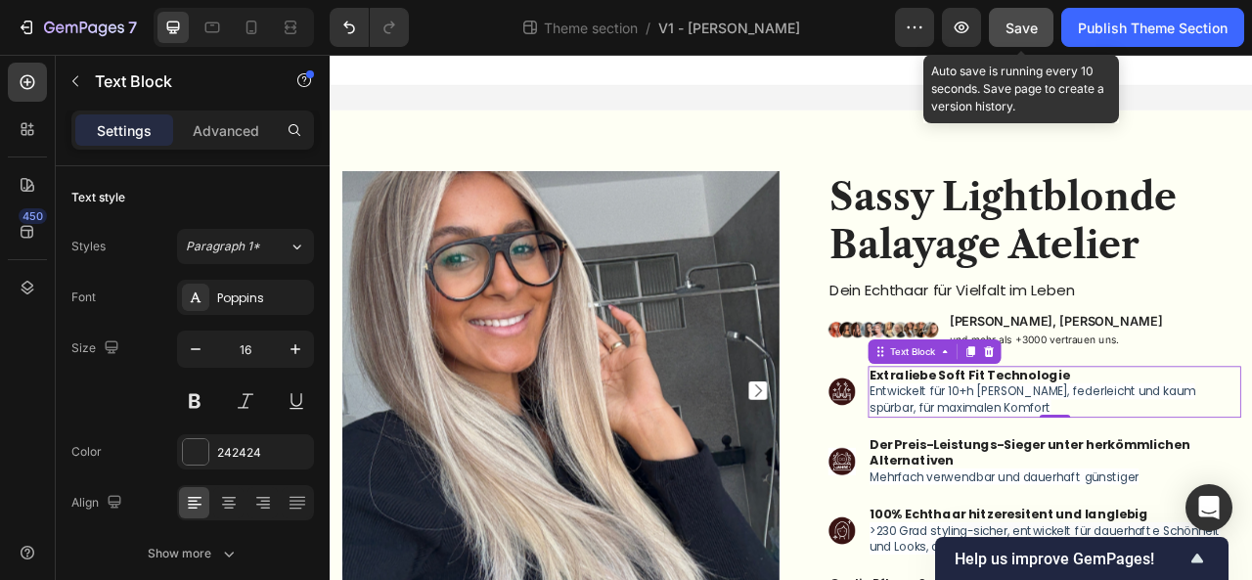
click at [1014, 46] on button "Save" at bounding box center [1020, 27] width 65 height 39
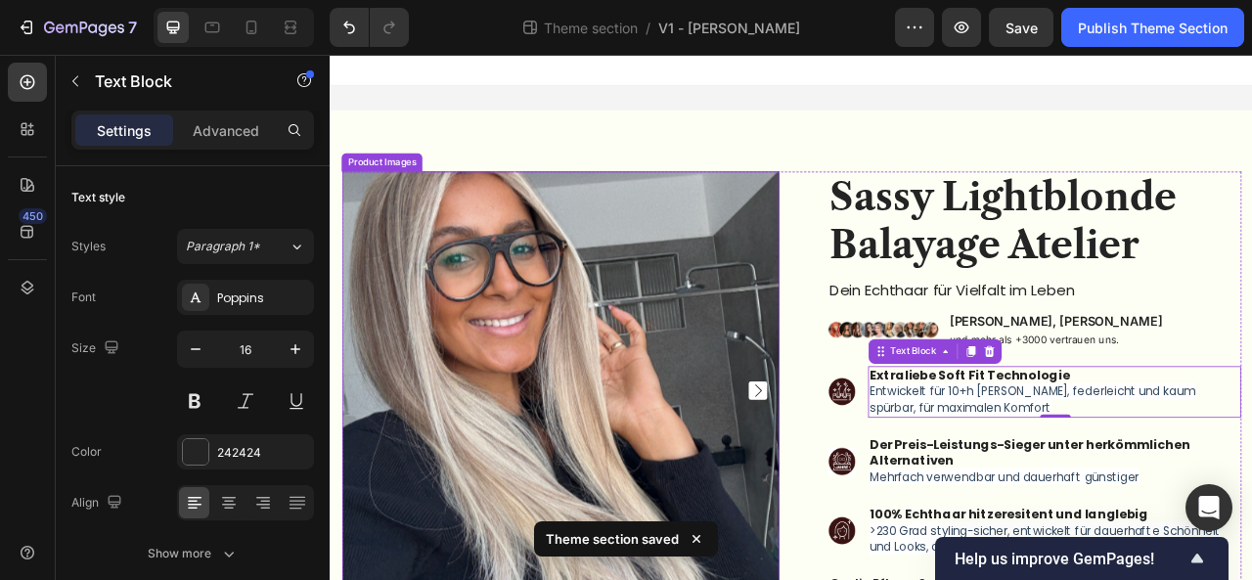
click at [542, 579] on img at bounding box center [622, 481] width 556 height 556
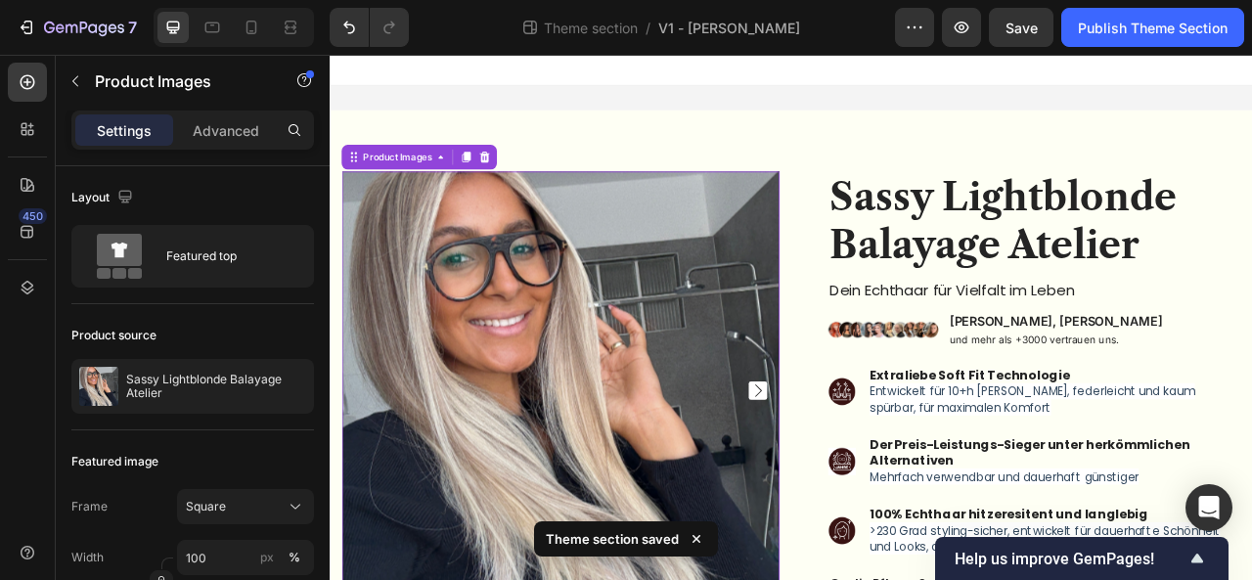
click at [542, 579] on img at bounding box center [622, 481] width 556 height 556
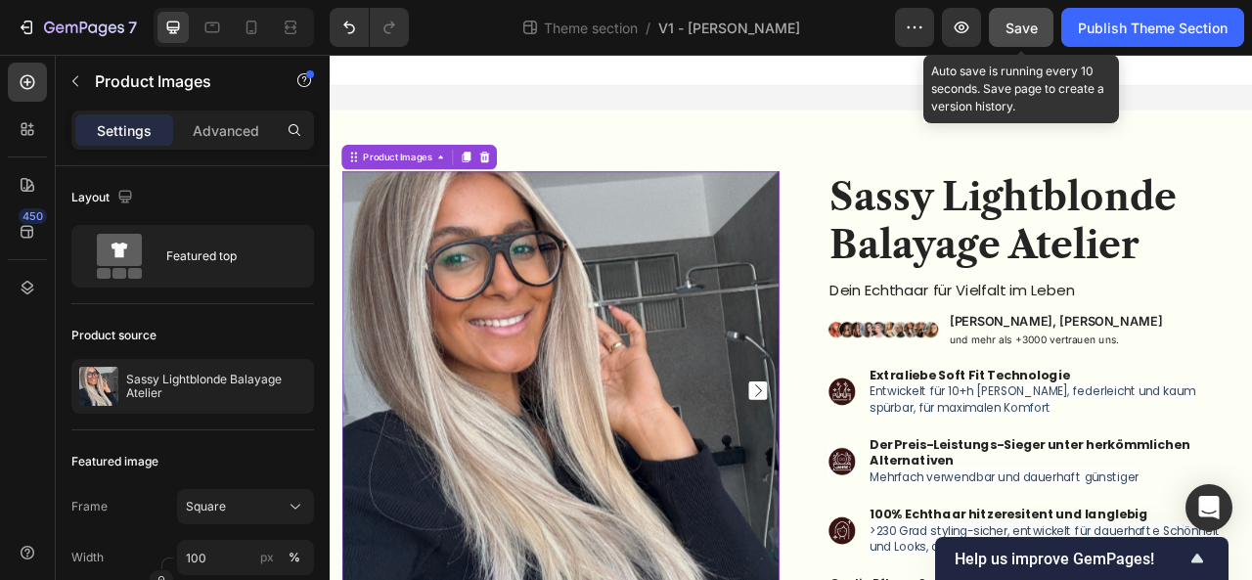
click at [1023, 24] on span "Save" at bounding box center [1021, 28] width 32 height 17
